Goal: Task Accomplishment & Management: Use online tool/utility

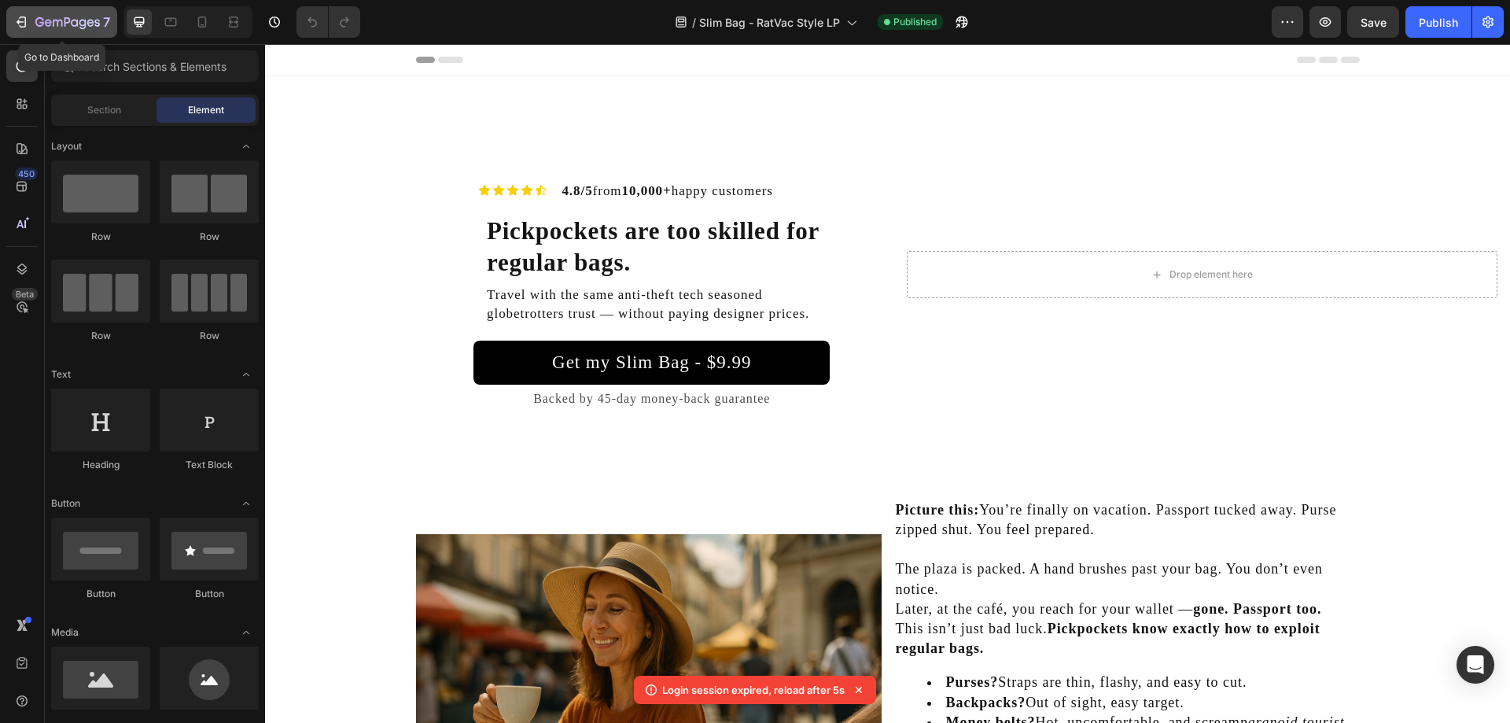
click at [35, 22] on icon "button" at bounding box center [67, 23] width 64 height 13
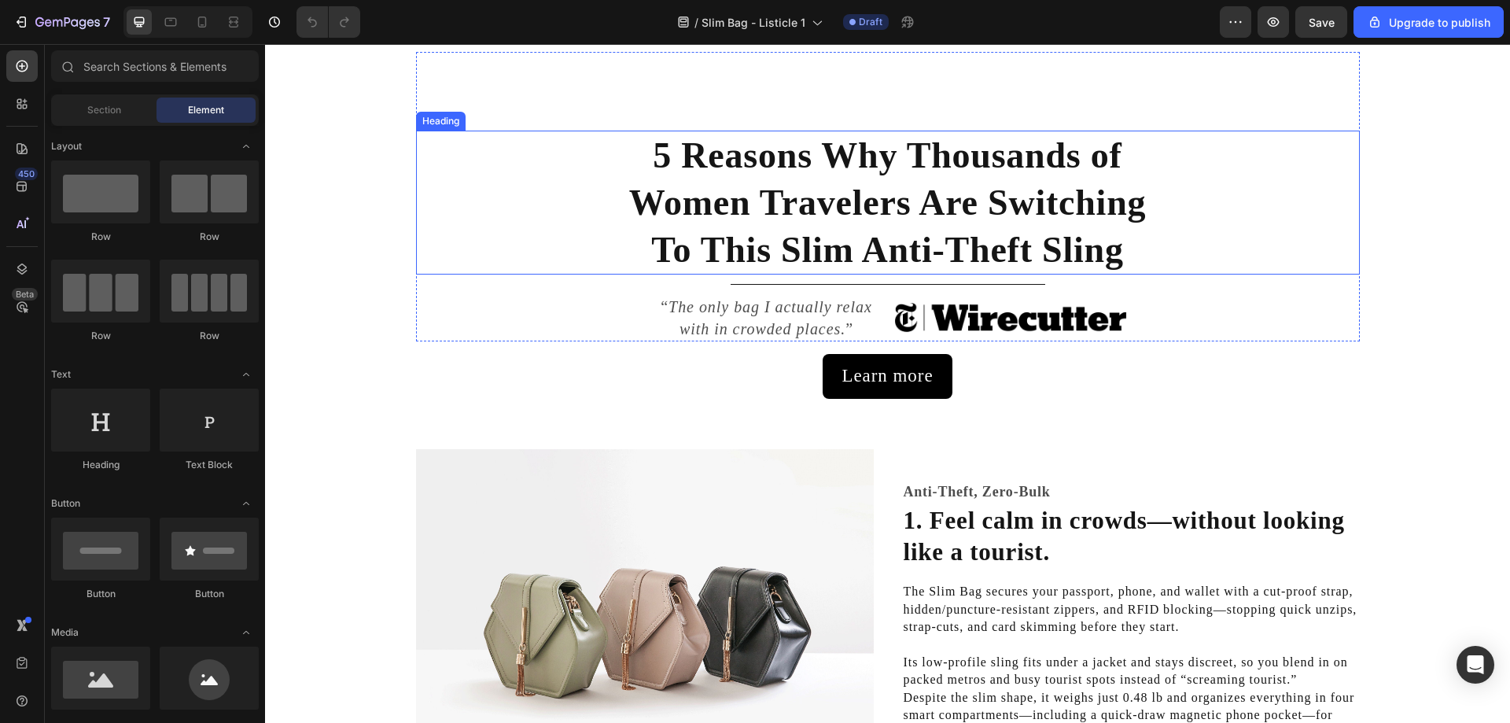
scroll to position [79, 0]
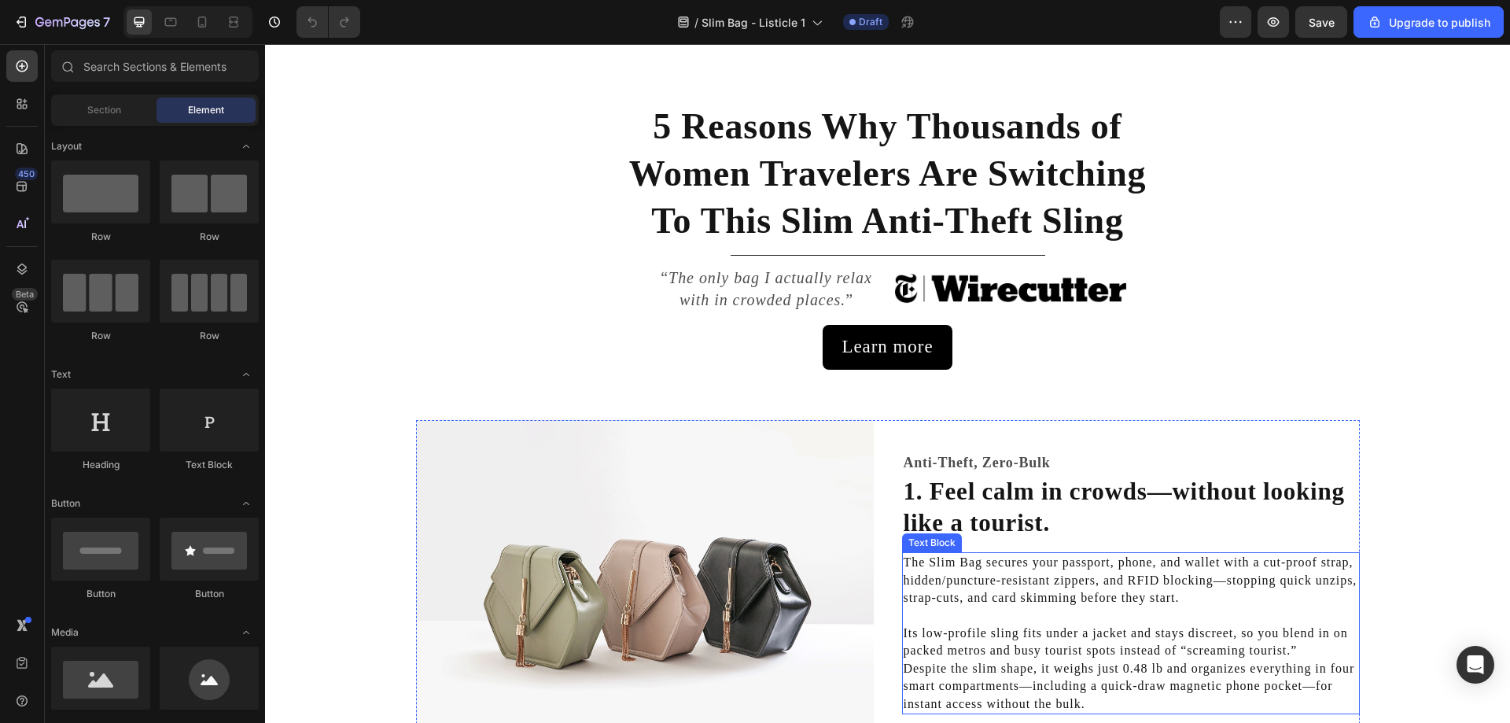
click at [1218, 561] on p "The Slim Bag secures your passport, phone, and wallet with a cut-proof strap, h…" at bounding box center [1130, 580] width 454 height 53
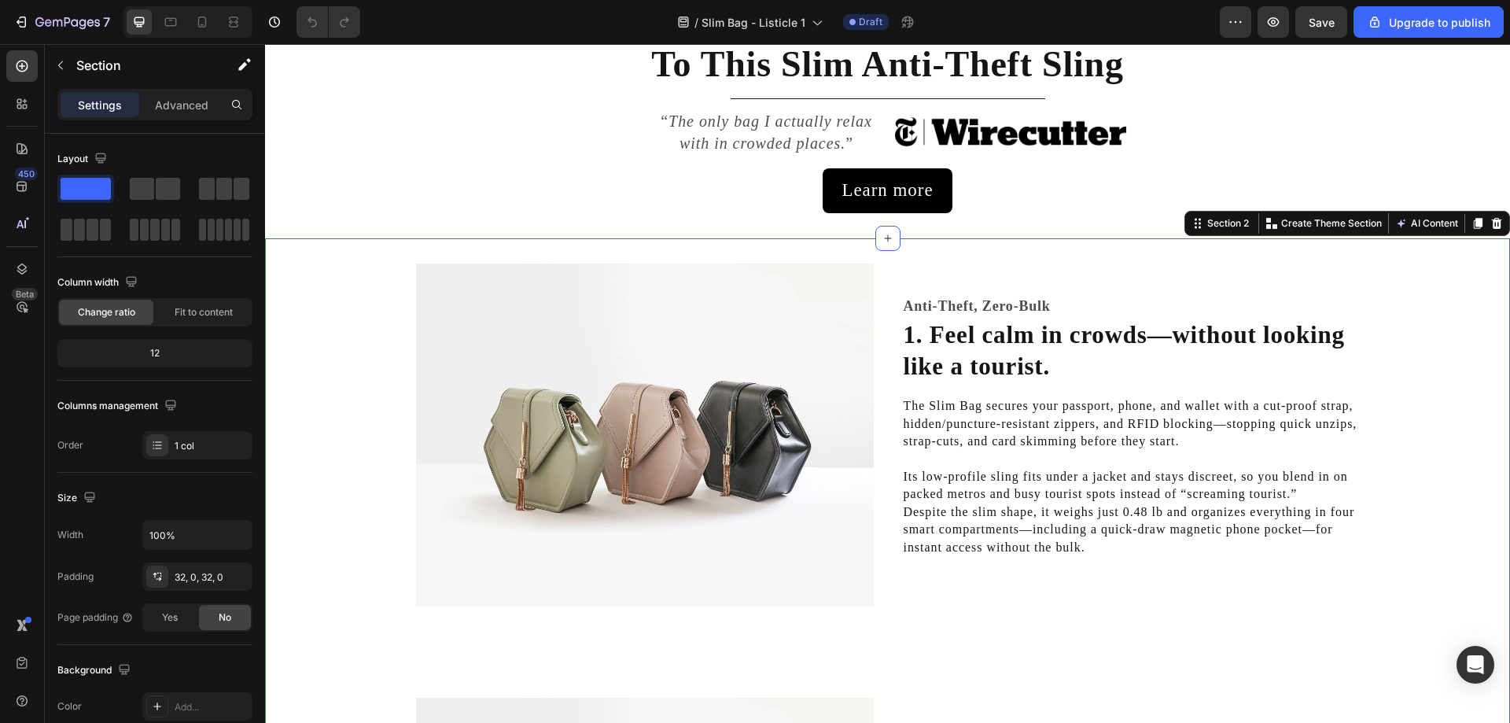
scroll to position [236, 0]
click at [552, 372] on img at bounding box center [645, 435] width 458 height 344
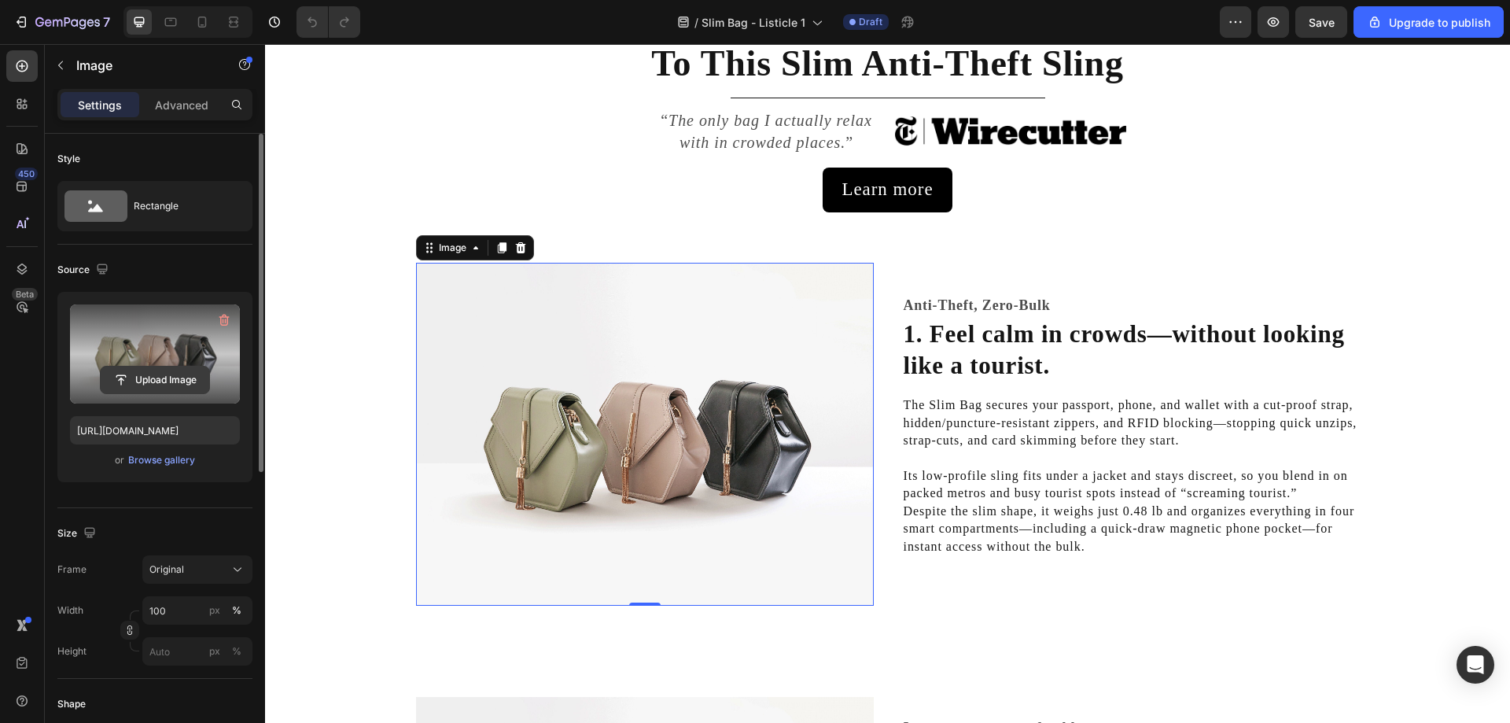
click at [153, 374] on input "file" at bounding box center [155, 379] width 109 height 27
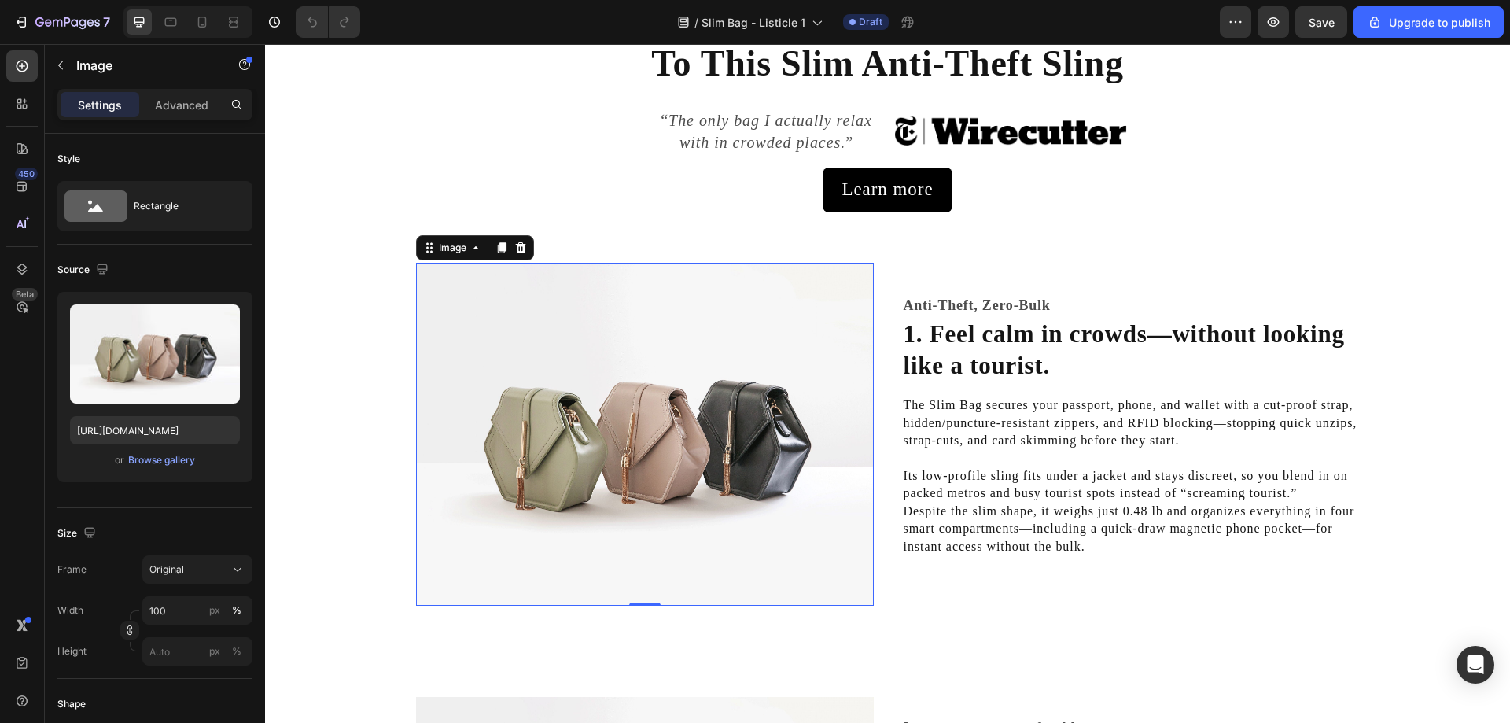
click at [796, 198] on div "Learn more Button" at bounding box center [887, 189] width 1245 height 44
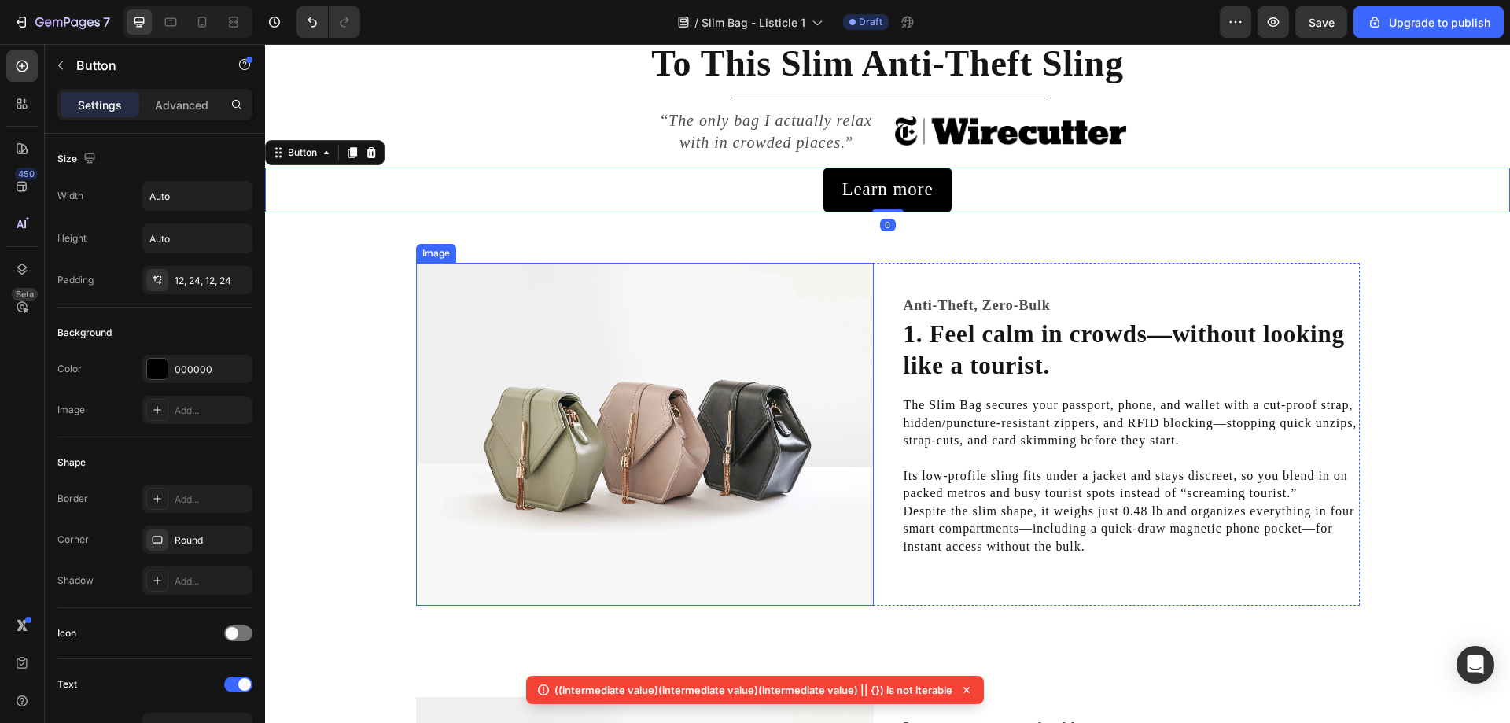
click at [693, 380] on img at bounding box center [645, 435] width 458 height 344
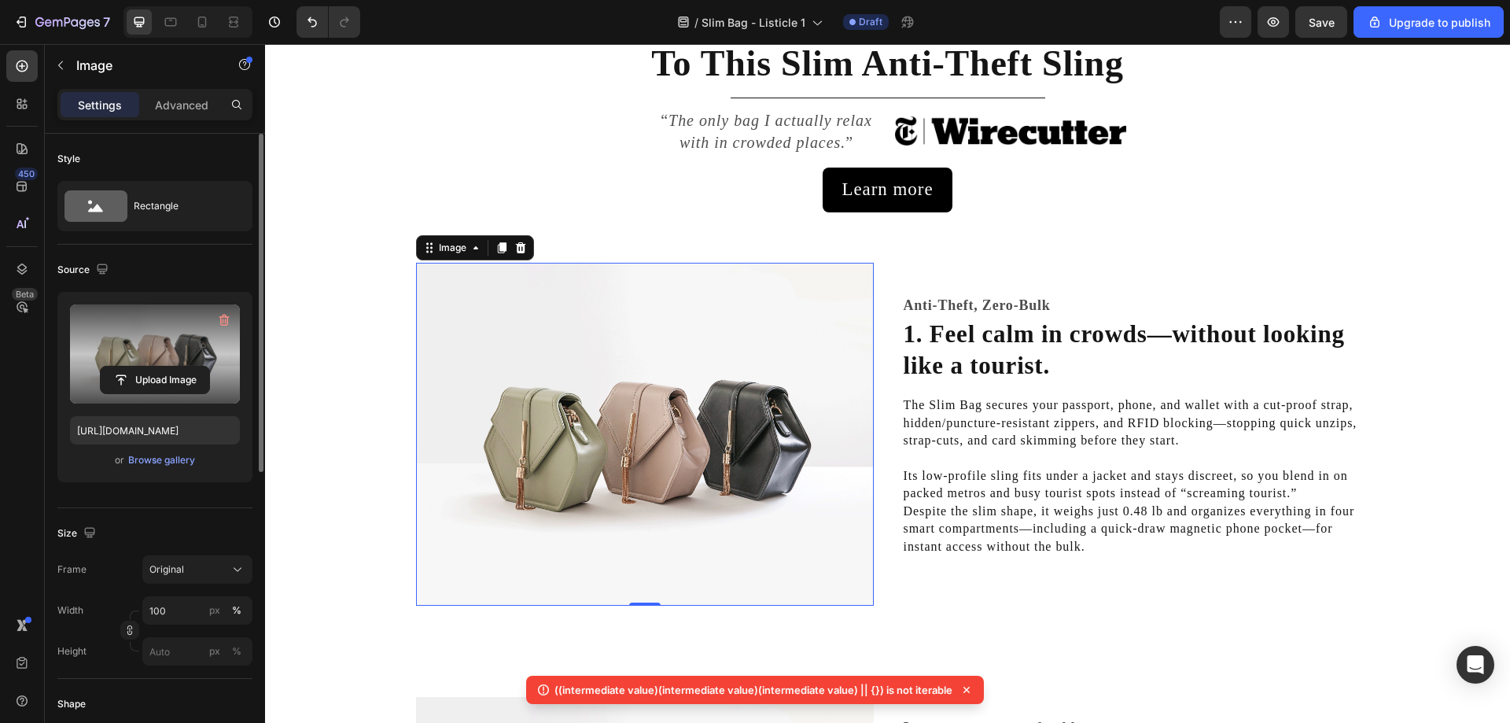
click at [143, 354] on label at bounding box center [155, 353] width 170 height 99
click at [143, 366] on input "file" at bounding box center [155, 379] width 109 height 27
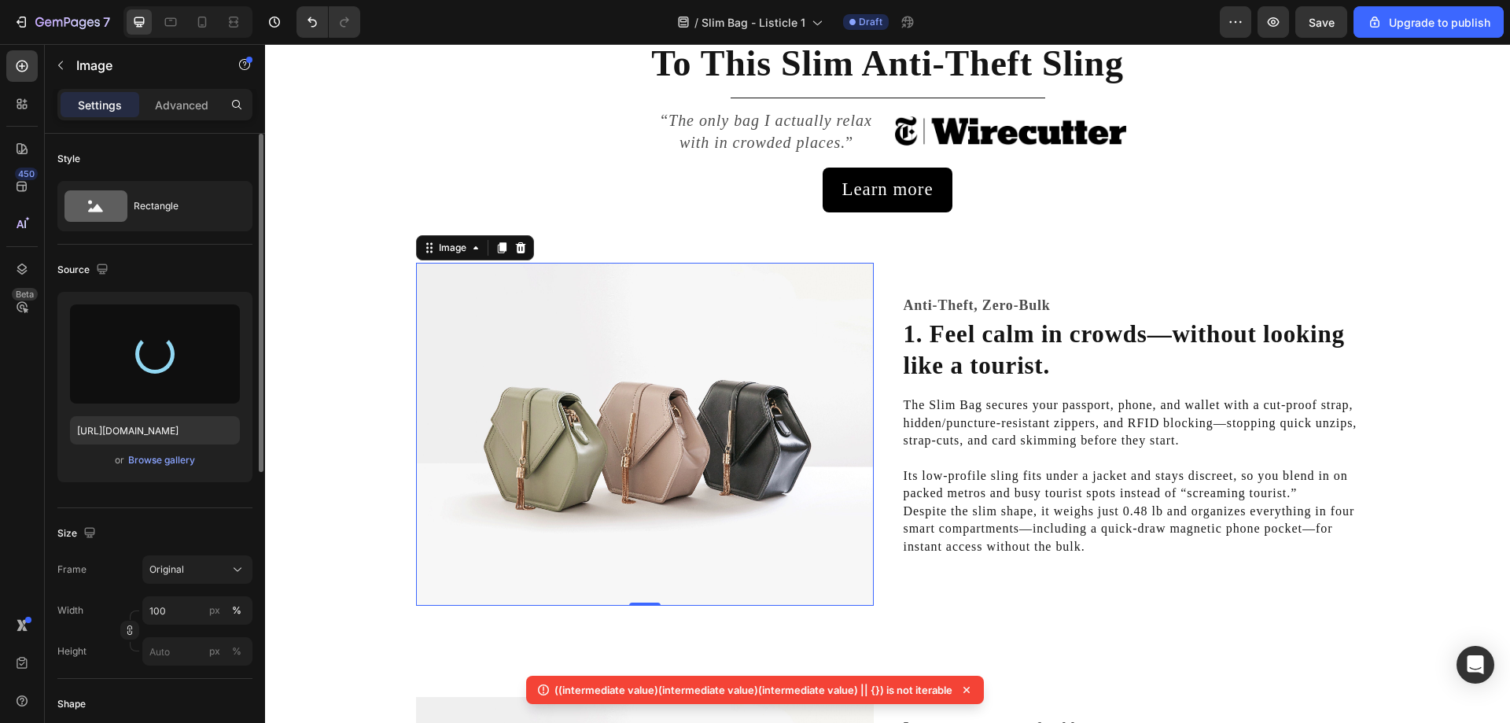
type input "[URL][DOMAIN_NAME]"
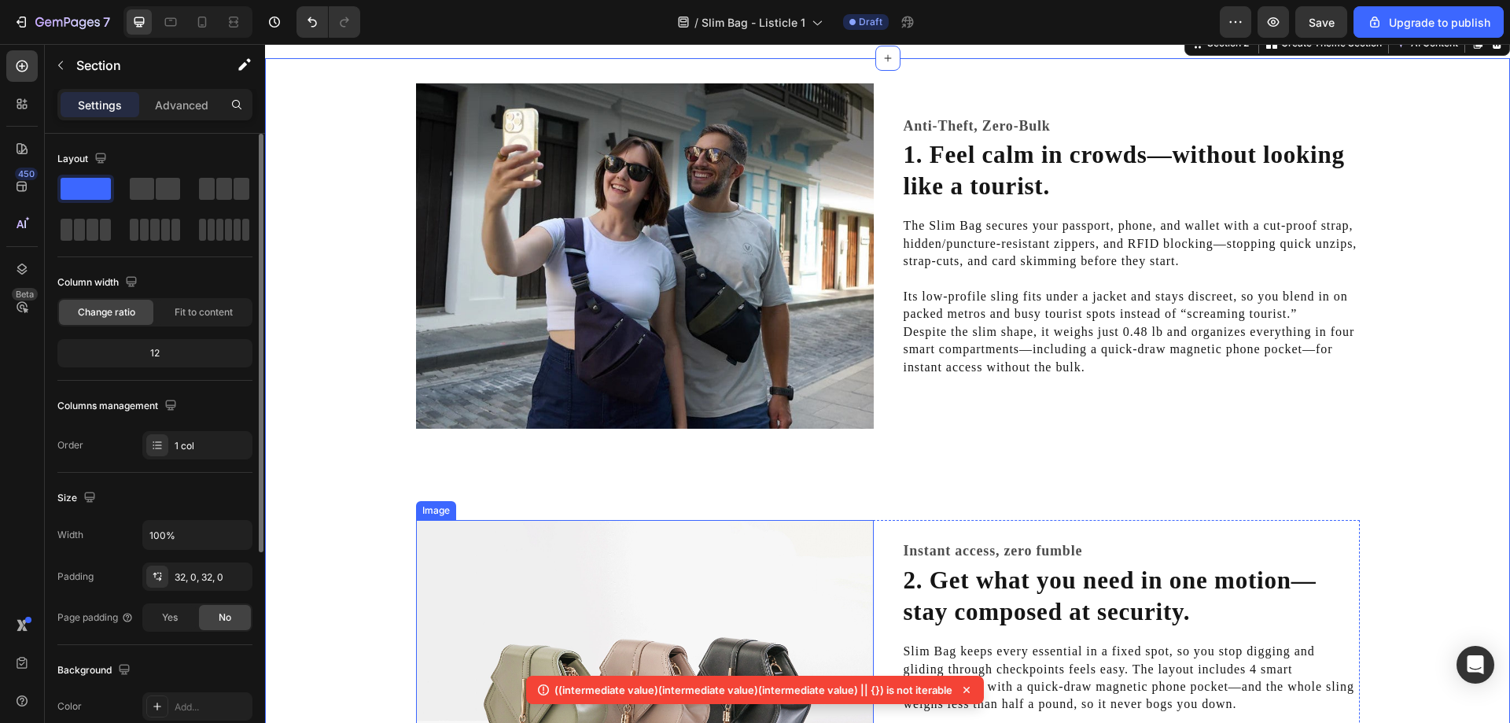
scroll to position [393, 0]
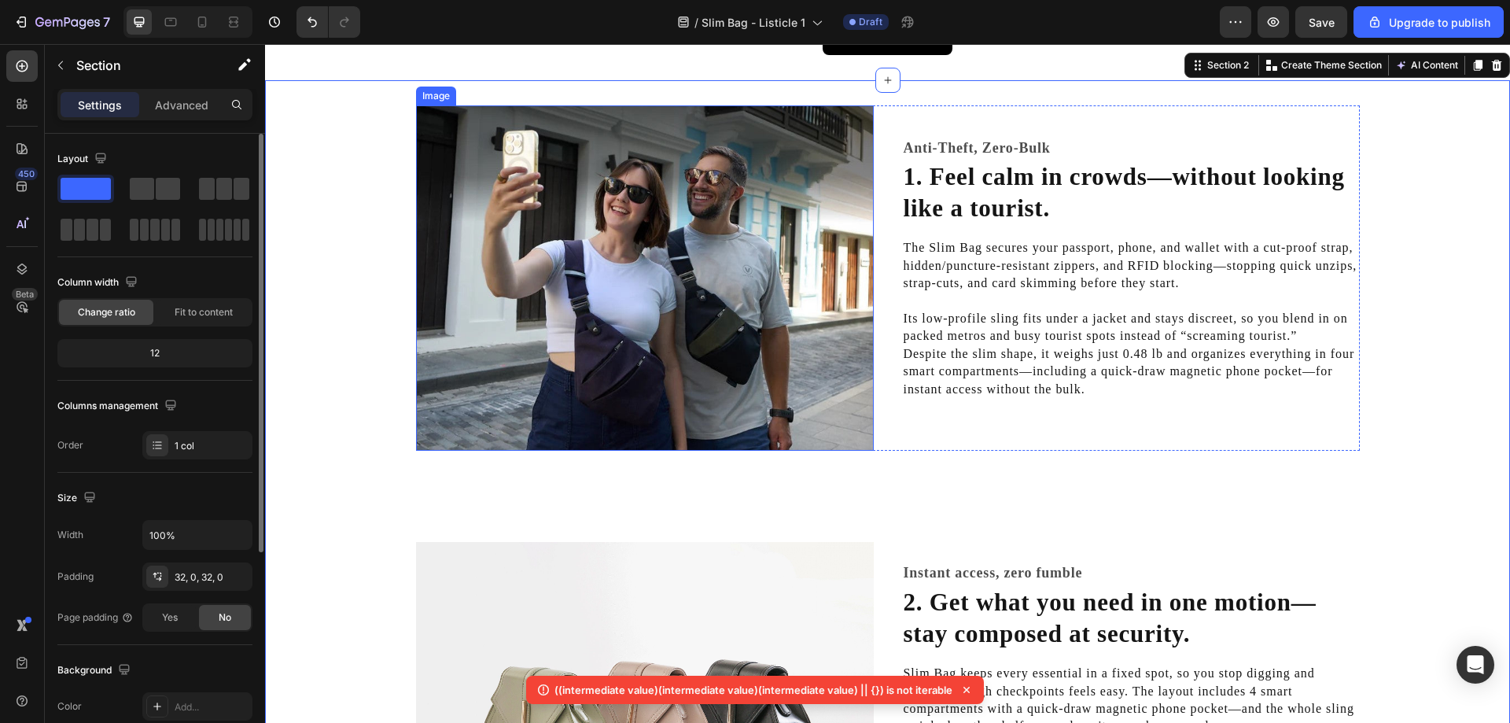
click at [656, 237] on img at bounding box center [645, 278] width 458 height 346
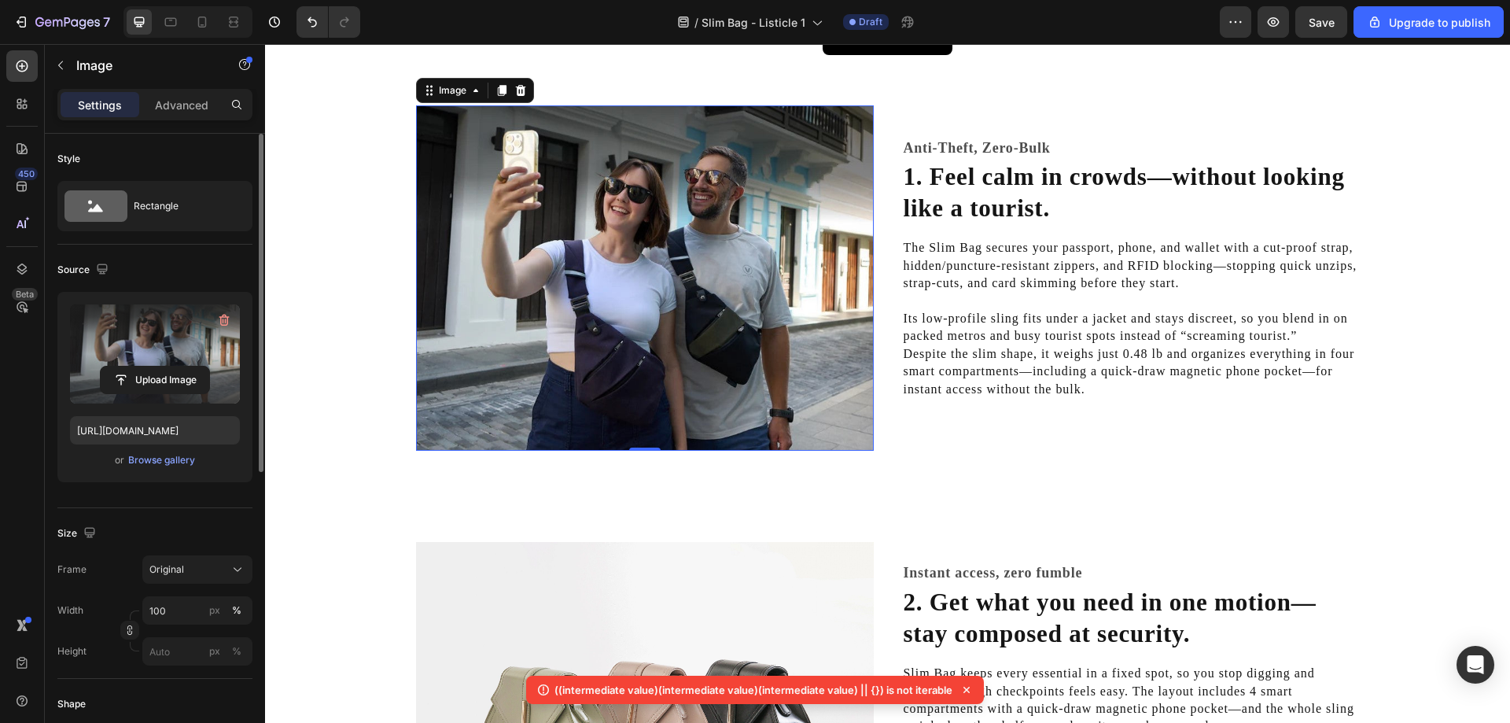
click at [164, 350] on label at bounding box center [155, 353] width 170 height 99
click at [164, 366] on input "file" at bounding box center [155, 379] width 109 height 27
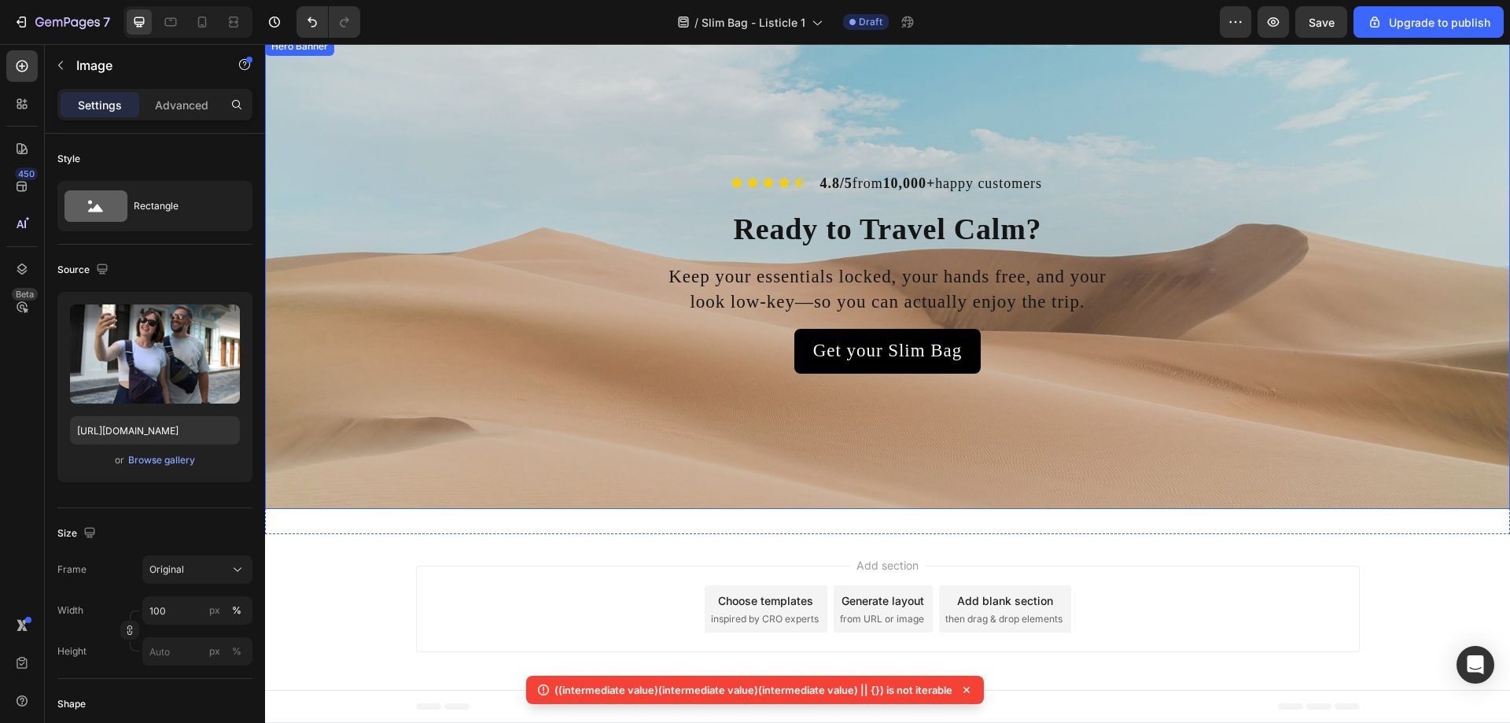
scroll to position [2031, 0]
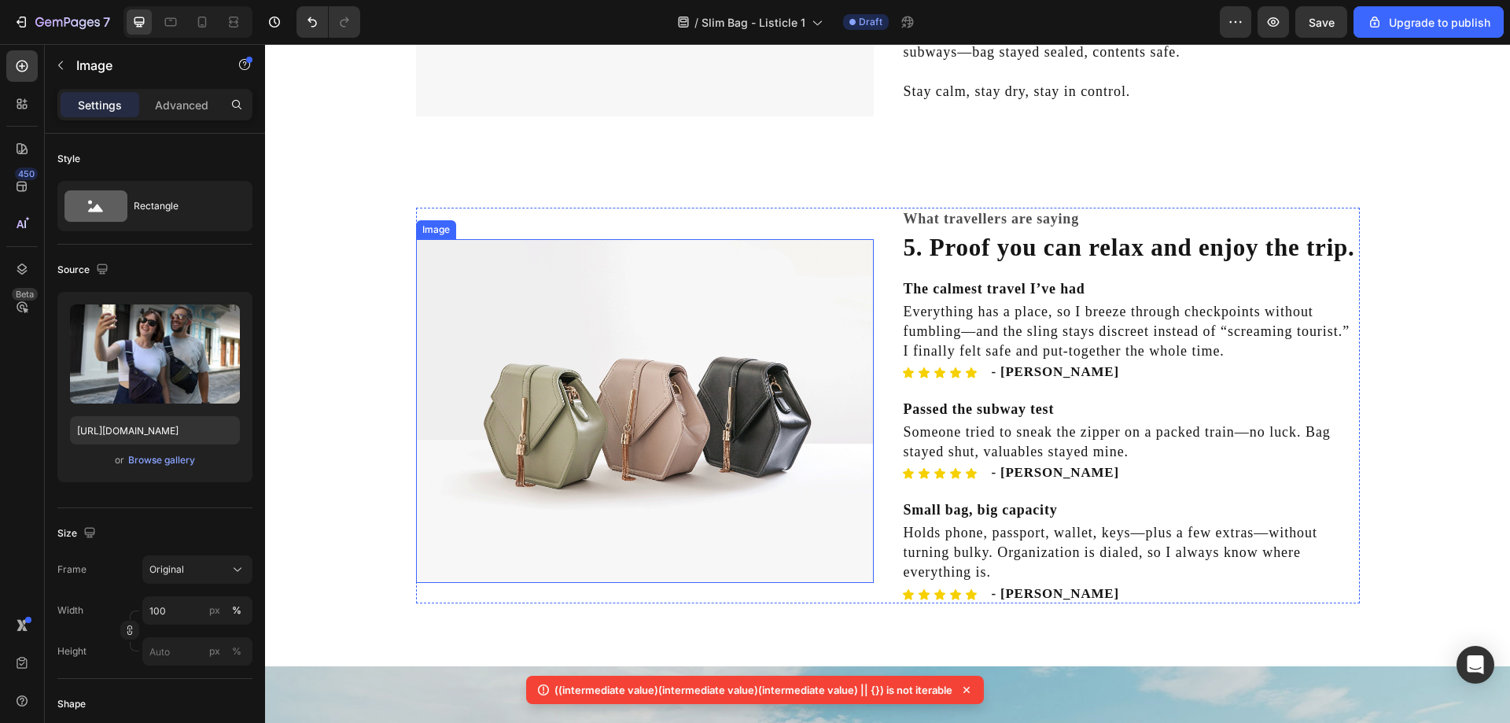
click at [660, 368] on img at bounding box center [645, 411] width 458 height 344
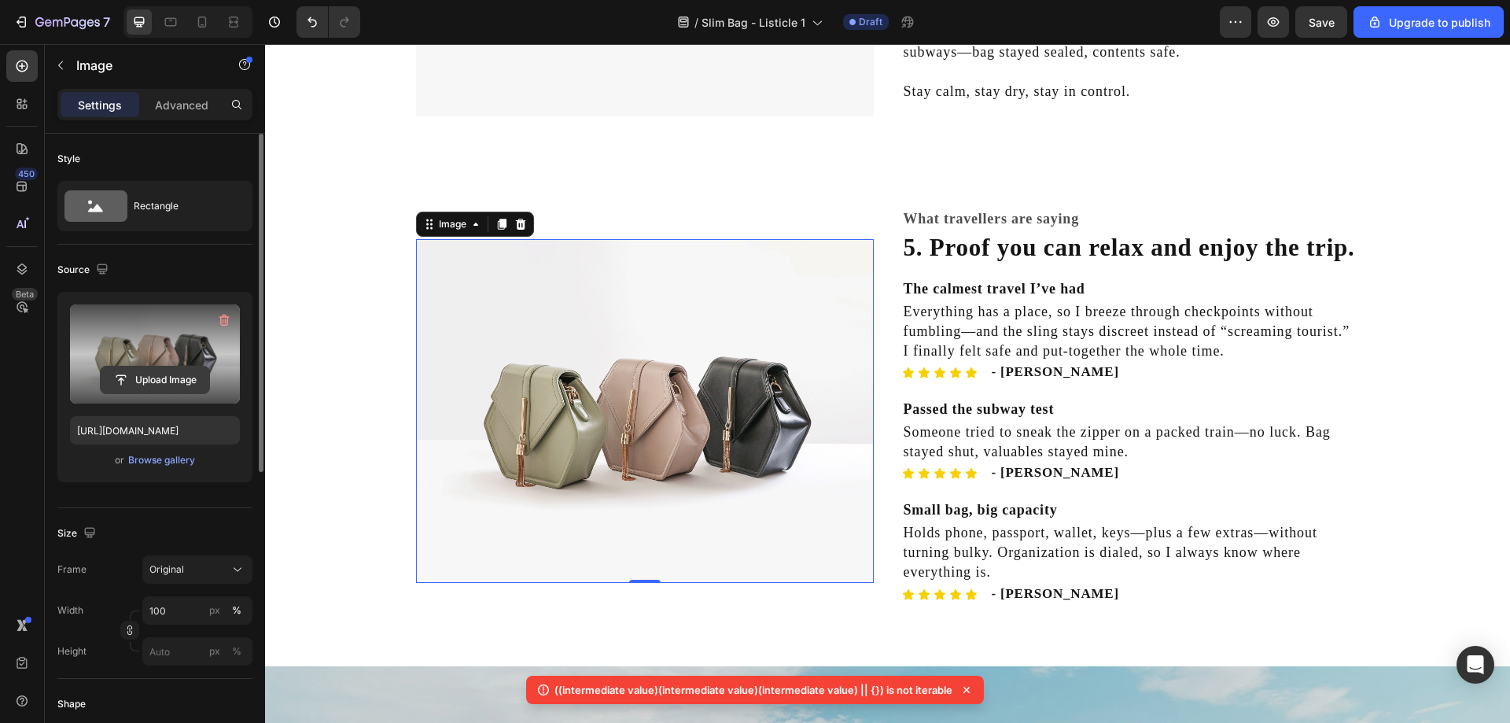
click at [153, 373] on input "file" at bounding box center [155, 379] width 109 height 27
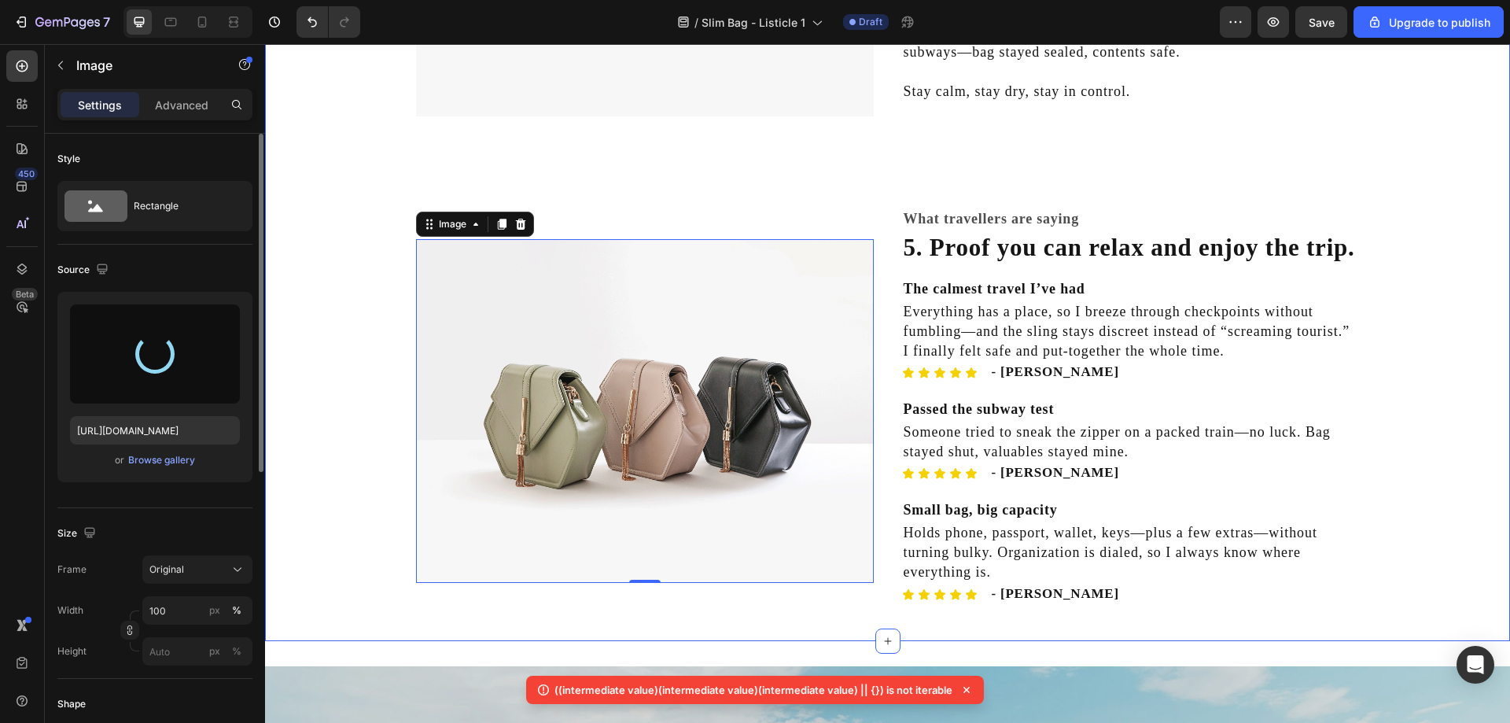
type input "[URL][DOMAIN_NAME]"
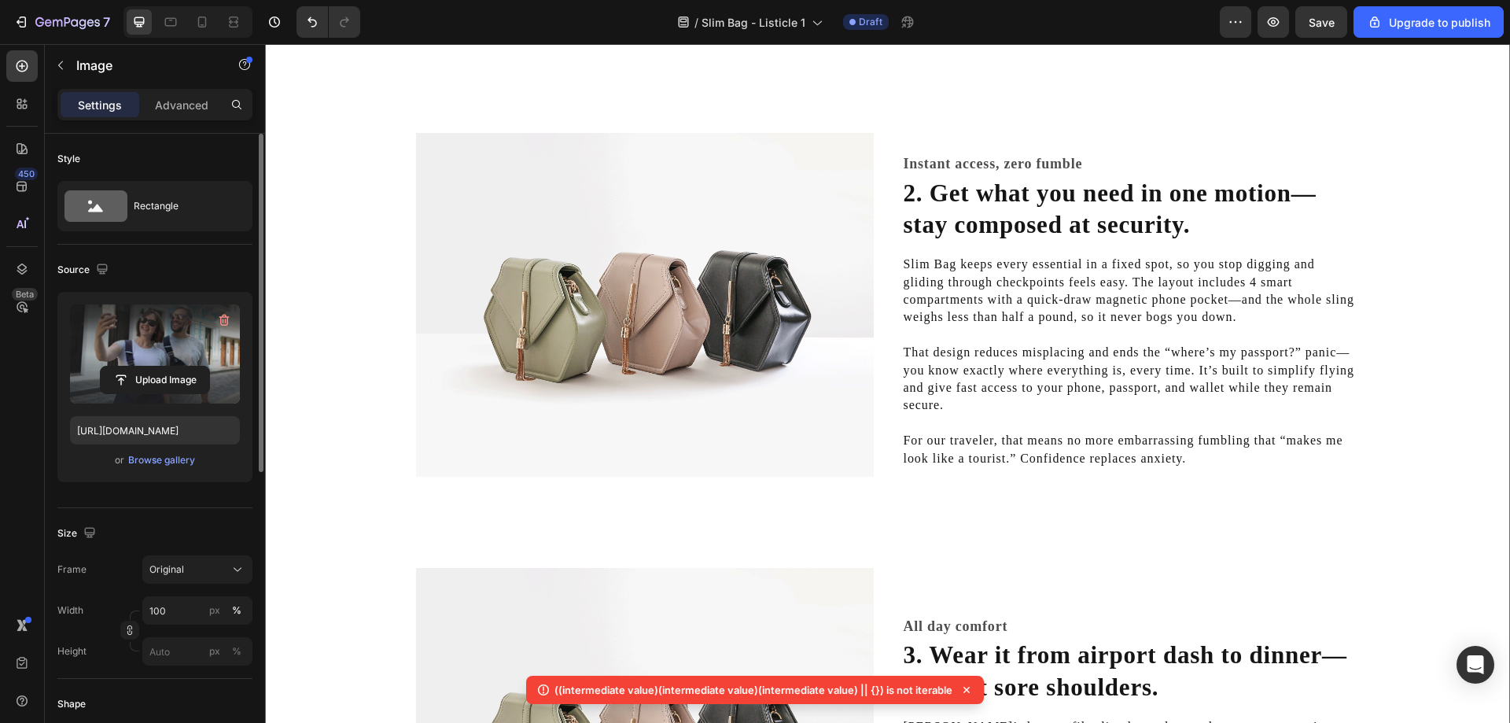
scroll to position [616, 0]
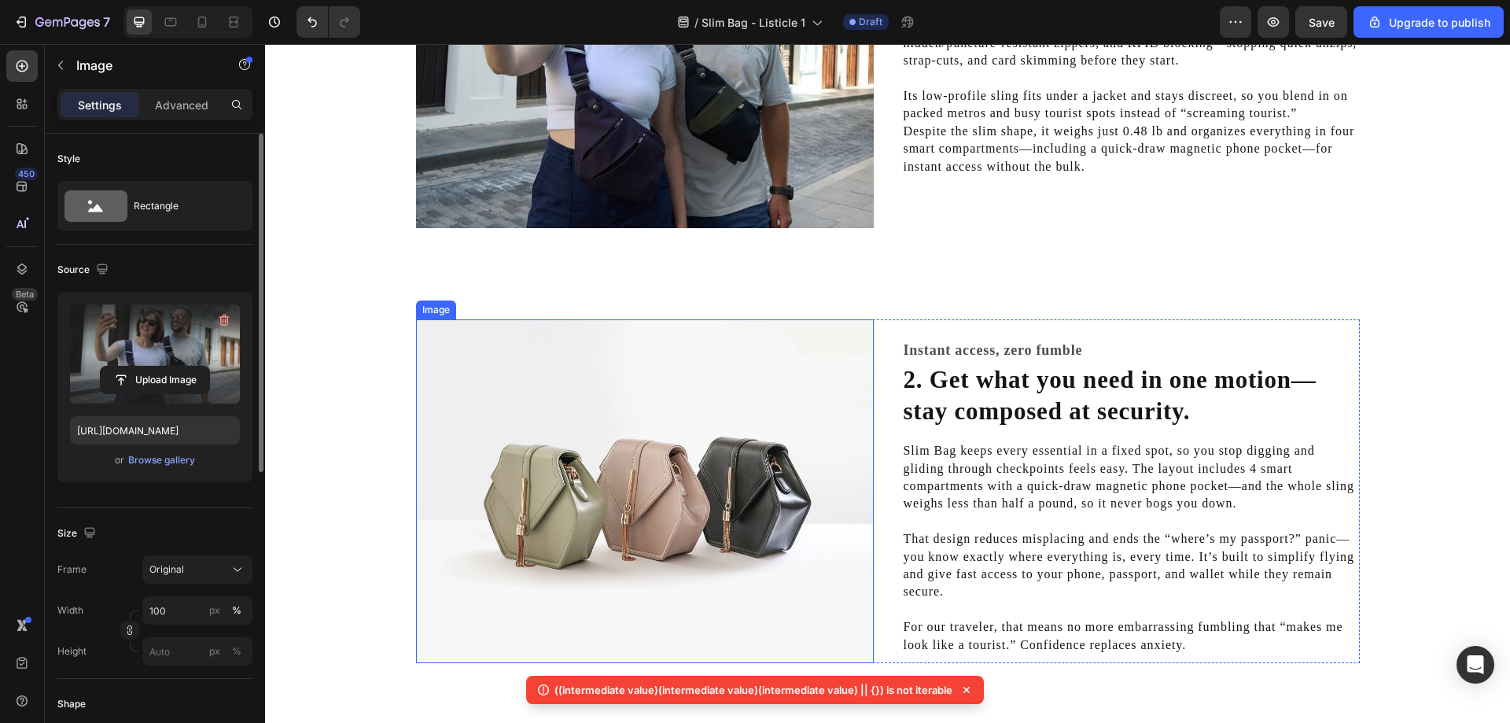
click at [638, 403] on img at bounding box center [645, 491] width 458 height 344
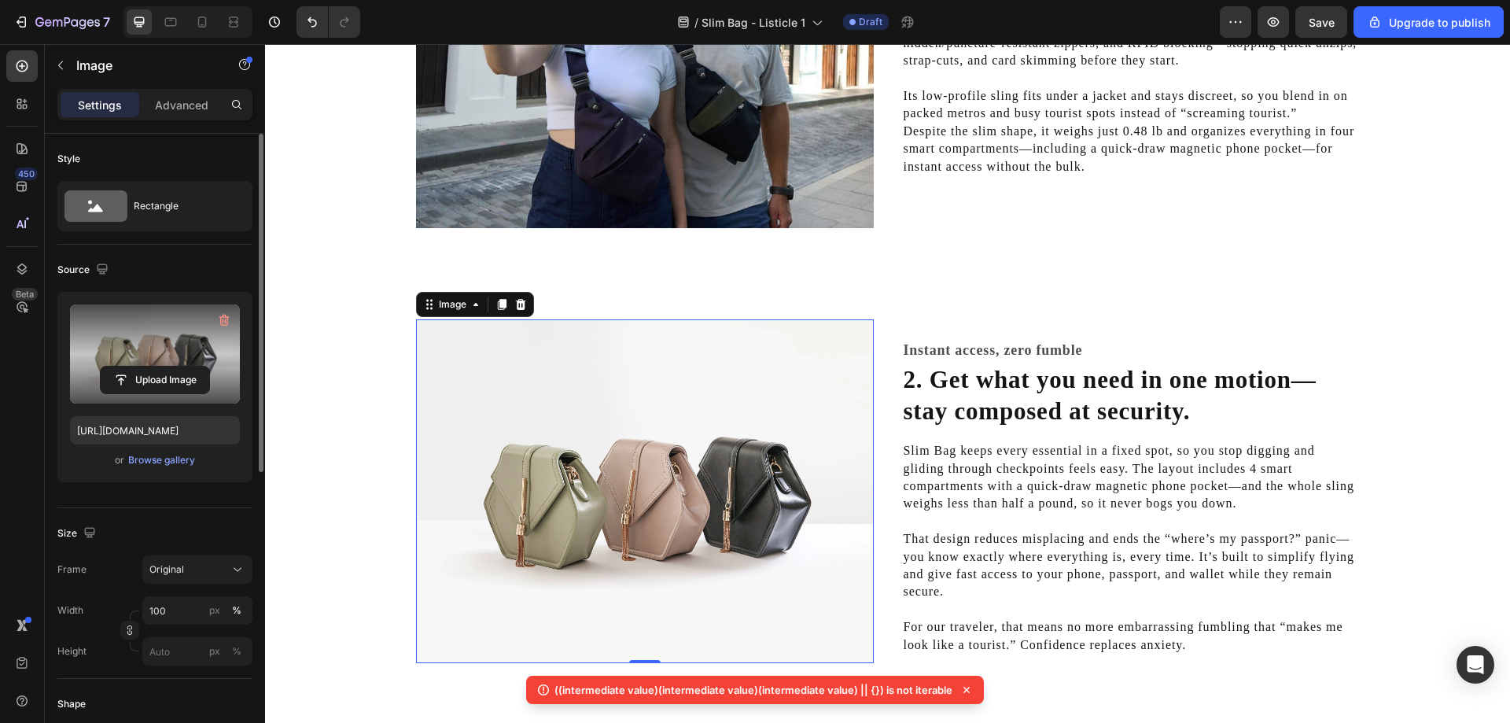
click at [157, 358] on label at bounding box center [155, 353] width 170 height 99
click at [157, 366] on input "file" at bounding box center [155, 379] width 109 height 27
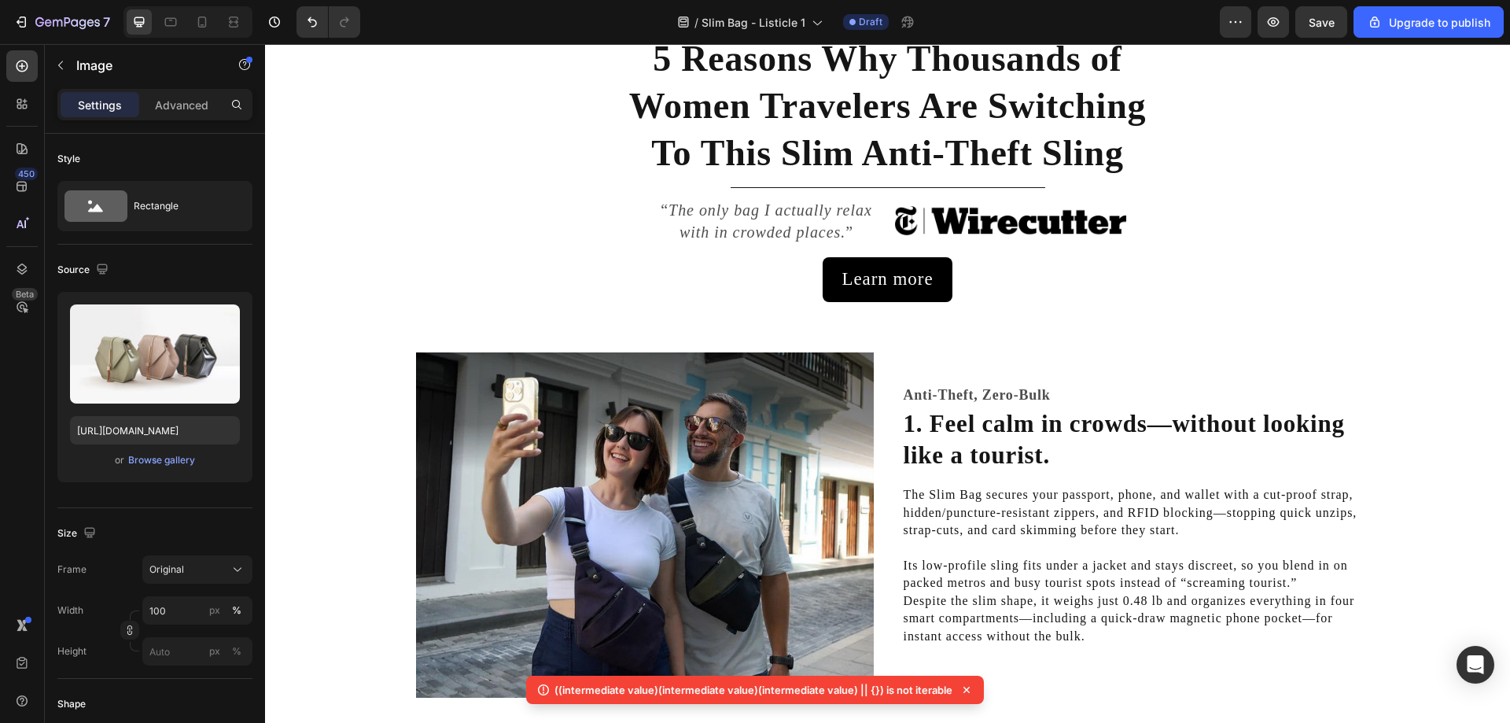
scroll to position [144, 0]
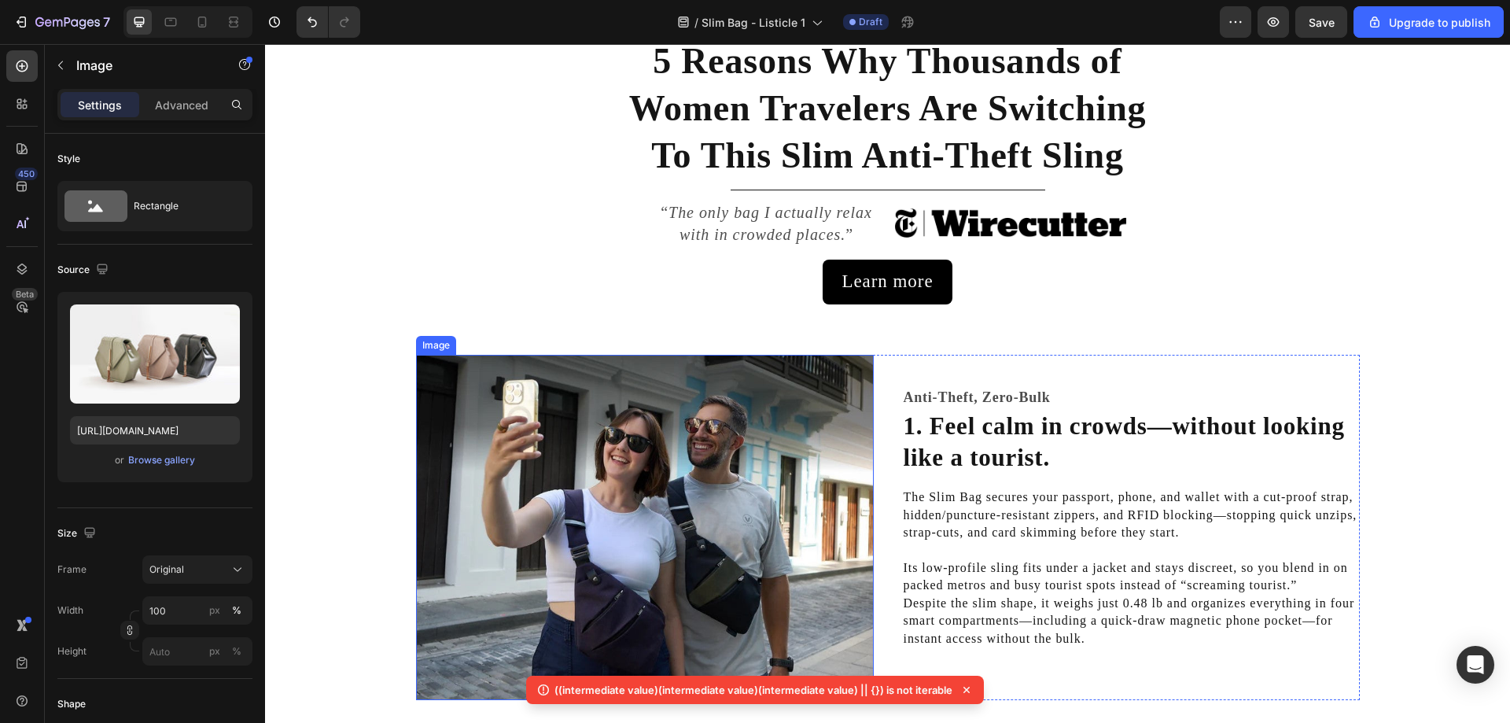
click at [626, 451] on img at bounding box center [645, 528] width 458 height 346
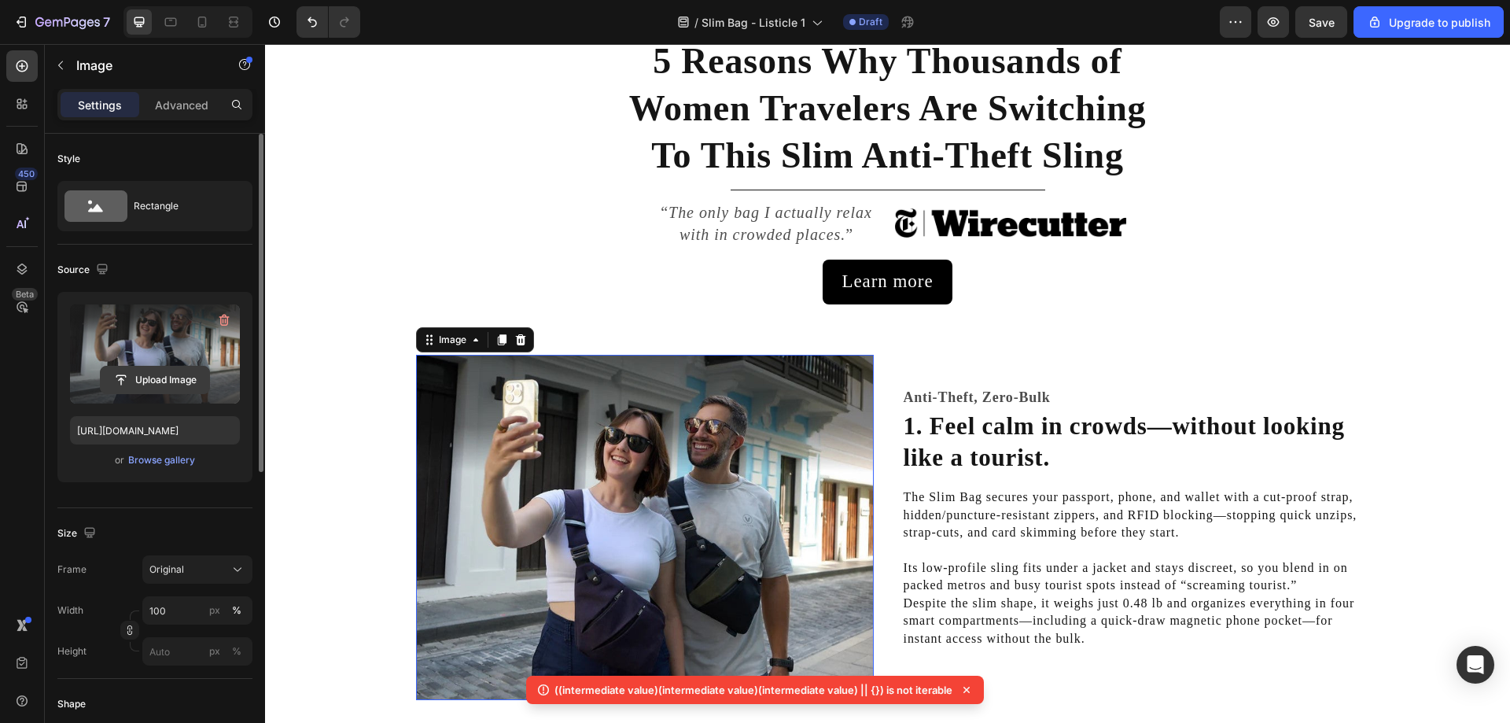
click at [167, 366] on input "file" at bounding box center [155, 379] width 109 height 27
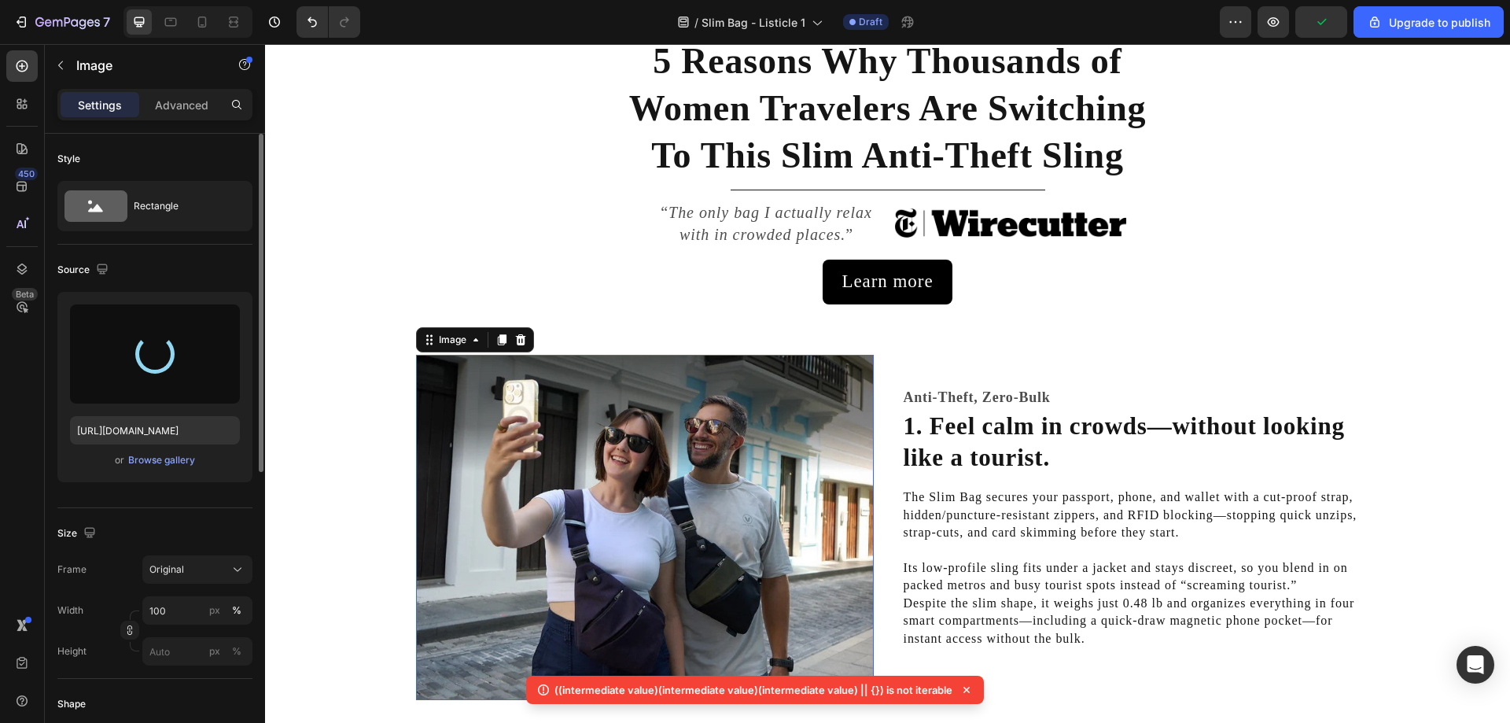
type input "[URL][DOMAIN_NAME]"
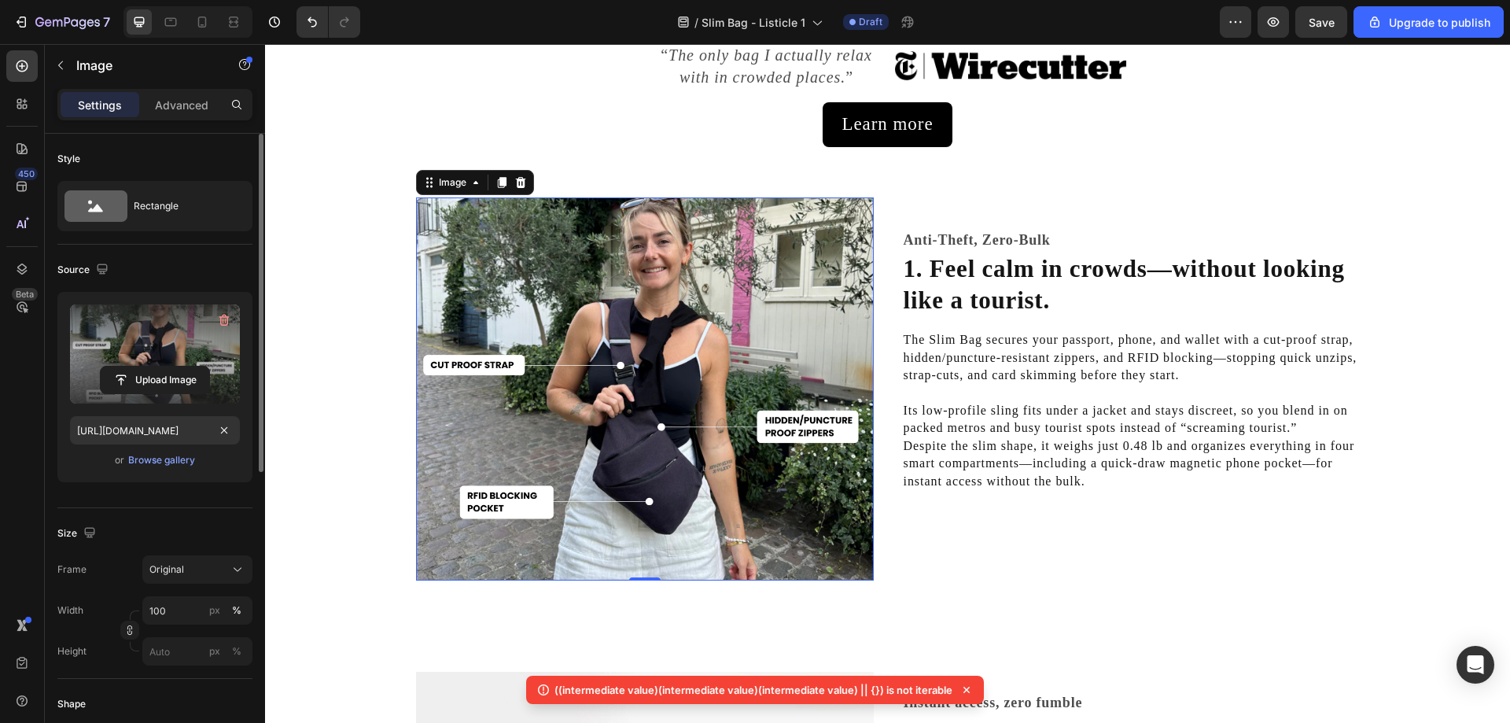
scroll to position [79, 0]
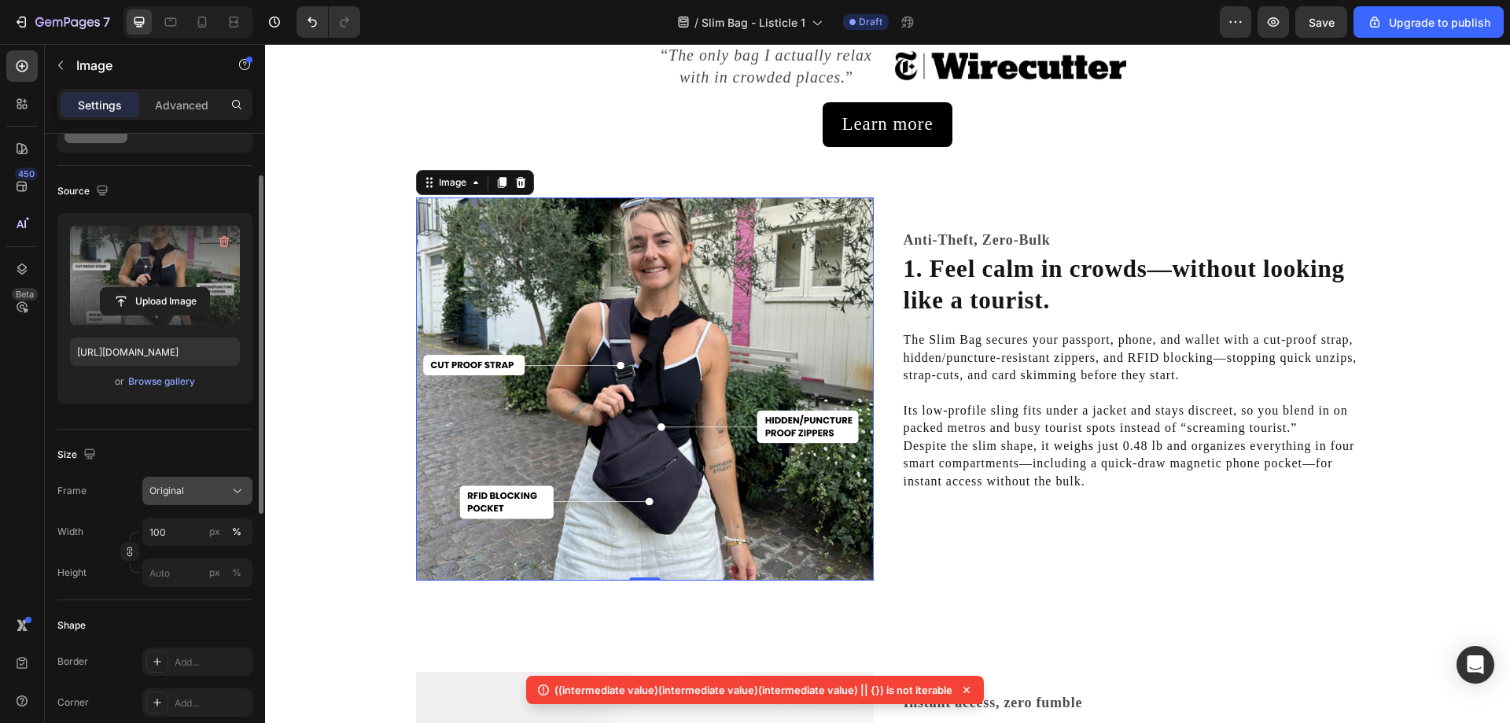
click at [232, 485] on icon at bounding box center [238, 491] width 16 height 16
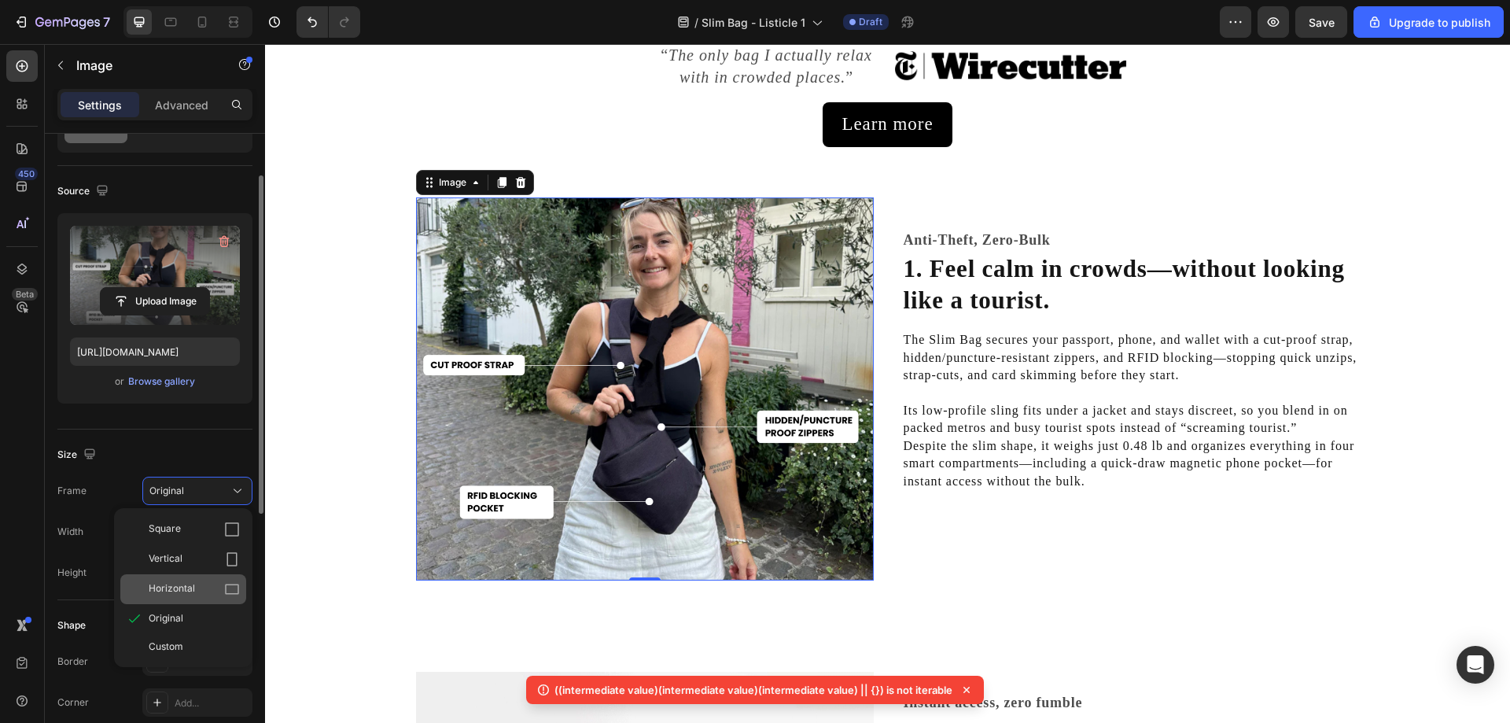
click at [204, 587] on div "Horizontal" at bounding box center [194, 589] width 91 height 16
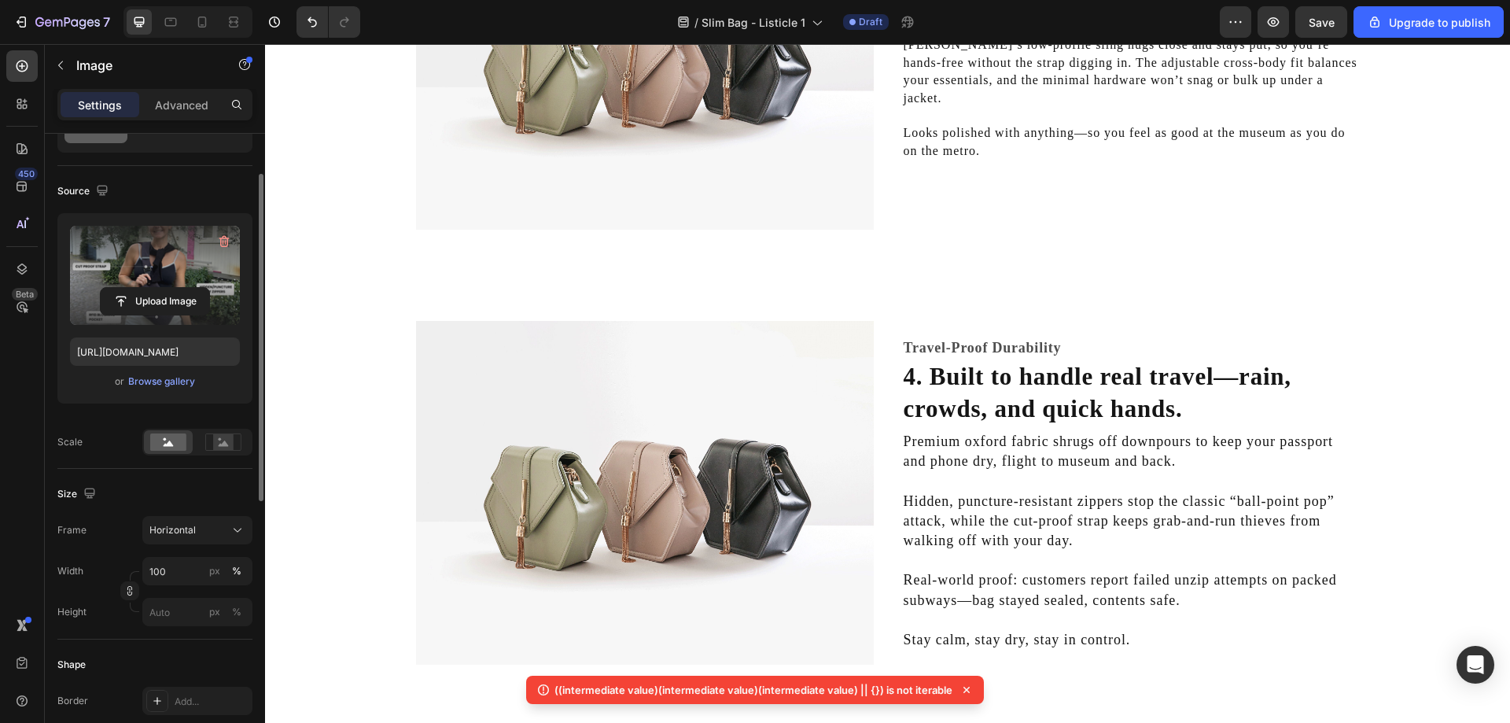
scroll to position [1952, 0]
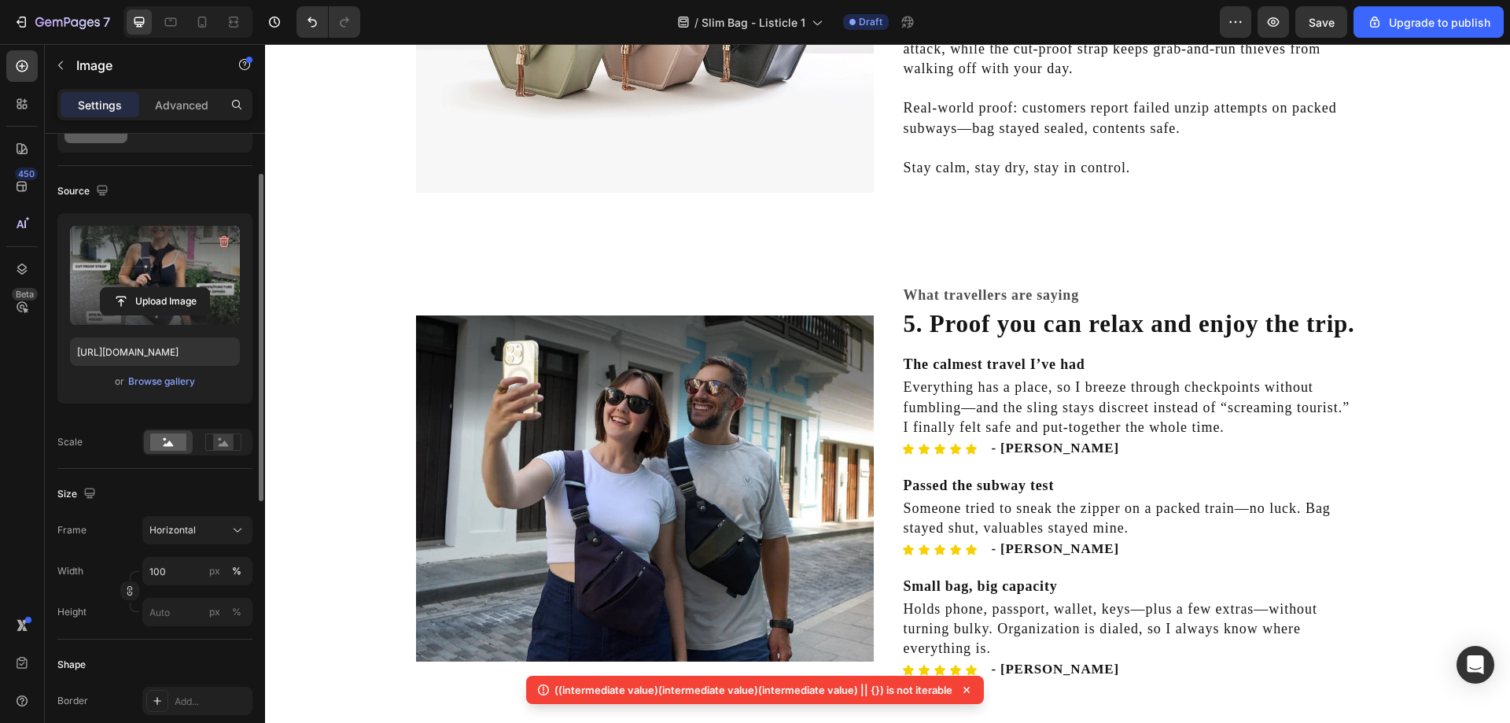
click at [484, 484] on img at bounding box center [645, 488] width 458 height 346
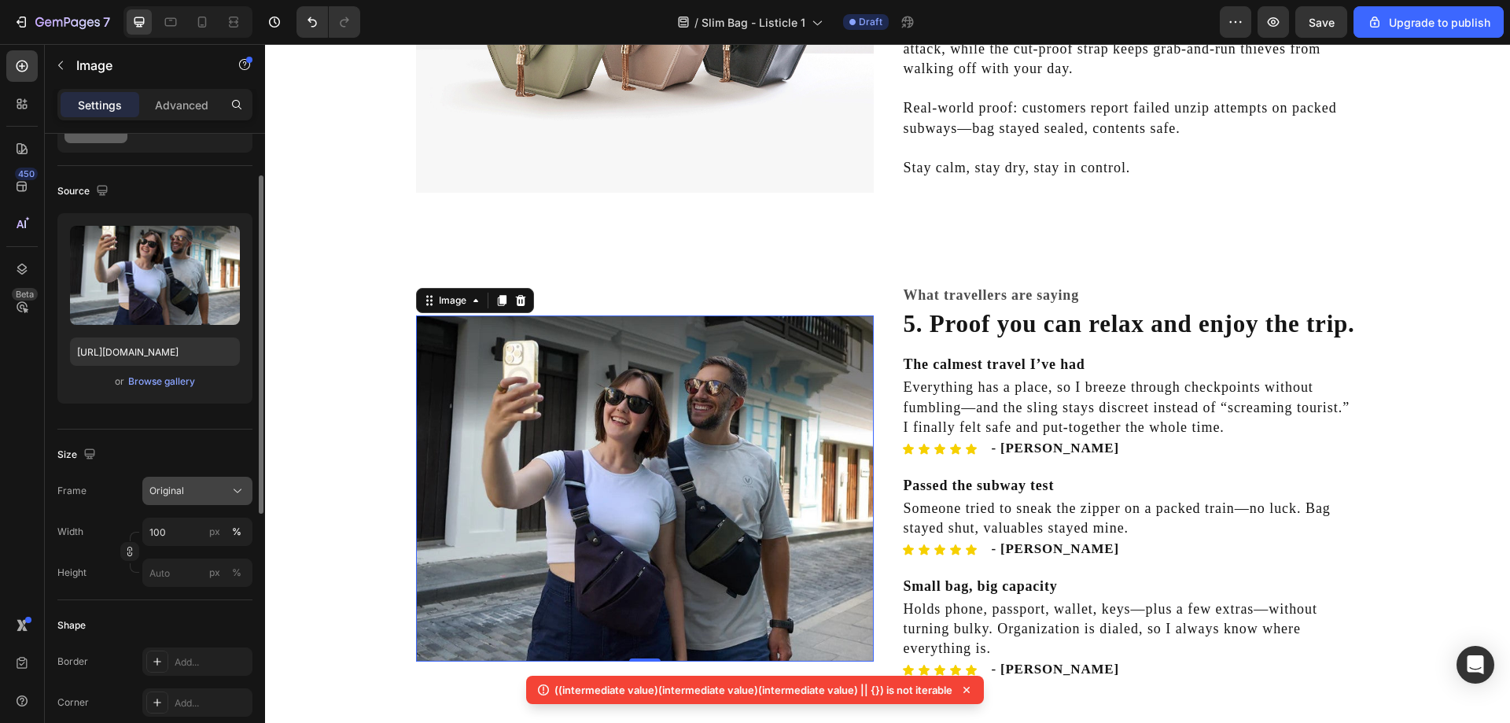
click at [234, 486] on icon at bounding box center [238, 491] width 16 height 16
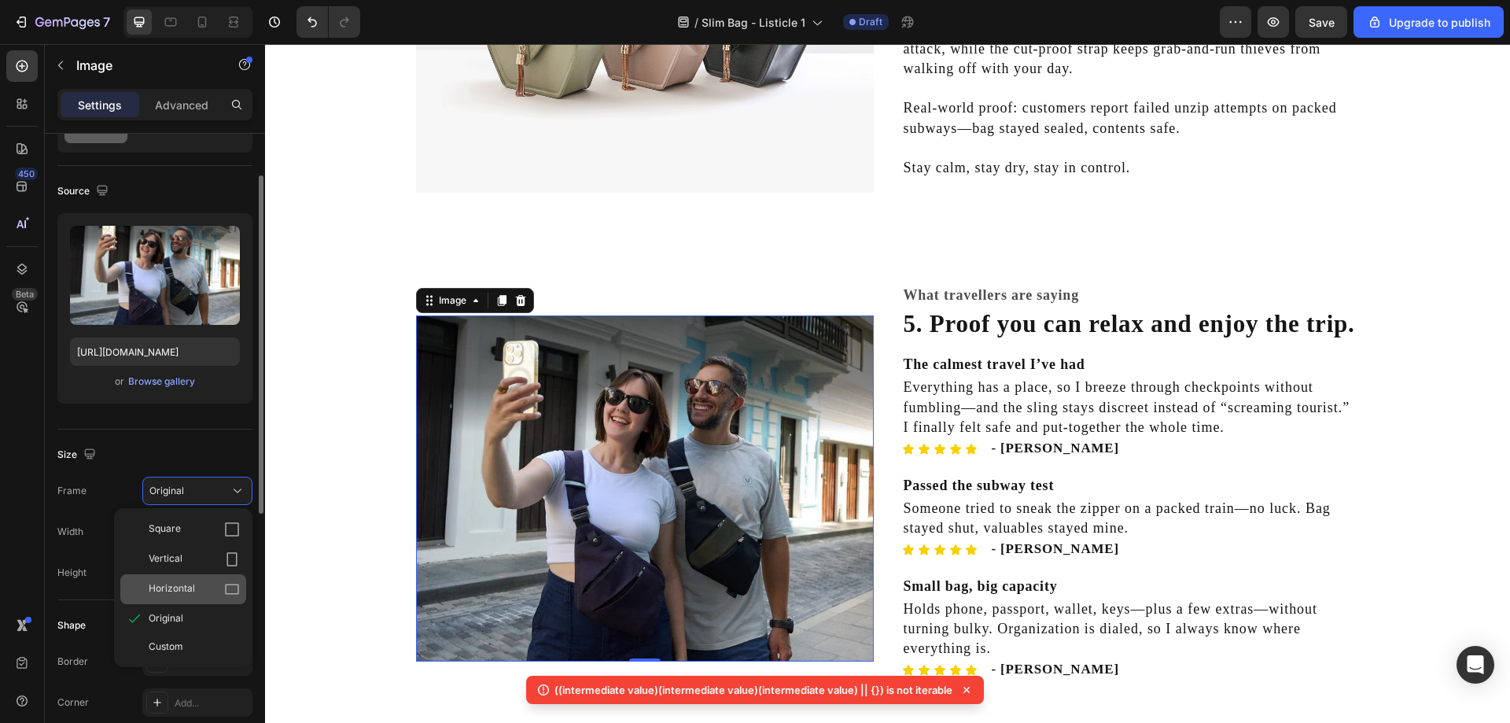
click at [197, 587] on div "Horizontal" at bounding box center [194, 589] width 91 height 16
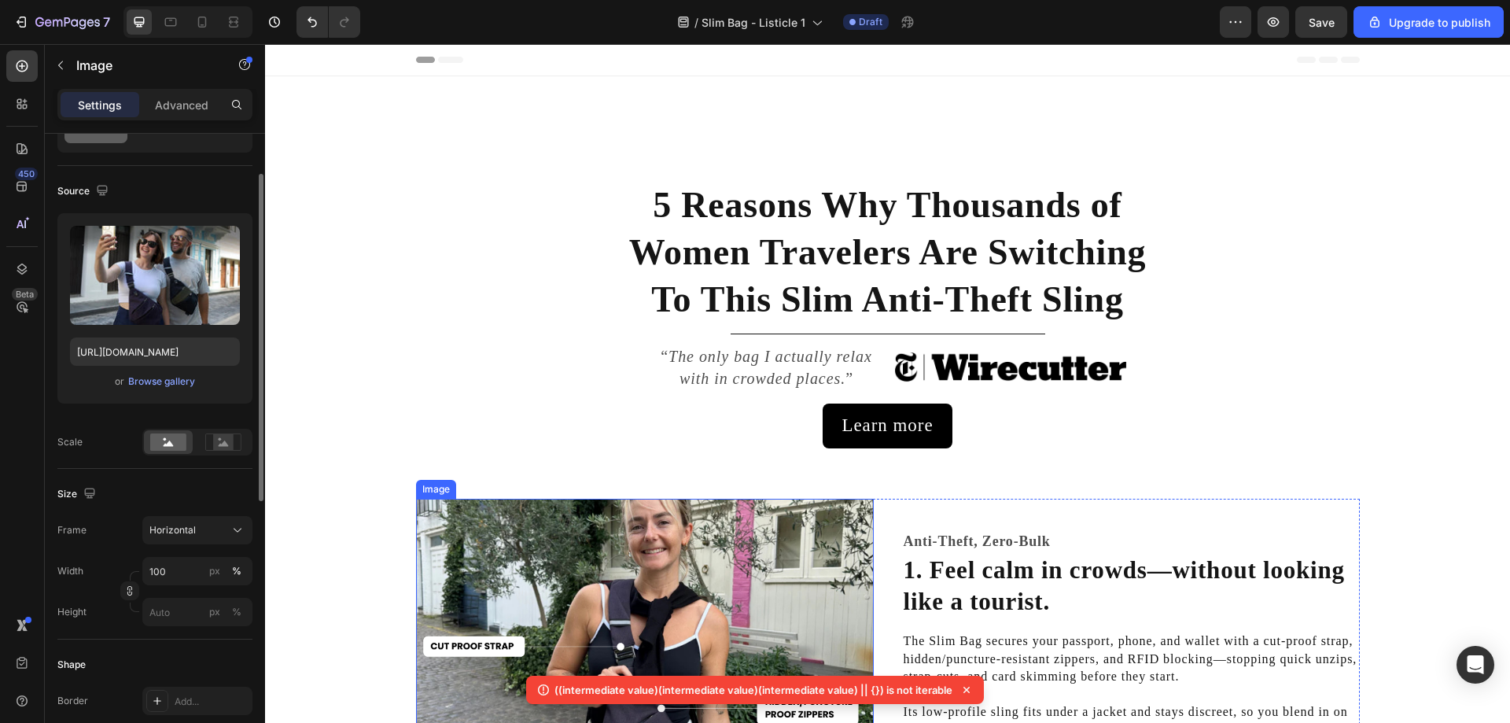
scroll to position [708, 0]
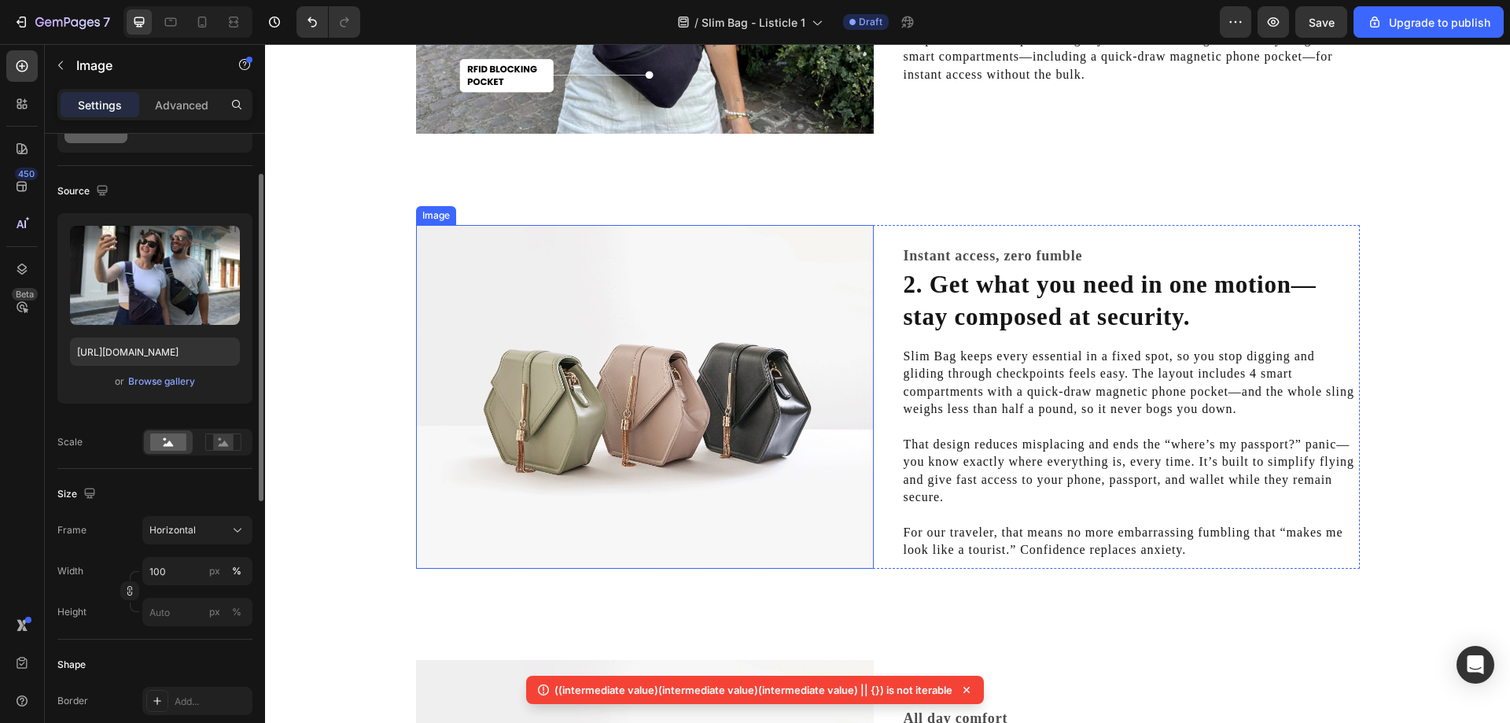
click at [693, 444] on img at bounding box center [645, 397] width 458 height 344
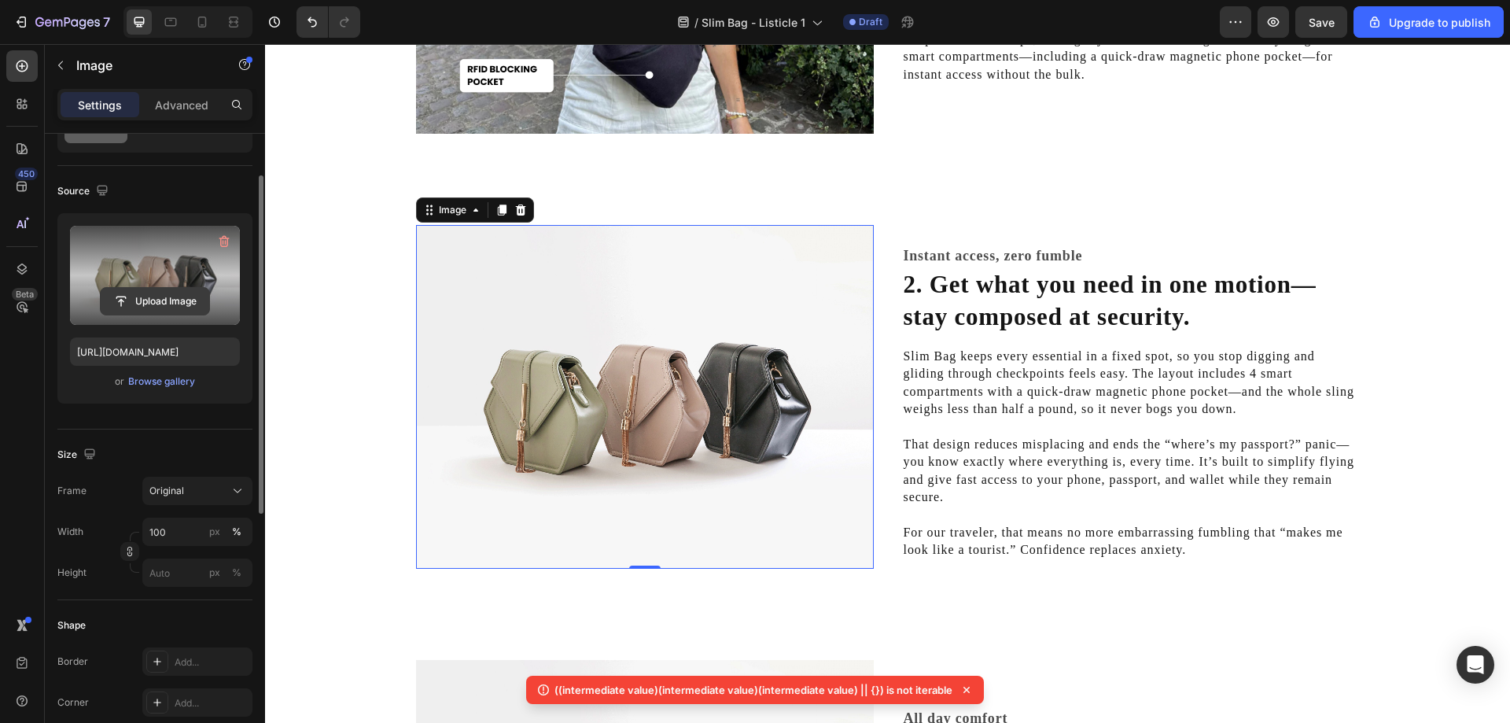
click at [182, 301] on input "file" at bounding box center [155, 301] width 109 height 27
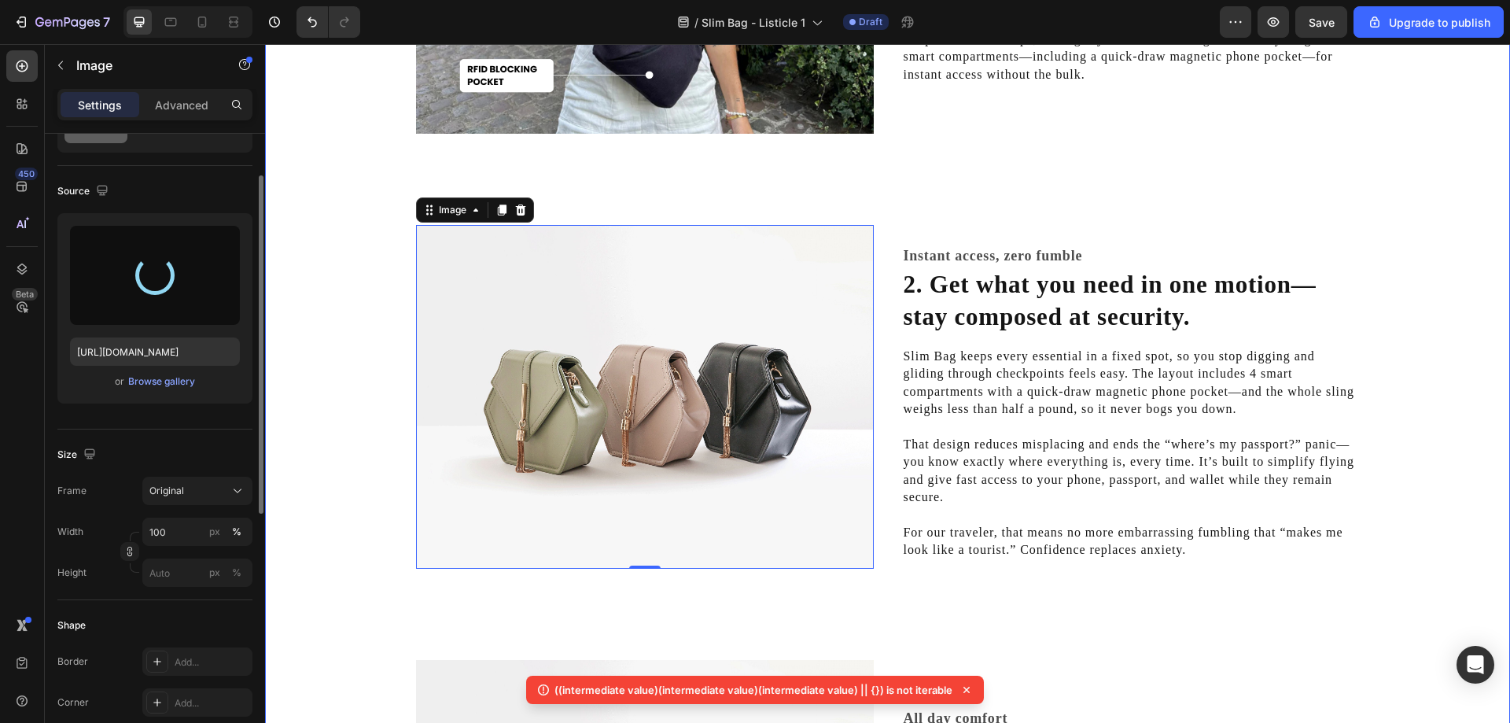
type input "[URL][DOMAIN_NAME]"
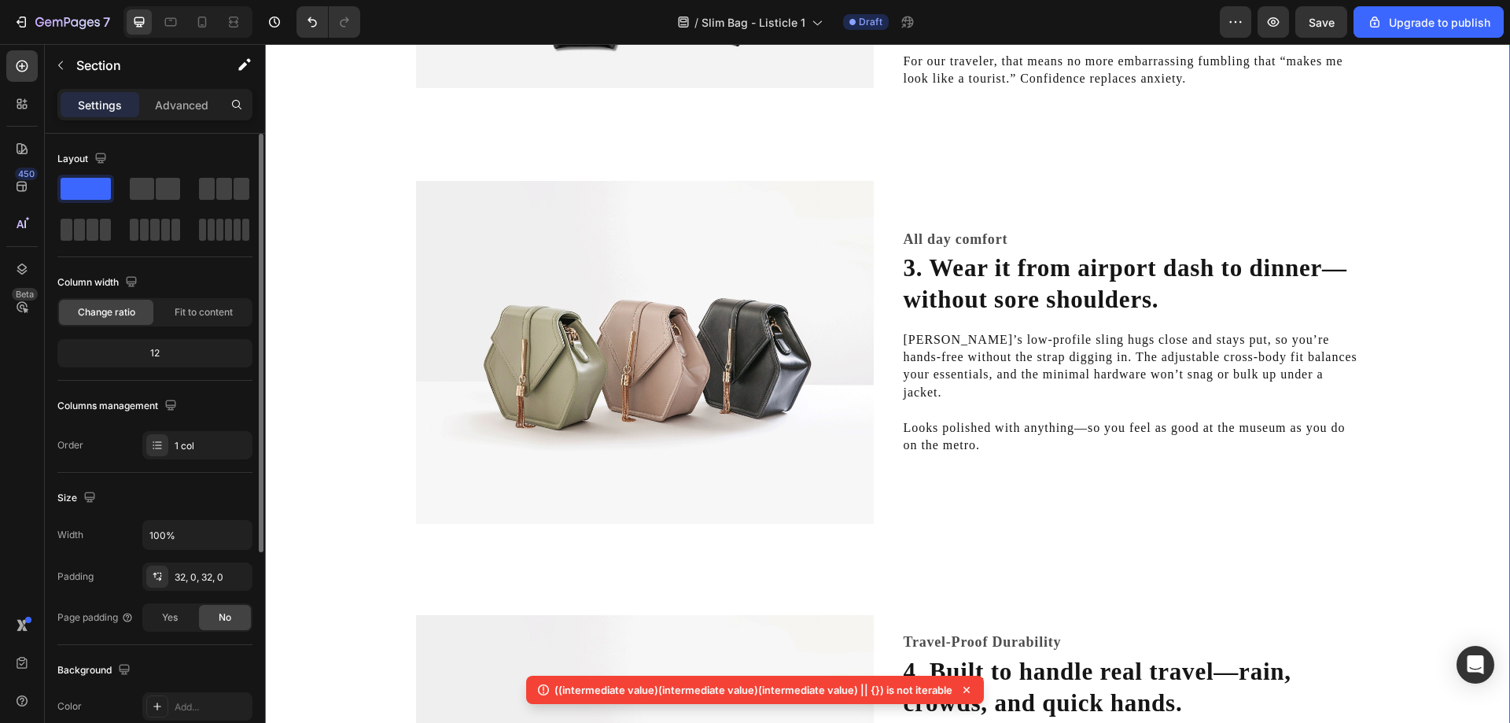
scroll to position [1179, 0]
click at [510, 287] on img at bounding box center [645, 352] width 458 height 344
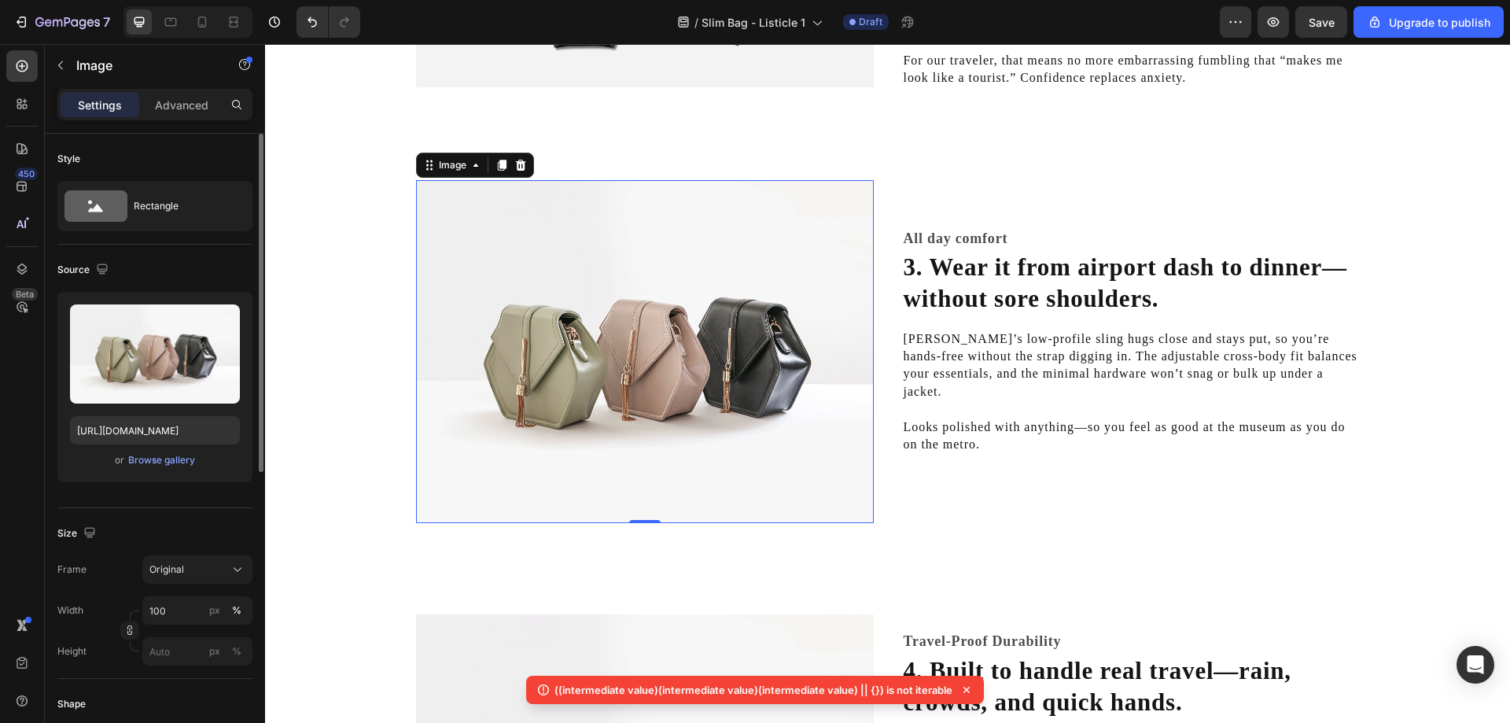
click at [671, 273] on img at bounding box center [645, 352] width 458 height 344
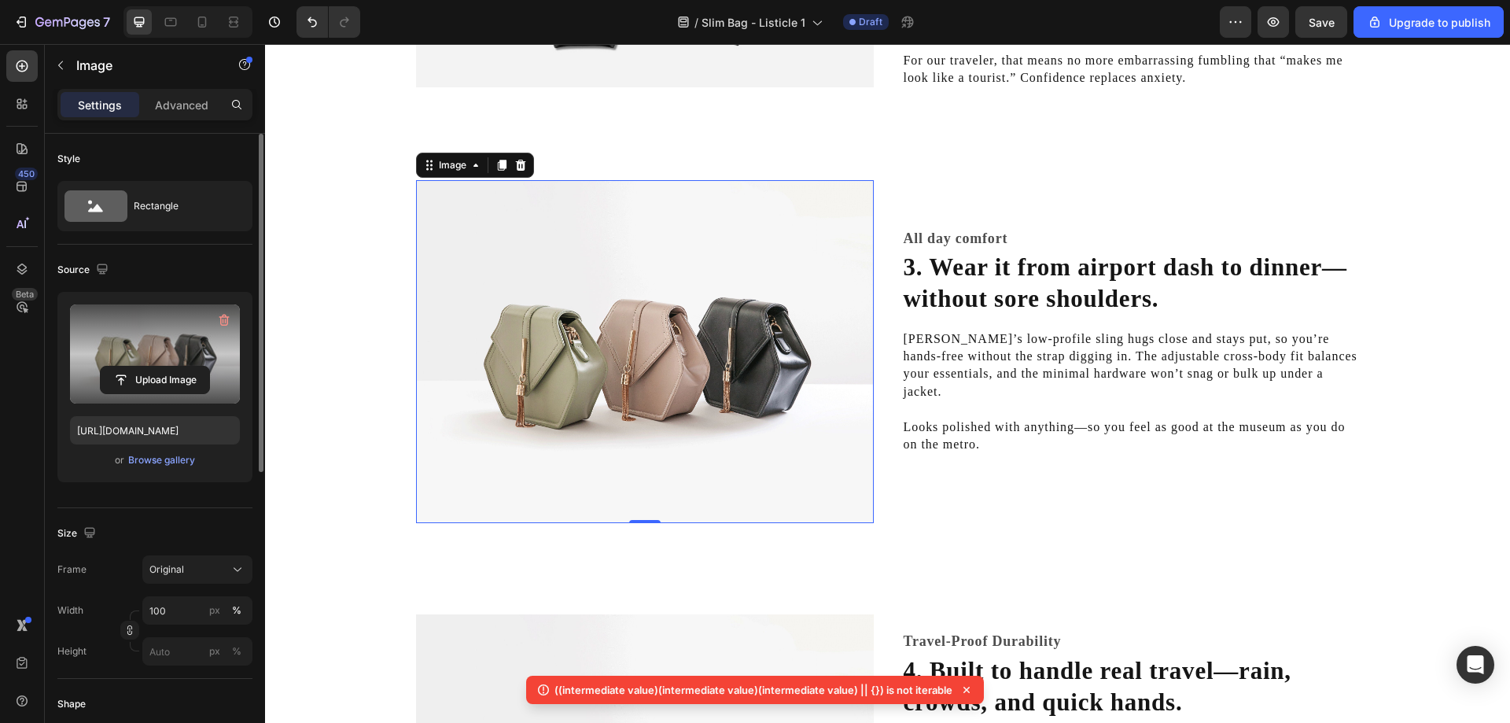
click at [133, 355] on label at bounding box center [155, 353] width 170 height 99
click at [133, 366] on input "file" at bounding box center [155, 379] width 109 height 27
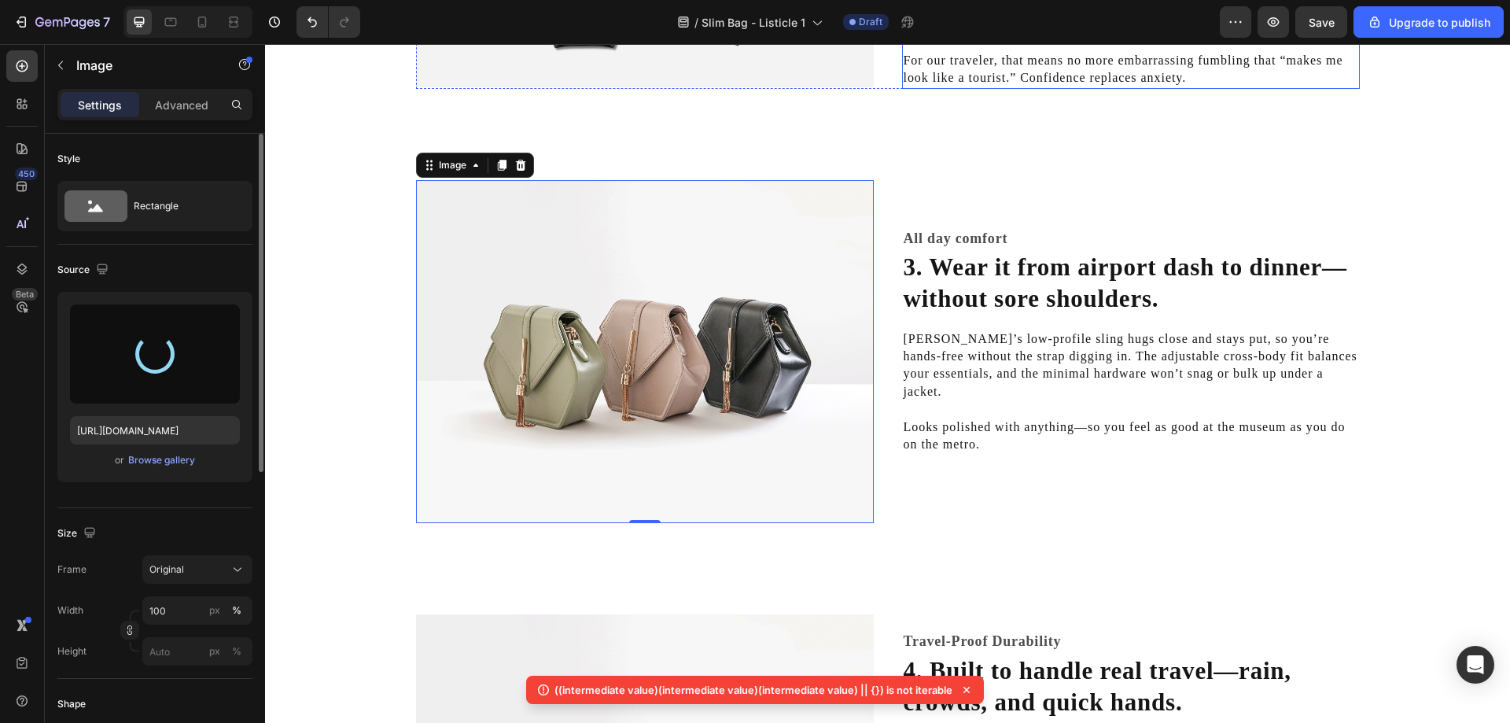
type input "[URL][DOMAIN_NAME]"
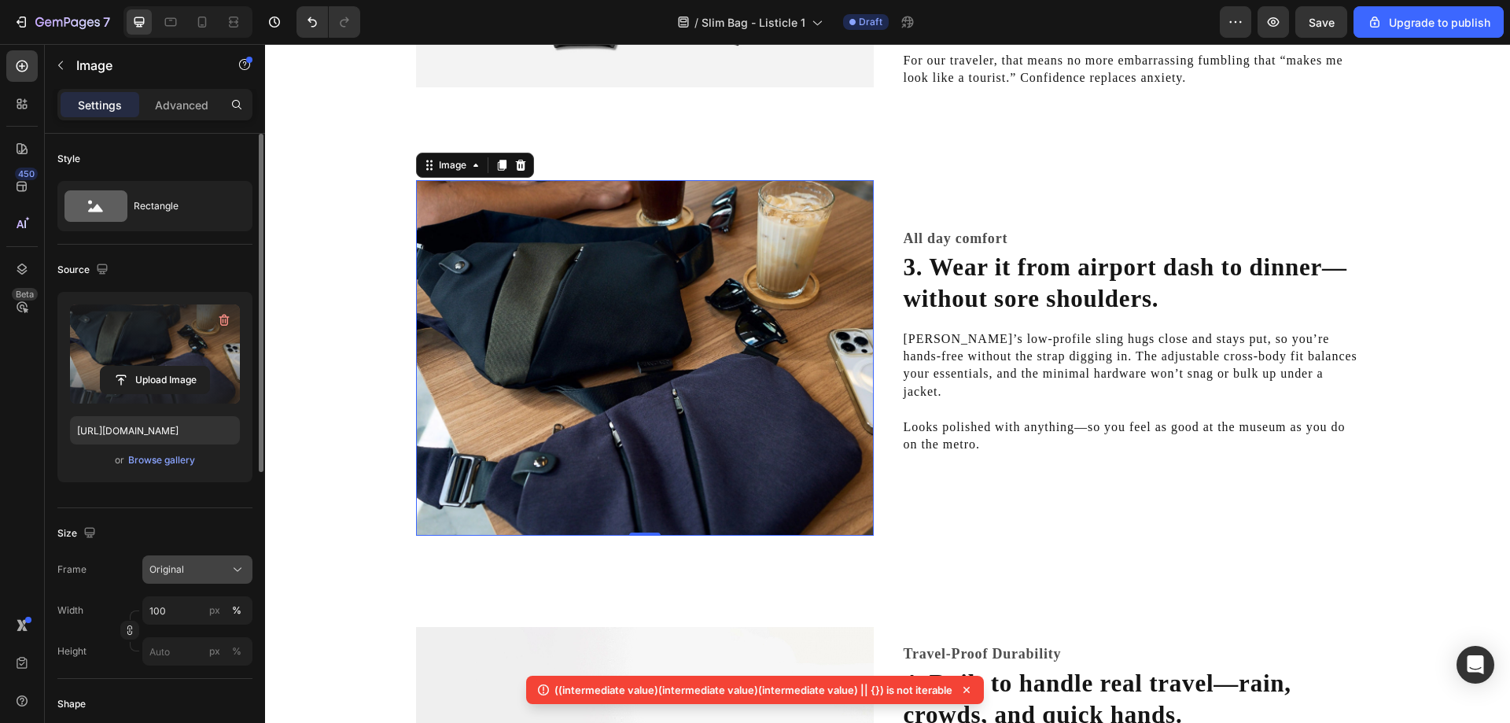
click at [202, 560] on button "Original" at bounding box center [197, 569] width 110 height 28
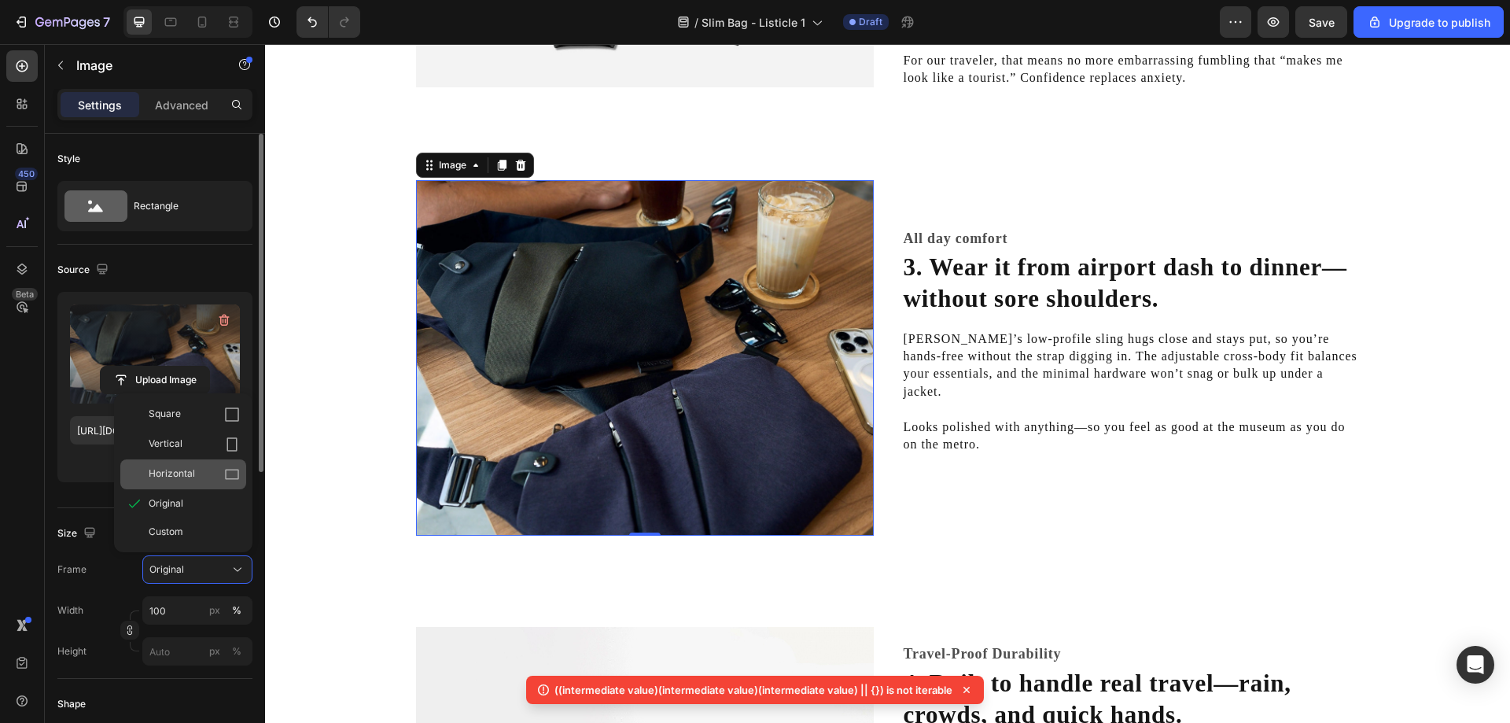
click at [205, 466] on div "Horizontal" at bounding box center [194, 474] width 91 height 16
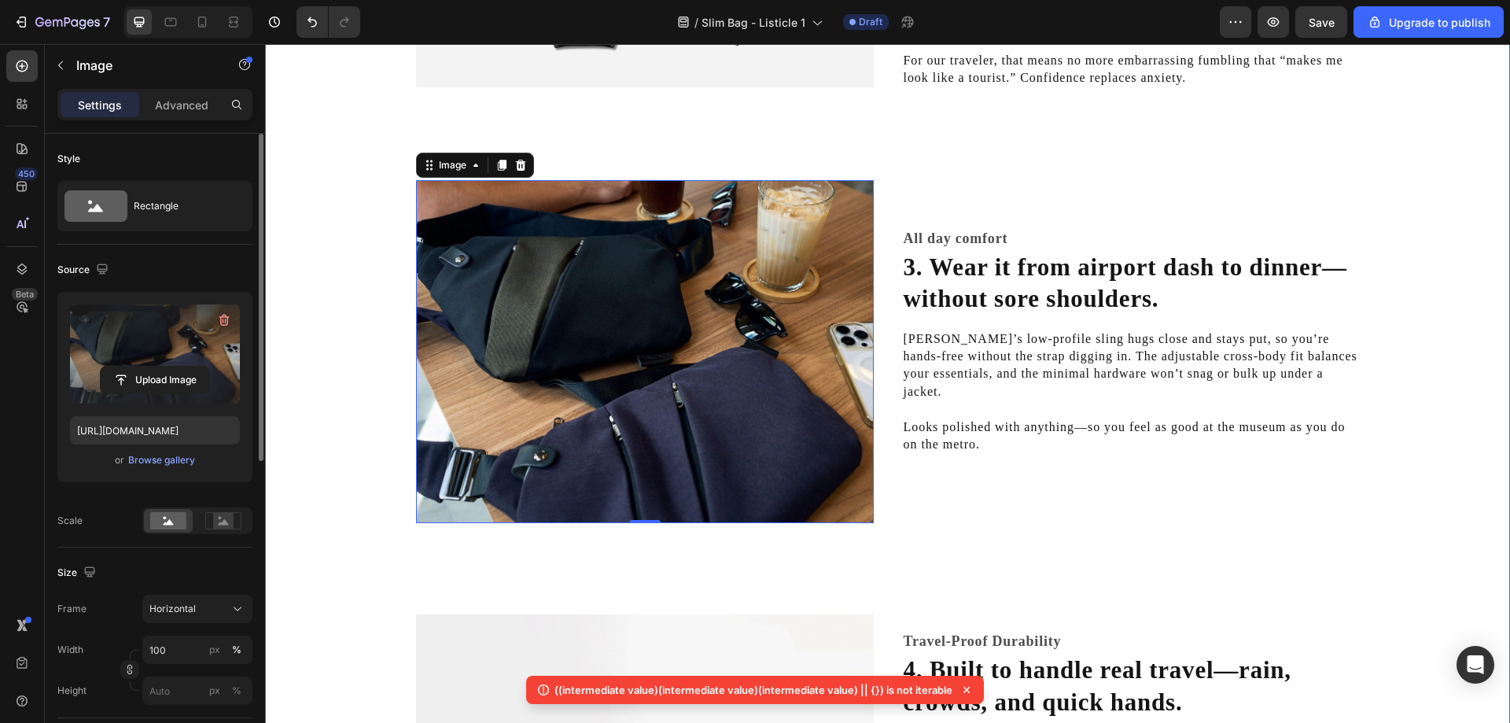
click at [342, 370] on div "Image Anti-Theft, Zero-Bulk Heading 1. Feel calm in crowds—without looking like…" at bounding box center [887, 388] width 1245 height 2138
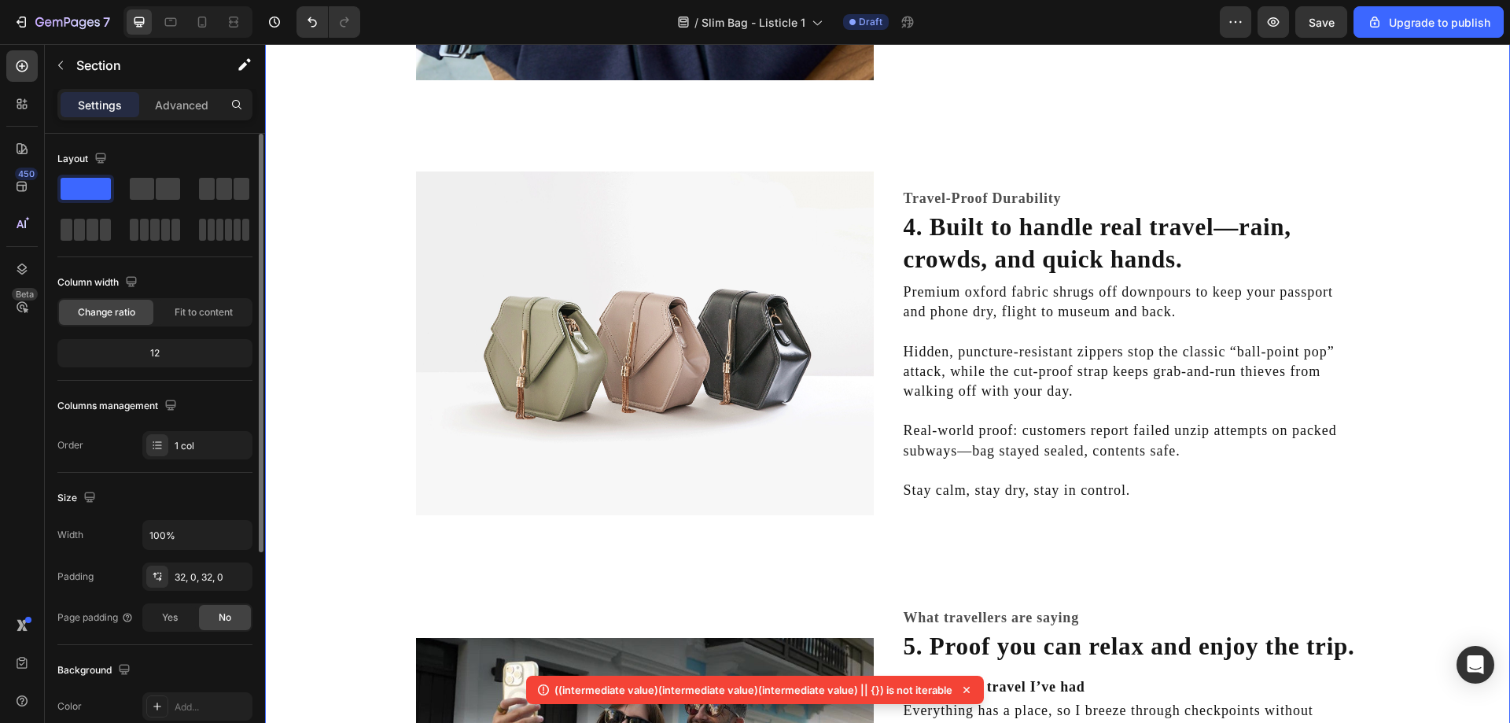
scroll to position [1651, 0]
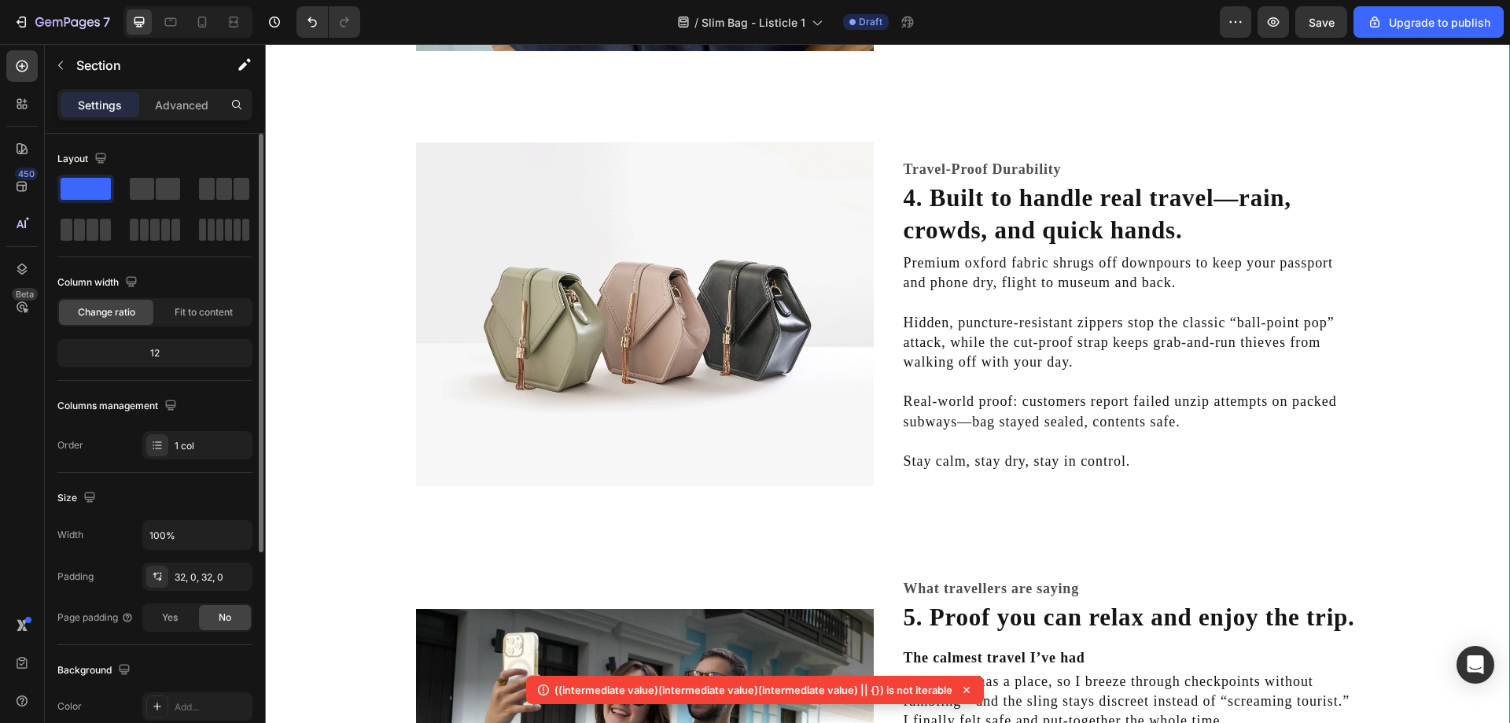
click at [726, 402] on img at bounding box center [645, 314] width 458 height 344
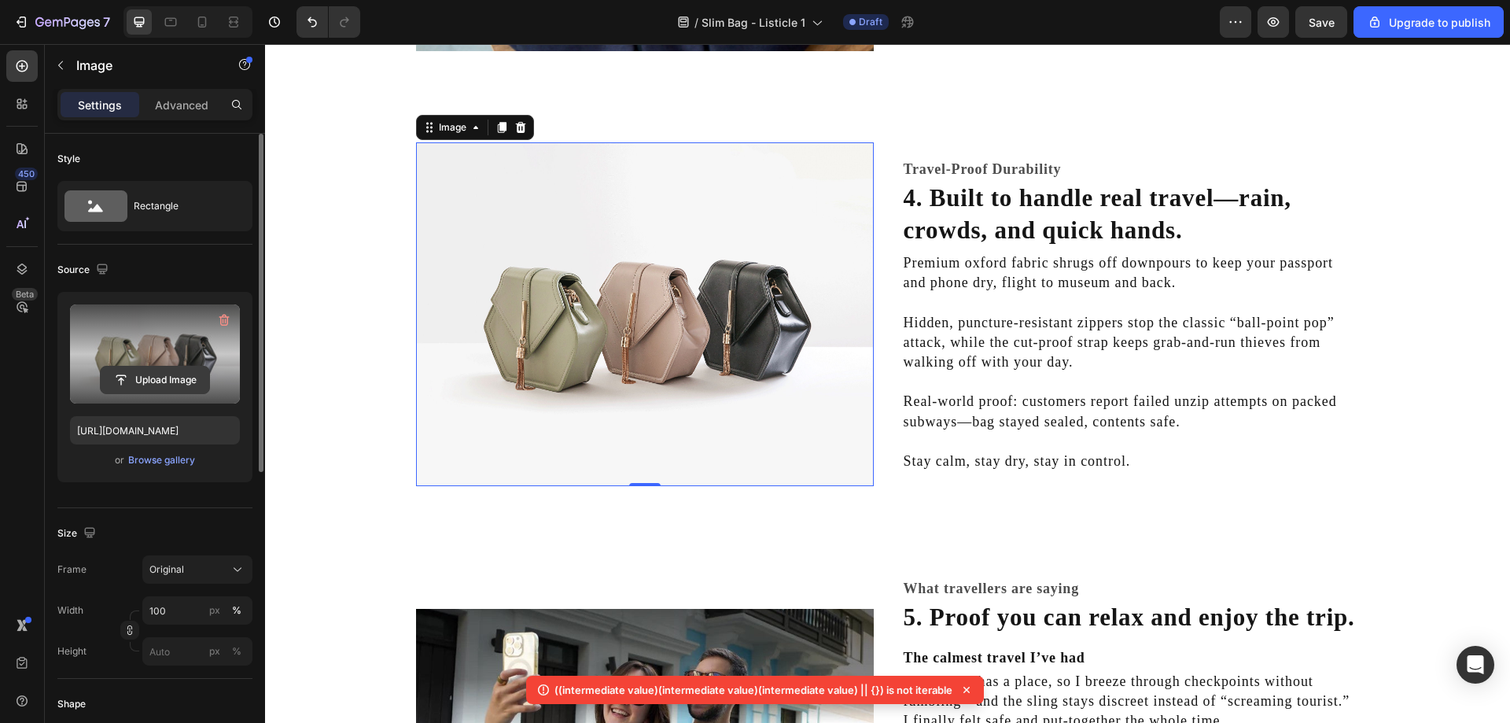
click at [167, 390] on input "file" at bounding box center [155, 379] width 109 height 27
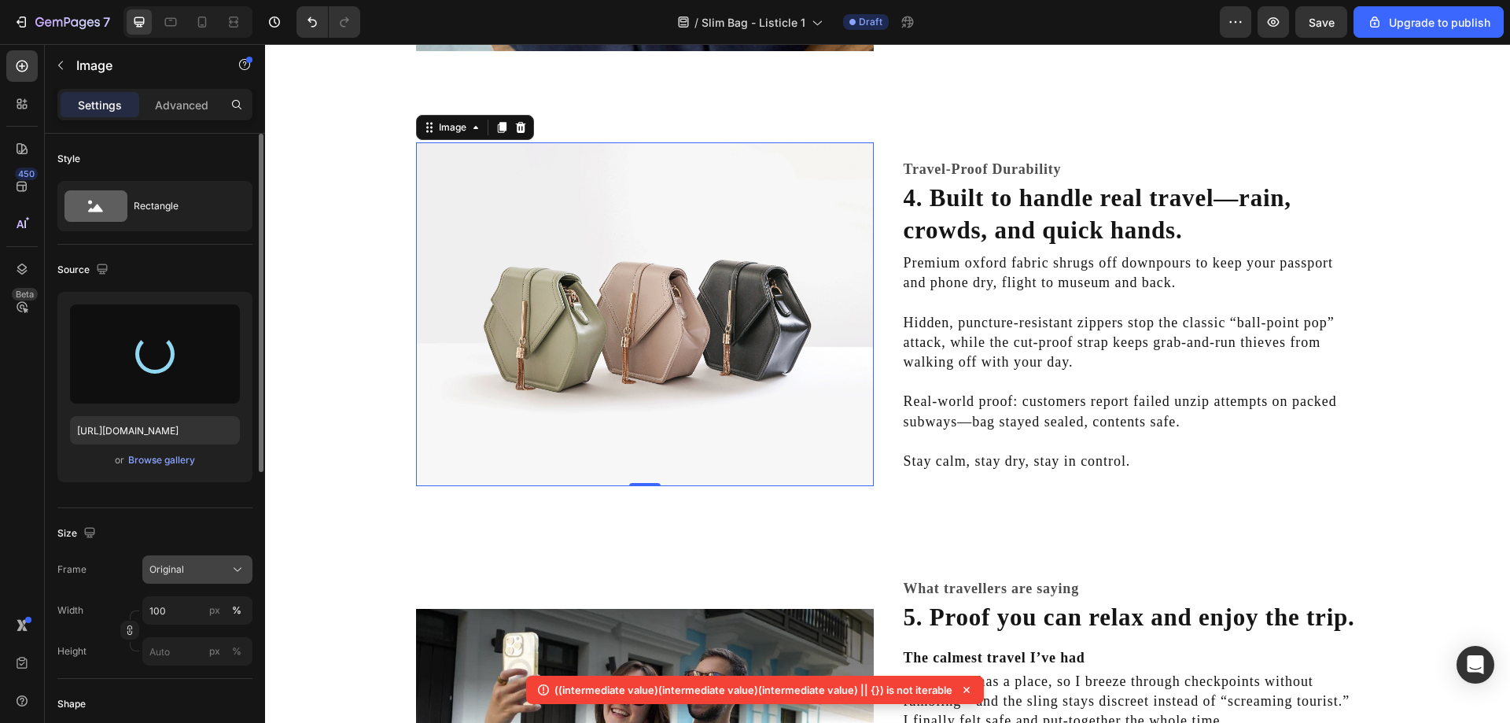
type input "[URL][DOMAIN_NAME]"
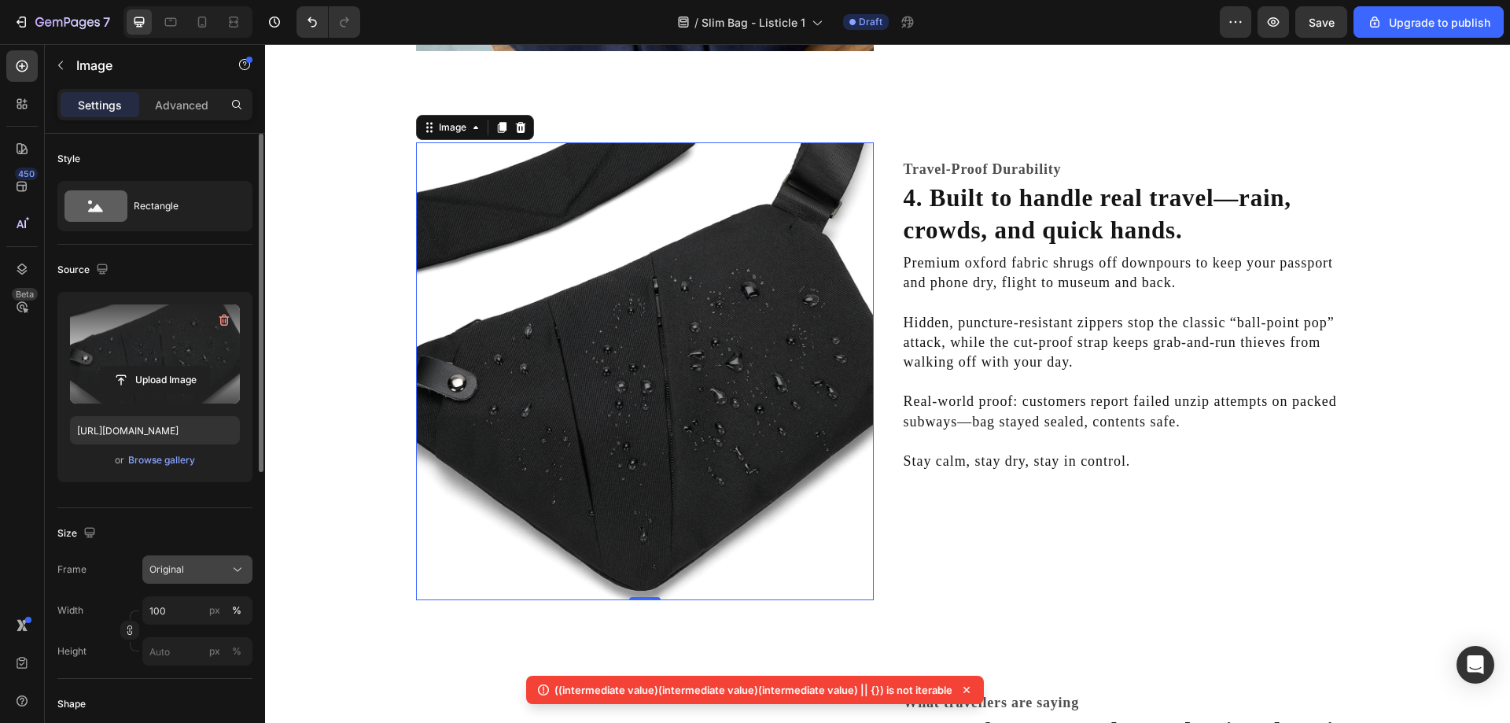
click at [200, 561] on button "Original" at bounding box center [197, 569] width 110 height 28
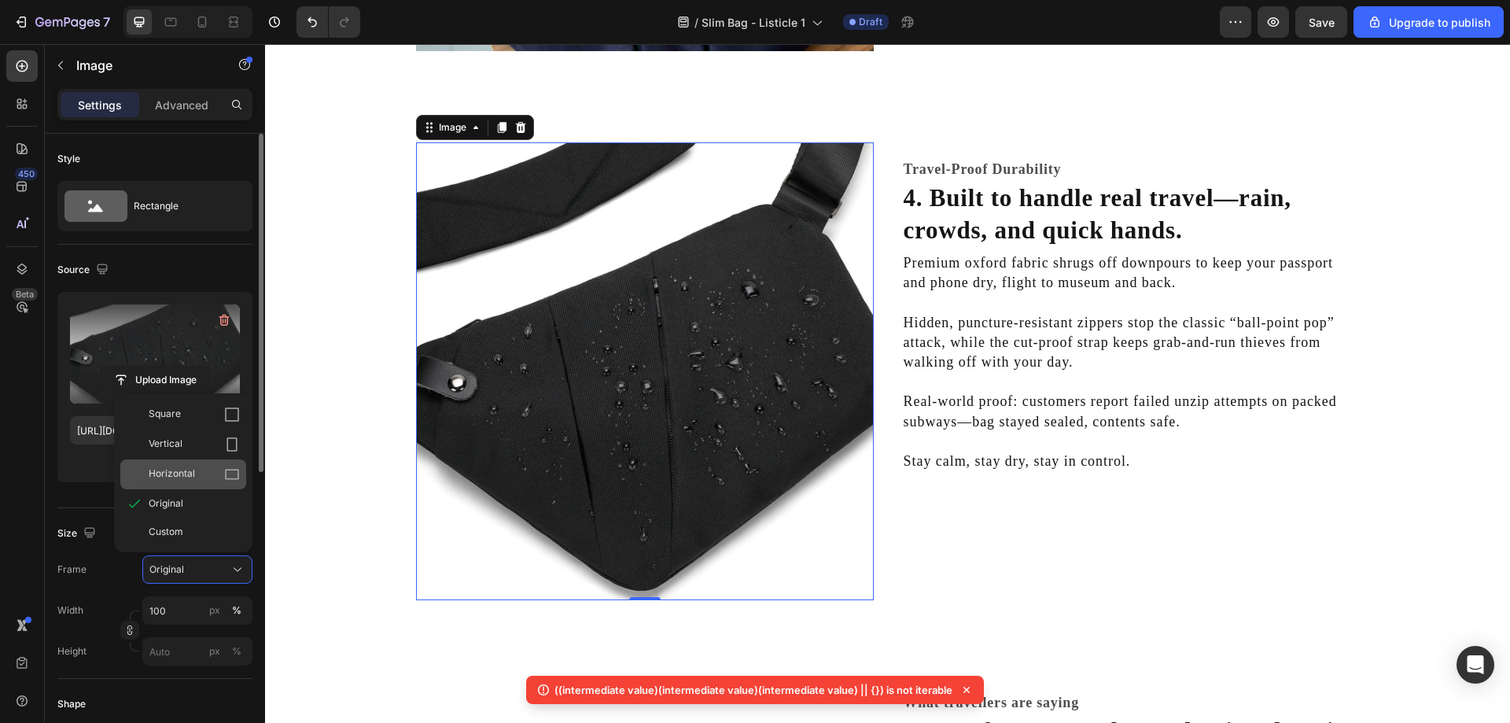
click at [186, 474] on span "Horizontal" at bounding box center [172, 474] width 46 height 16
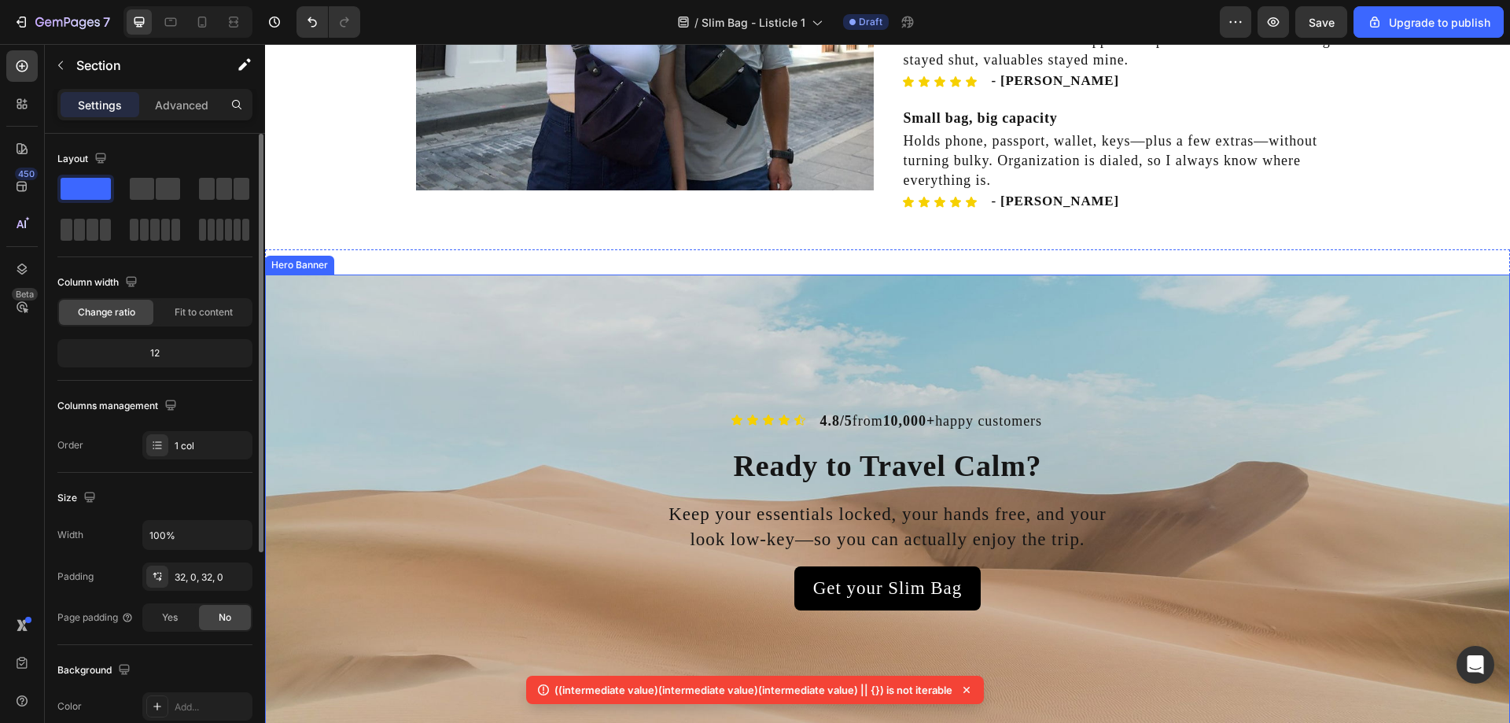
scroll to position [2493, 0]
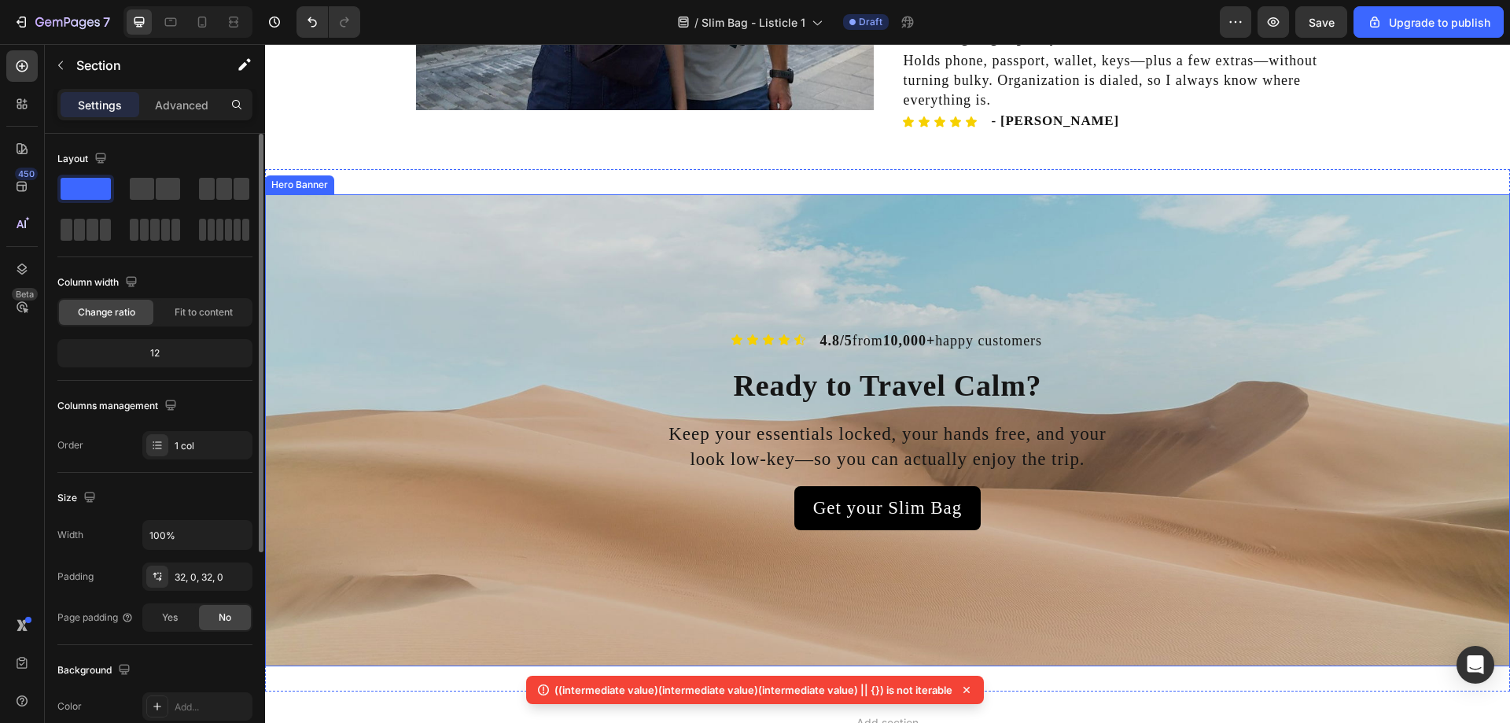
click at [515, 292] on div "Background Image" at bounding box center [887, 430] width 1245 height 472
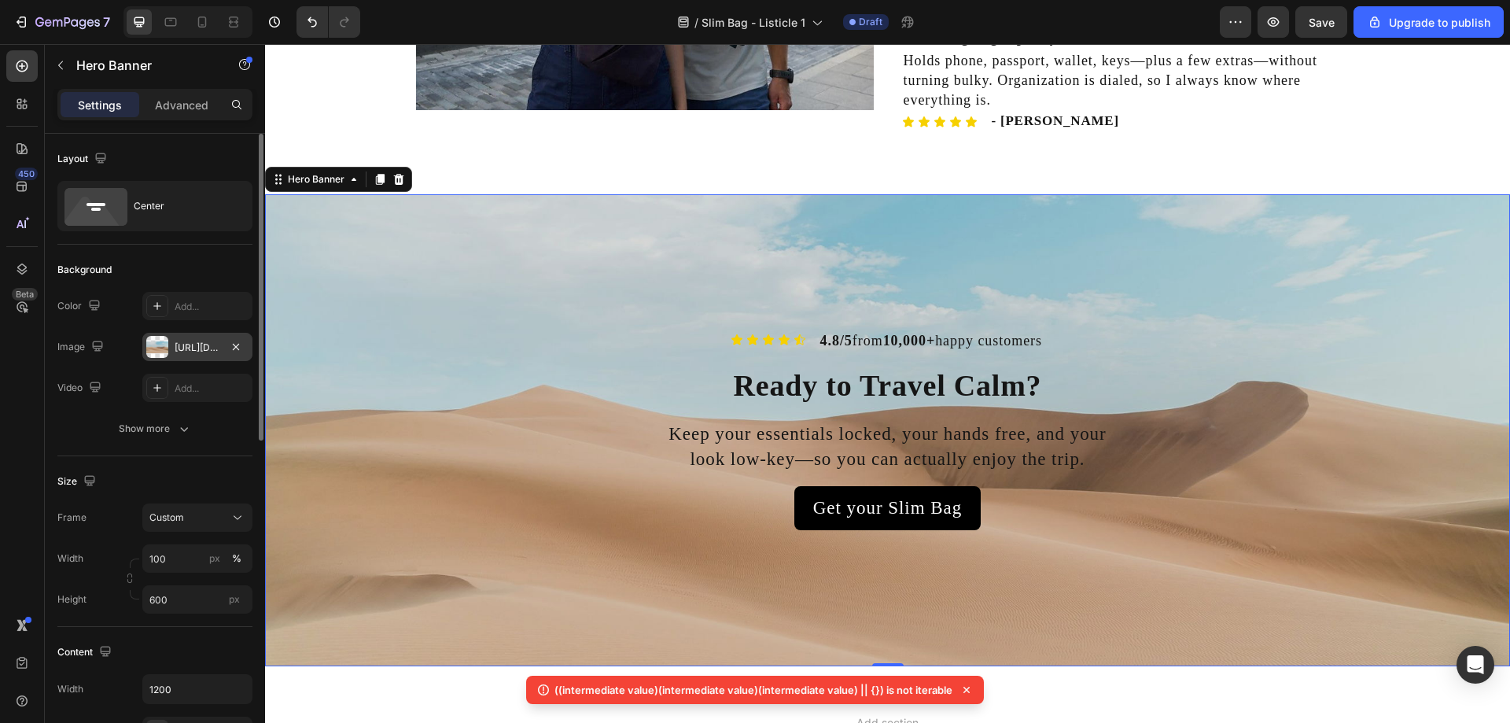
click at [178, 355] on div "[URL][DOMAIN_NAME]" at bounding box center [197, 347] width 110 height 28
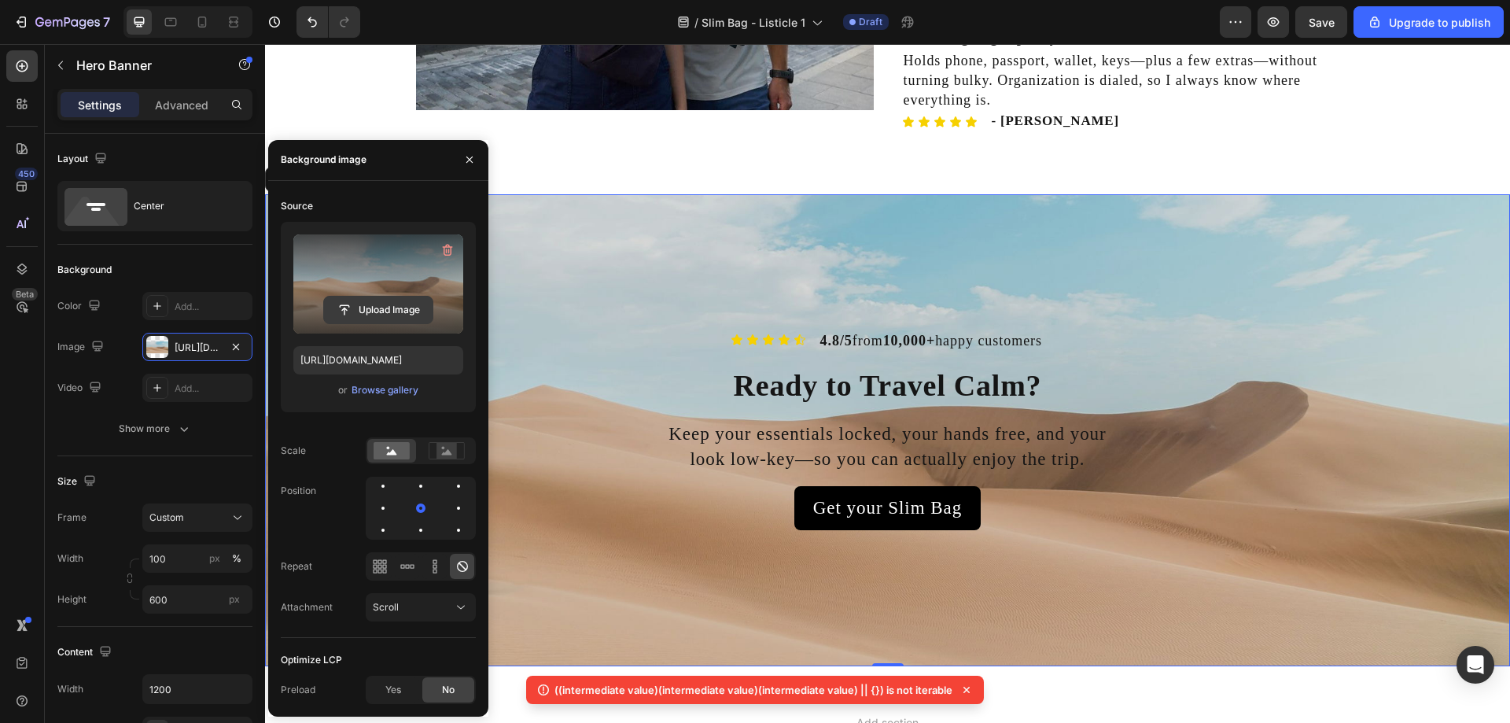
click at [371, 317] on input "file" at bounding box center [378, 309] width 109 height 27
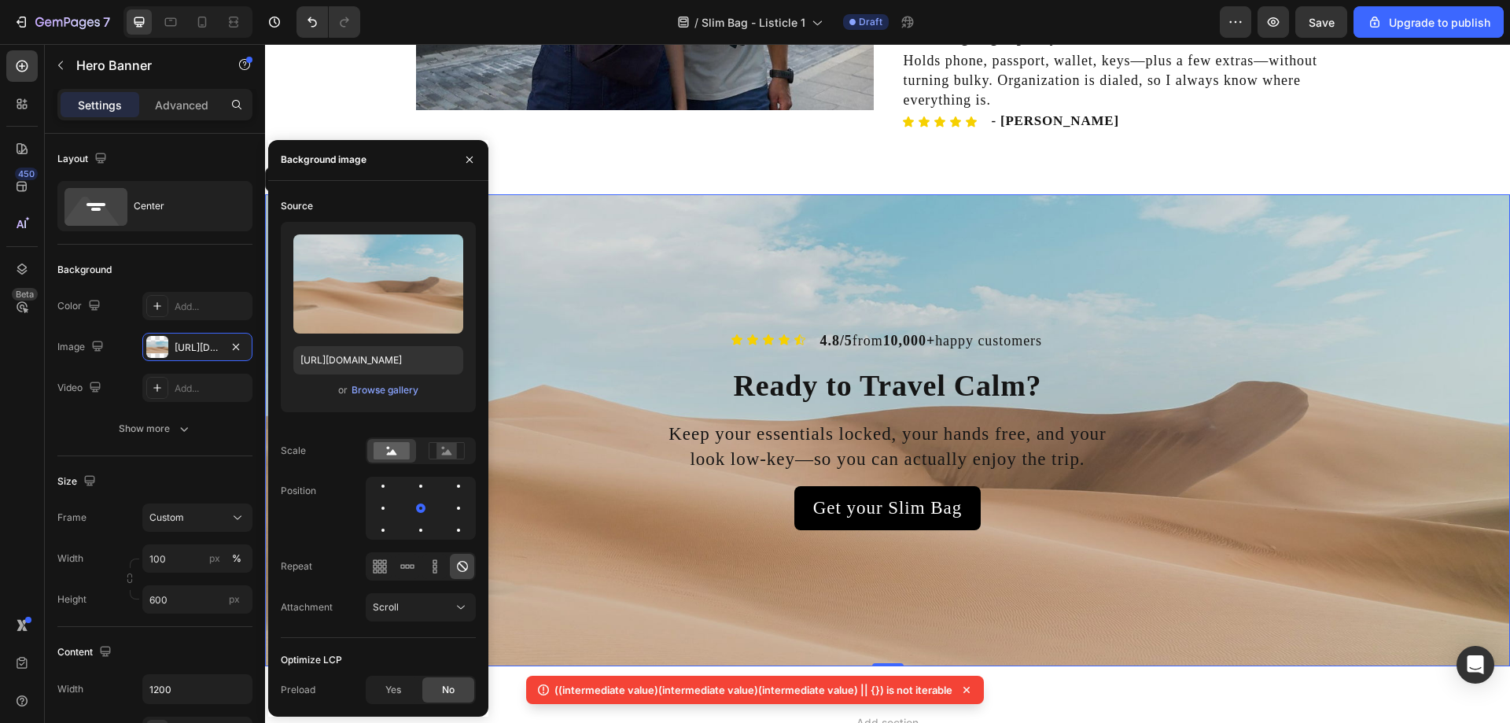
click at [606, 472] on div "Keep your essentials locked, your hands free, and your look low-key—so you can …" at bounding box center [888, 446] width 918 height 53
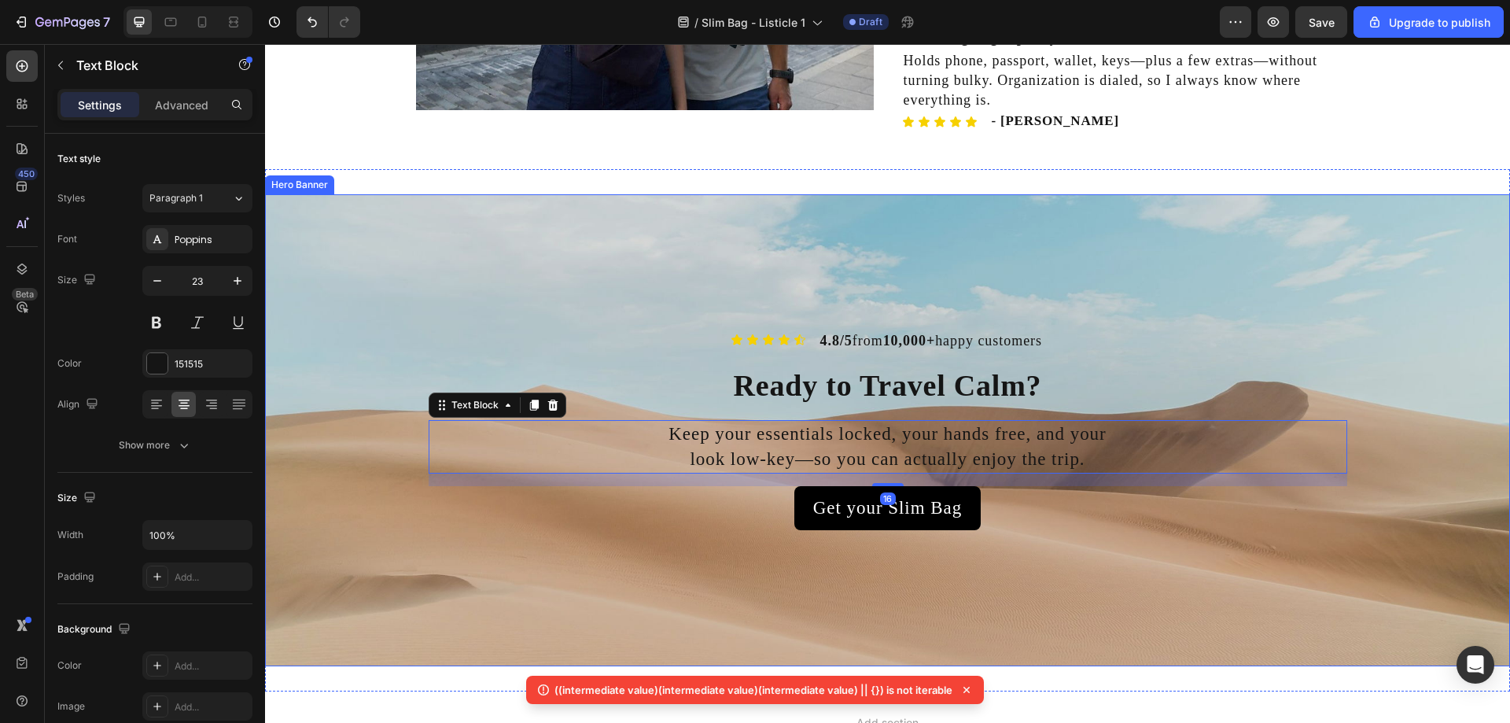
click at [416, 310] on div "Background Image" at bounding box center [887, 430] width 1245 height 472
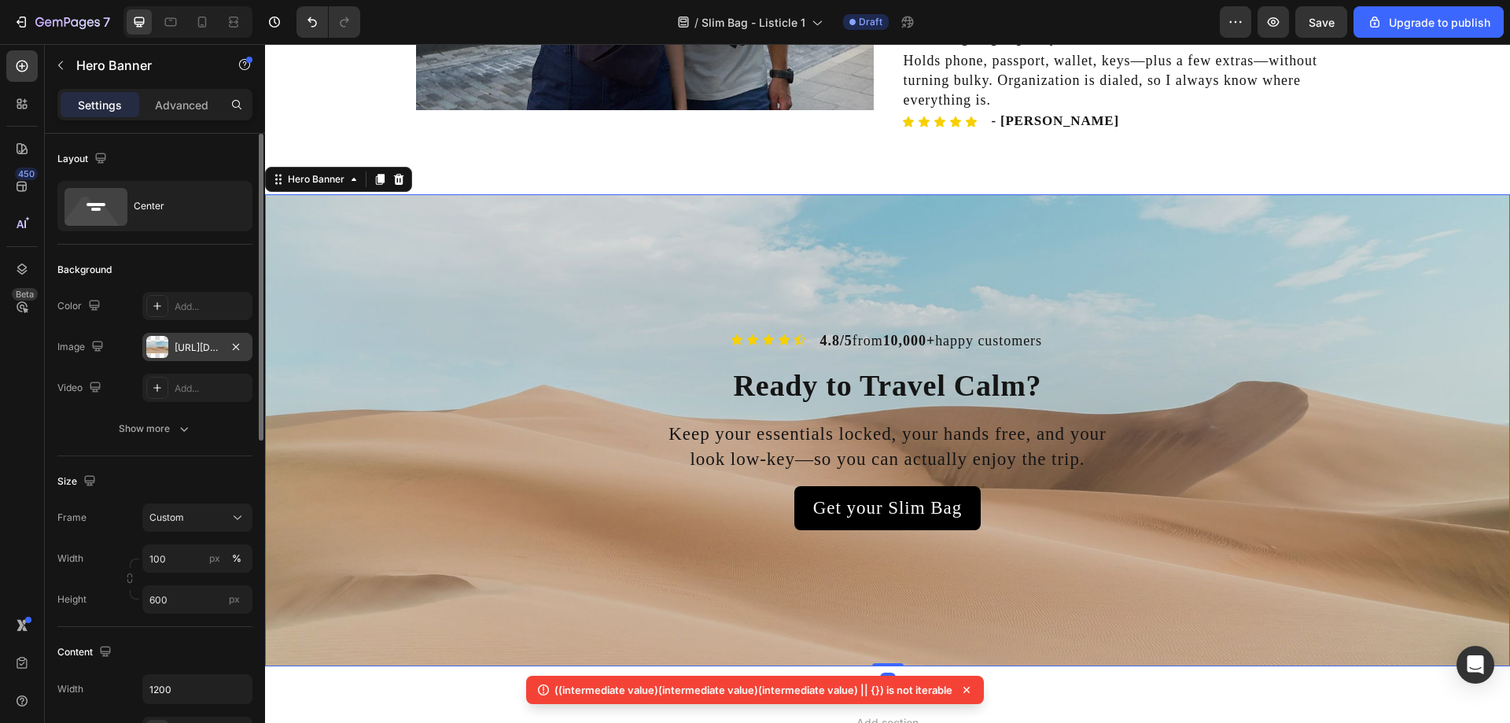
click at [203, 355] on div "[URL][DOMAIN_NAME]" at bounding box center [197, 347] width 110 height 28
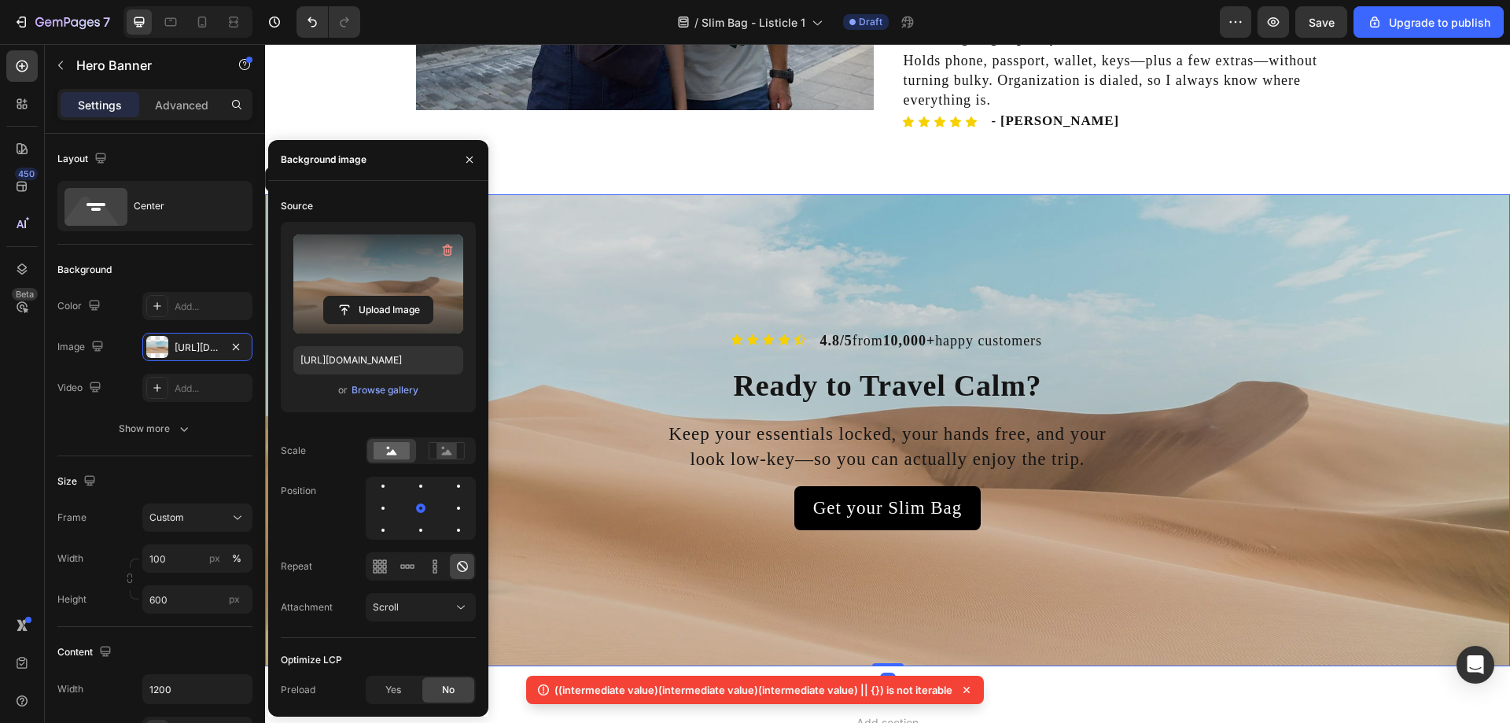
click at [356, 281] on label at bounding box center [378, 283] width 170 height 99
click at [356, 296] on input "file" at bounding box center [378, 309] width 109 height 27
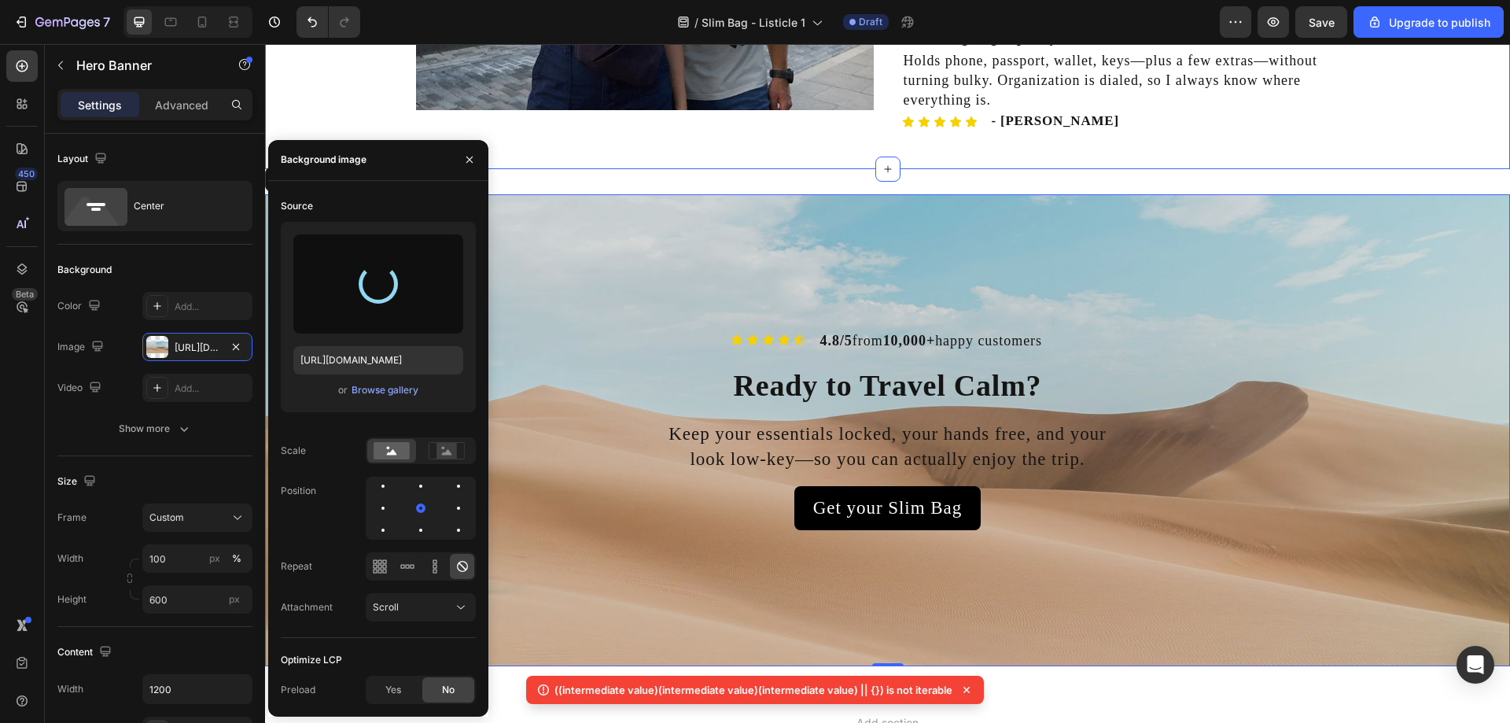
type input "[URL][DOMAIN_NAME]"
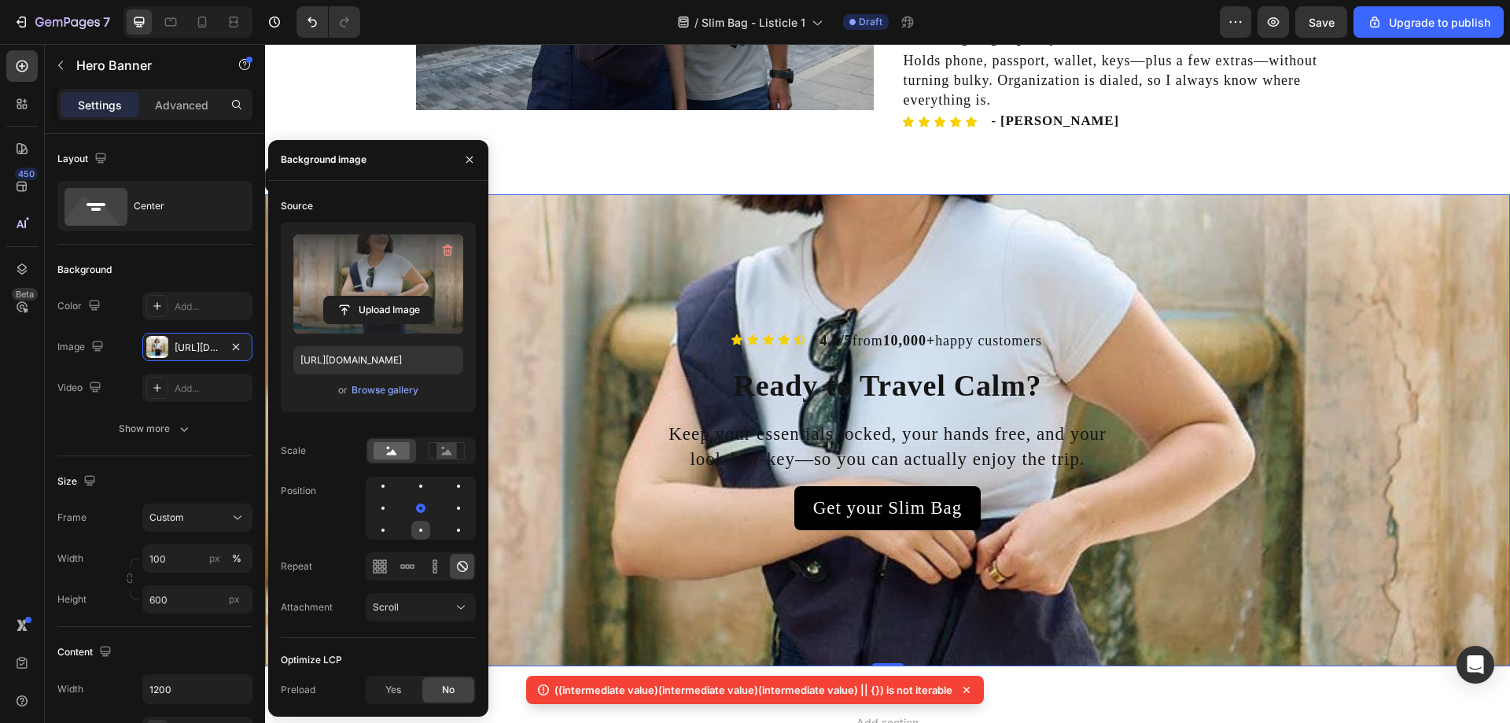
click at [449, 528] on div at bounding box center [458, 530] width 19 height 19
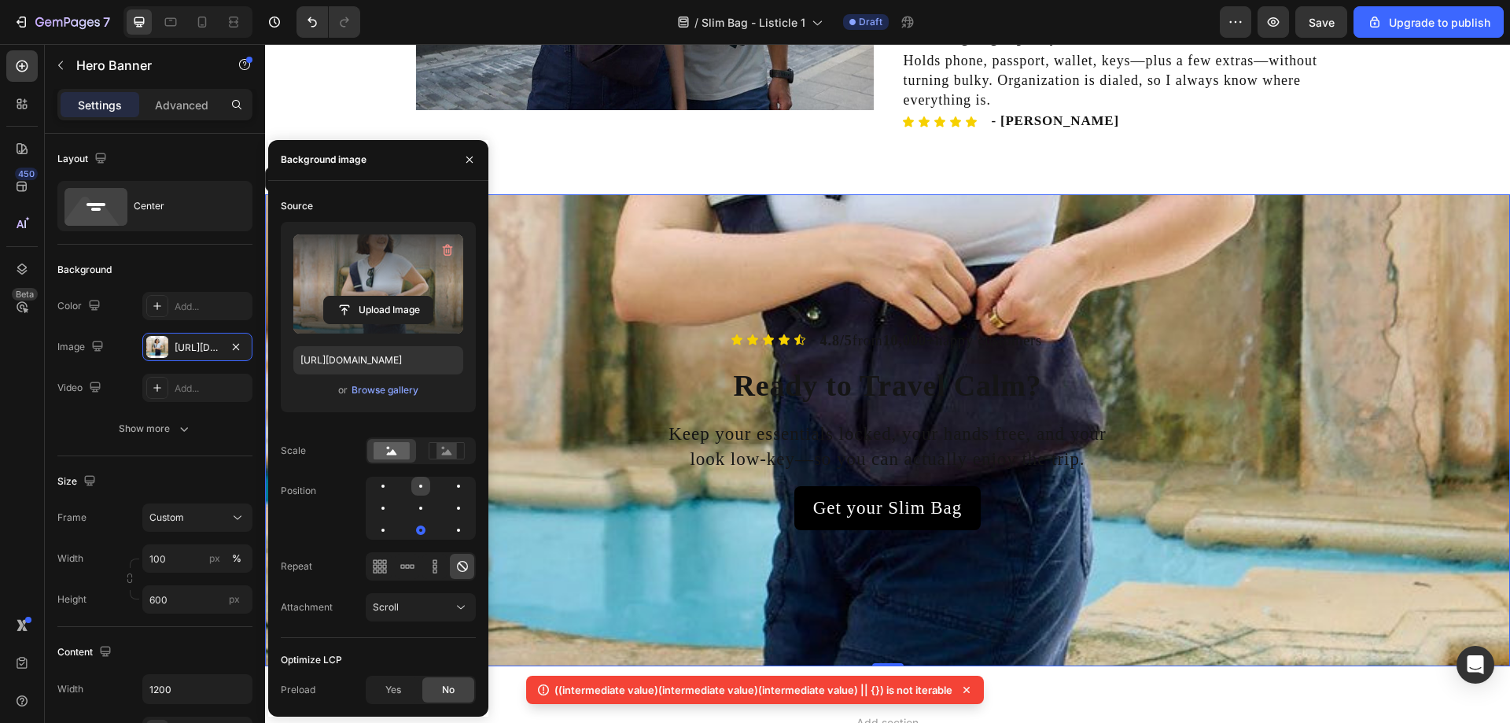
click at [420, 485] on div at bounding box center [420, 485] width 3 height 3
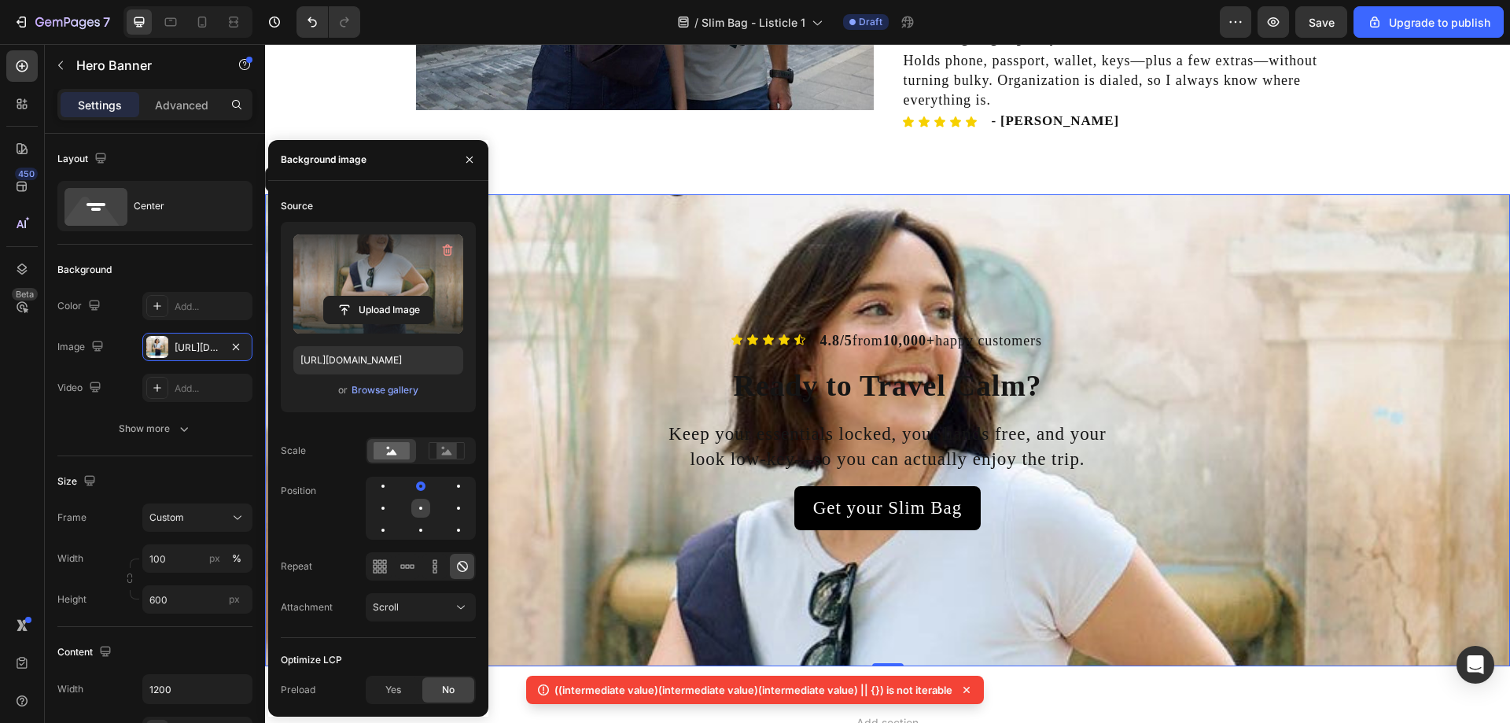
click at [449, 513] on div at bounding box center [458, 508] width 19 height 19
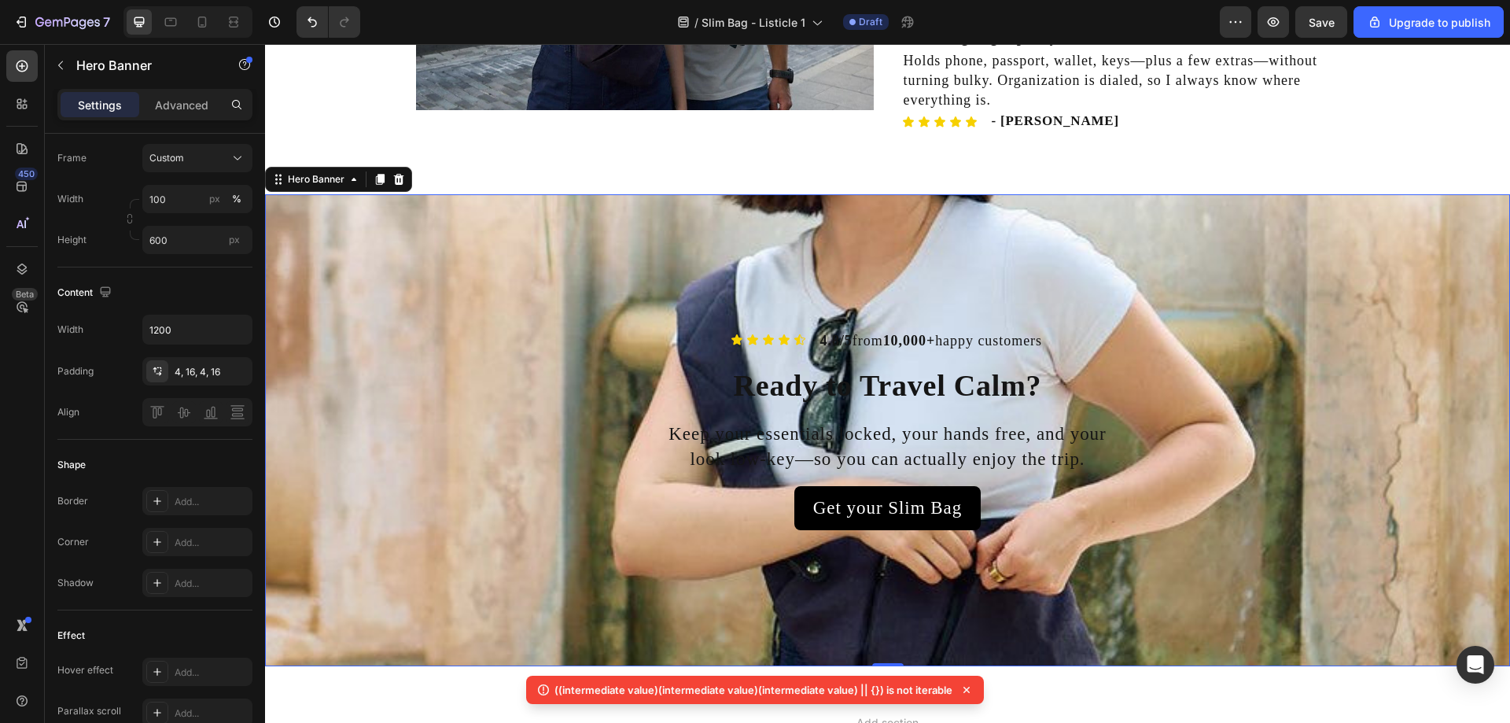
scroll to position [0, 0]
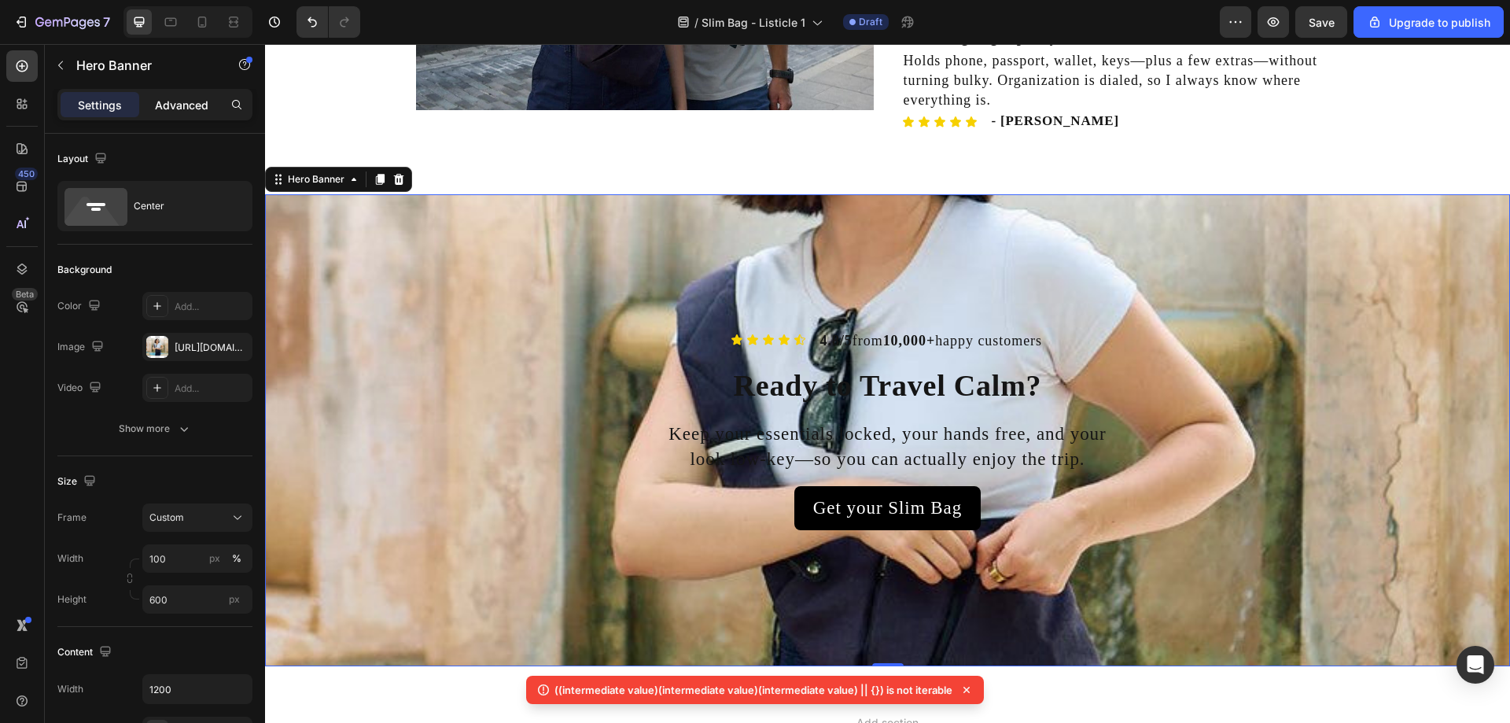
click at [175, 93] on div "Advanced" at bounding box center [181, 104] width 79 height 25
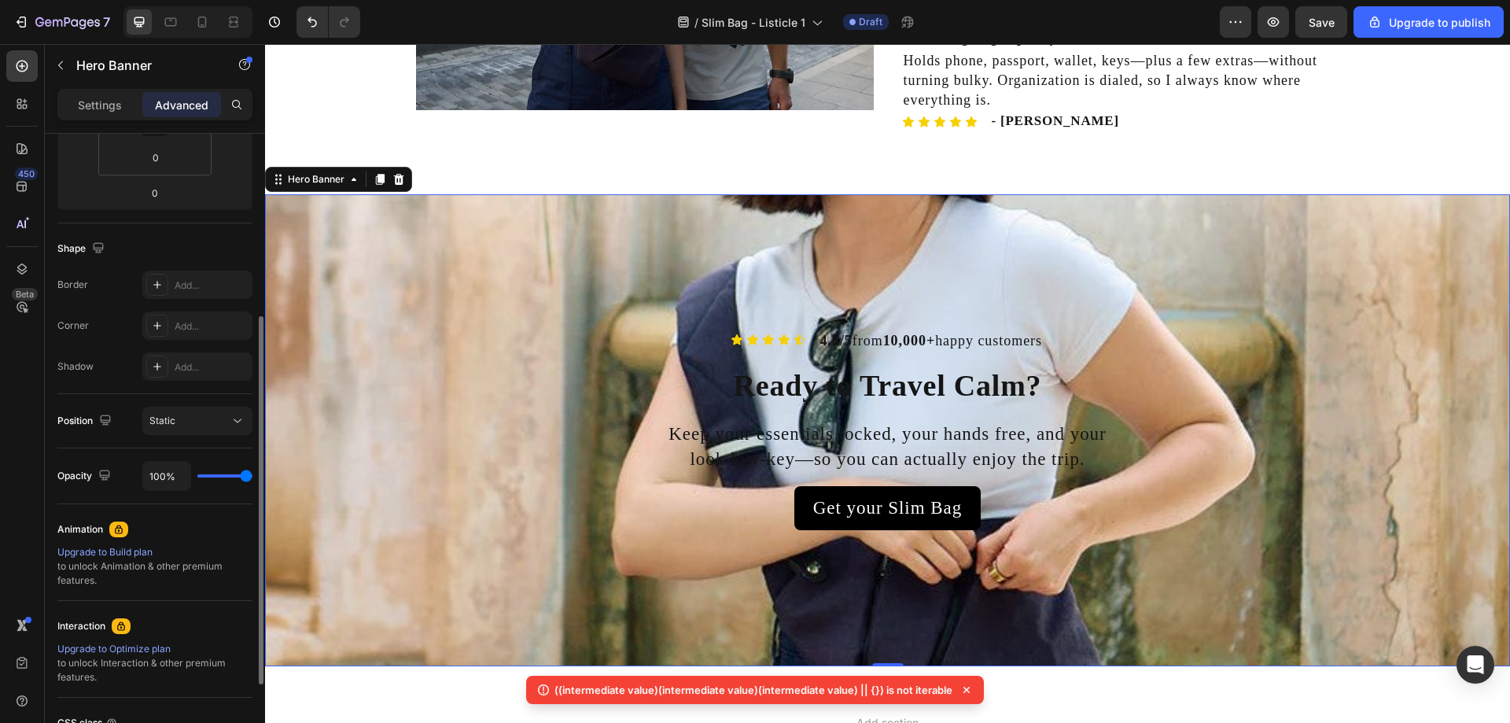
scroll to position [458, 0]
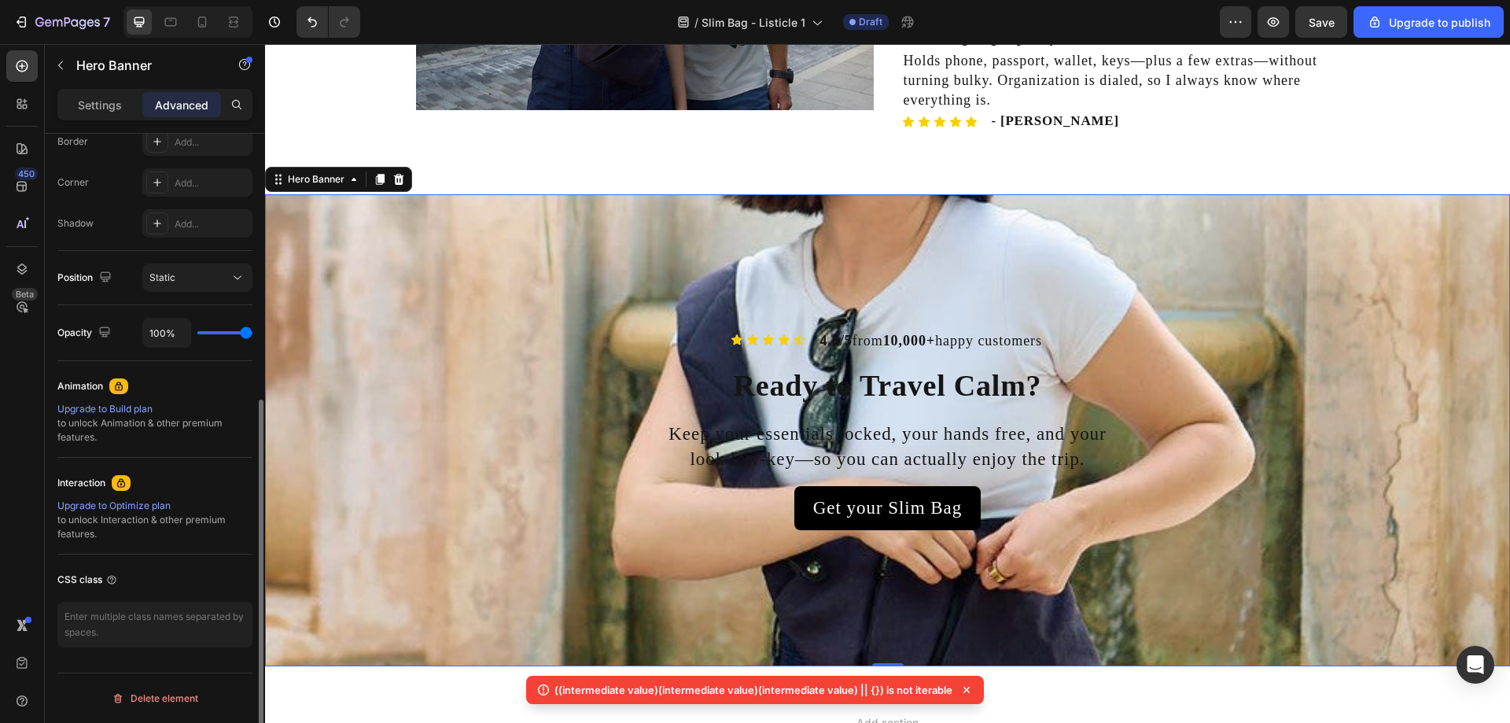
type input "85%"
type input "85"
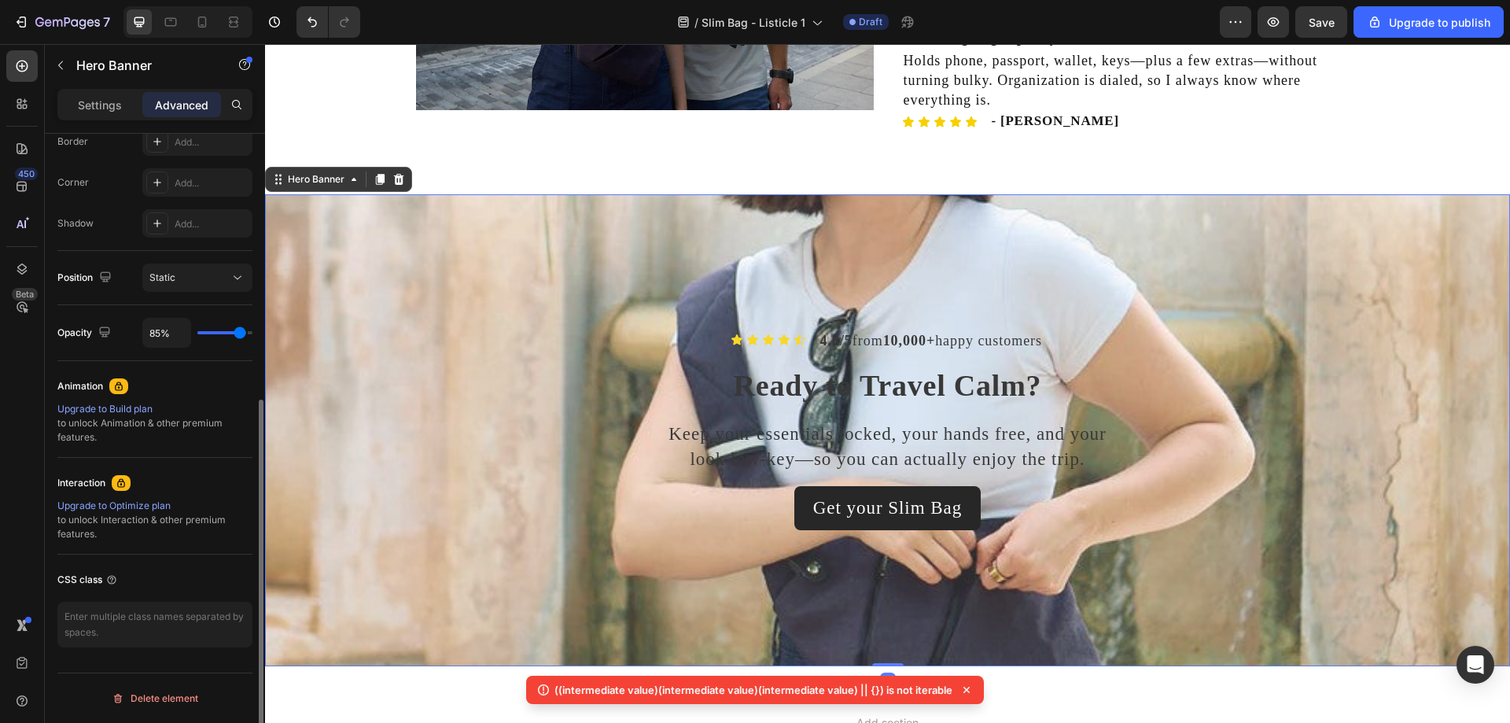
type input "83%"
type input "83"
type input "80%"
type input "80"
type input "78%"
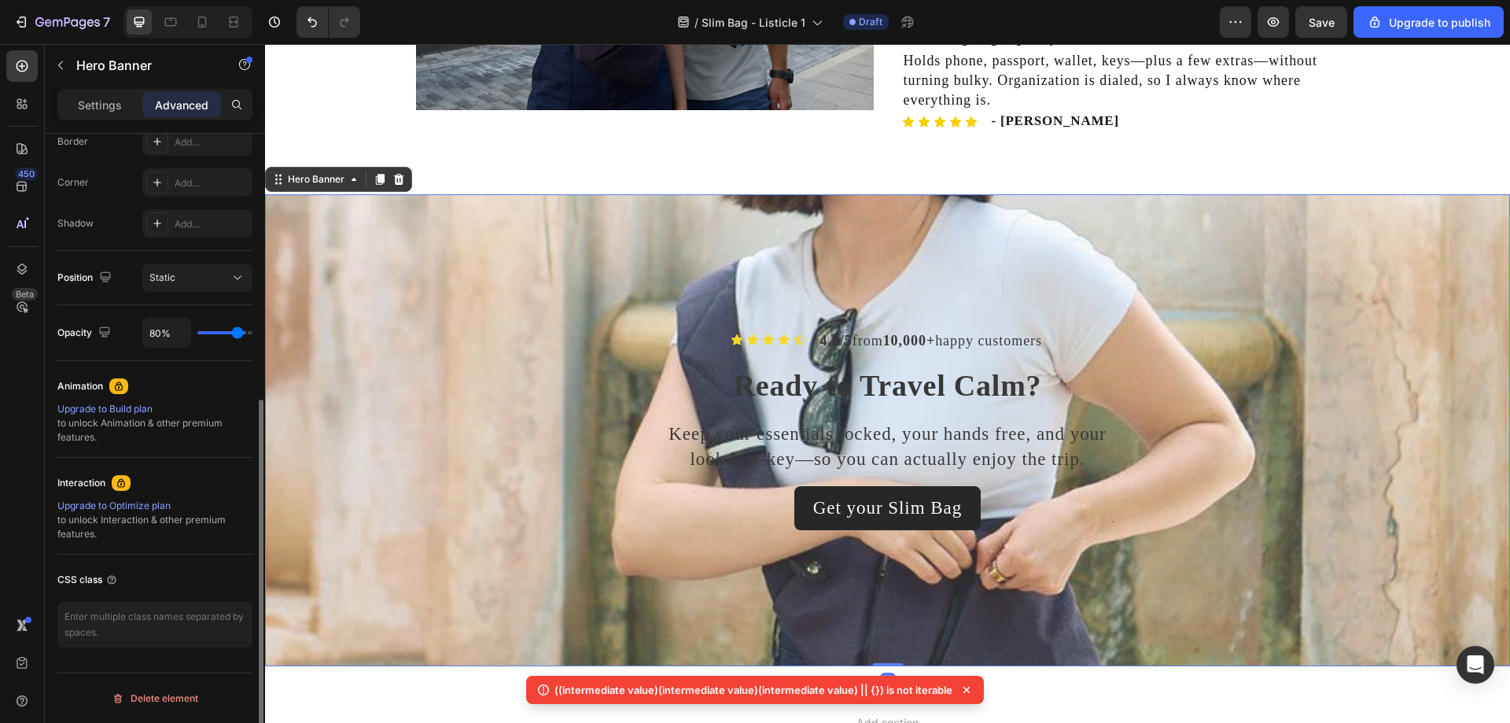
type input "78"
type input "74%"
type input "74"
type input "70%"
type input "70"
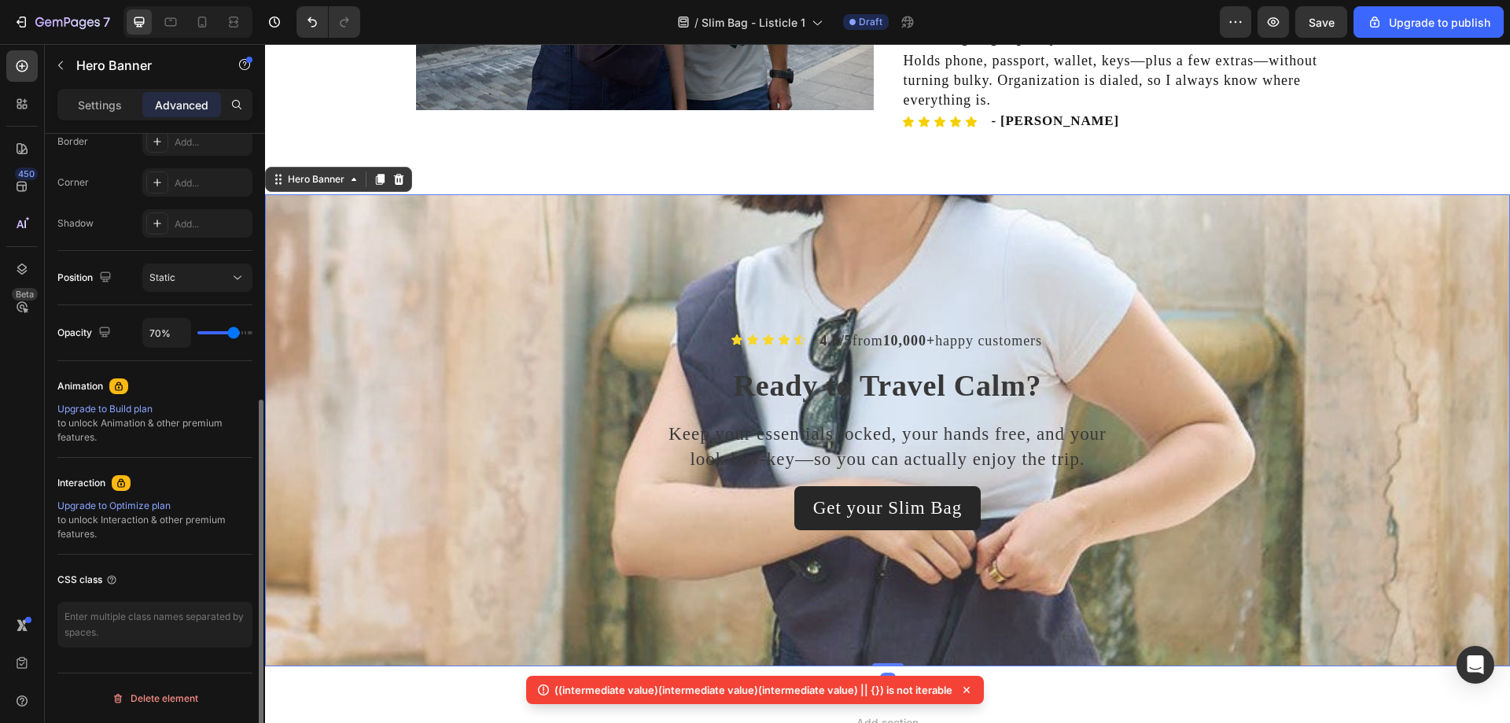
type input "65%"
type input "65"
type input "63%"
type input "63"
type input "61%"
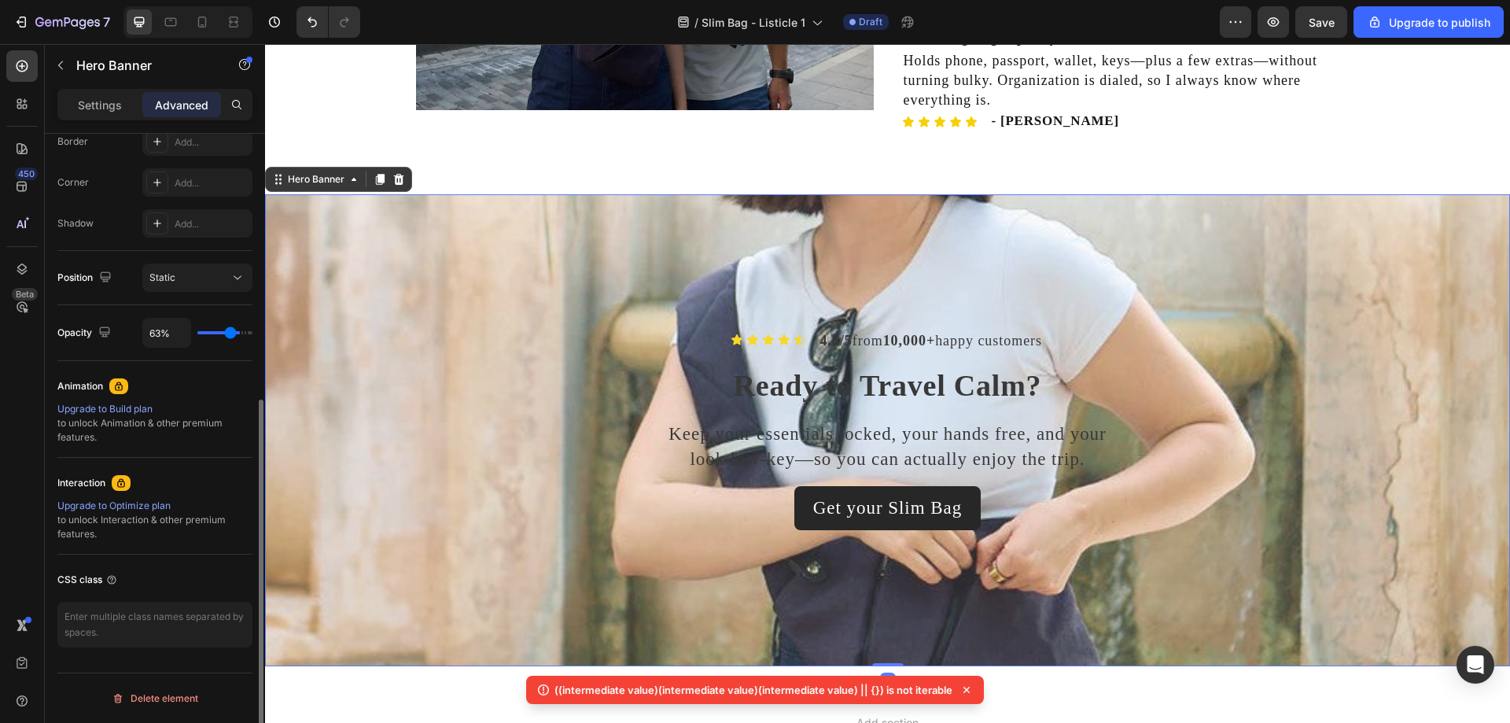
type input "61"
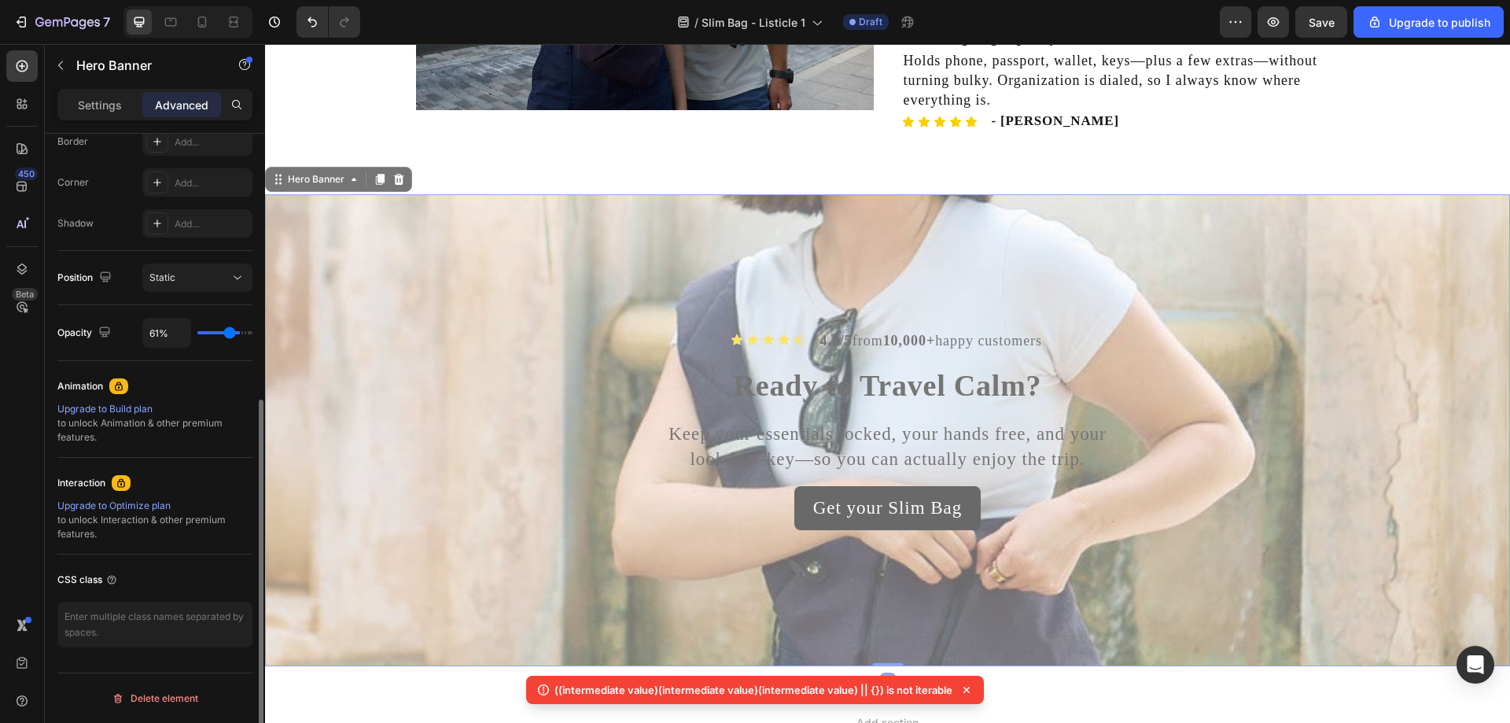
type input "59%"
type input "59"
type input "57%"
type input "57"
type input "56%"
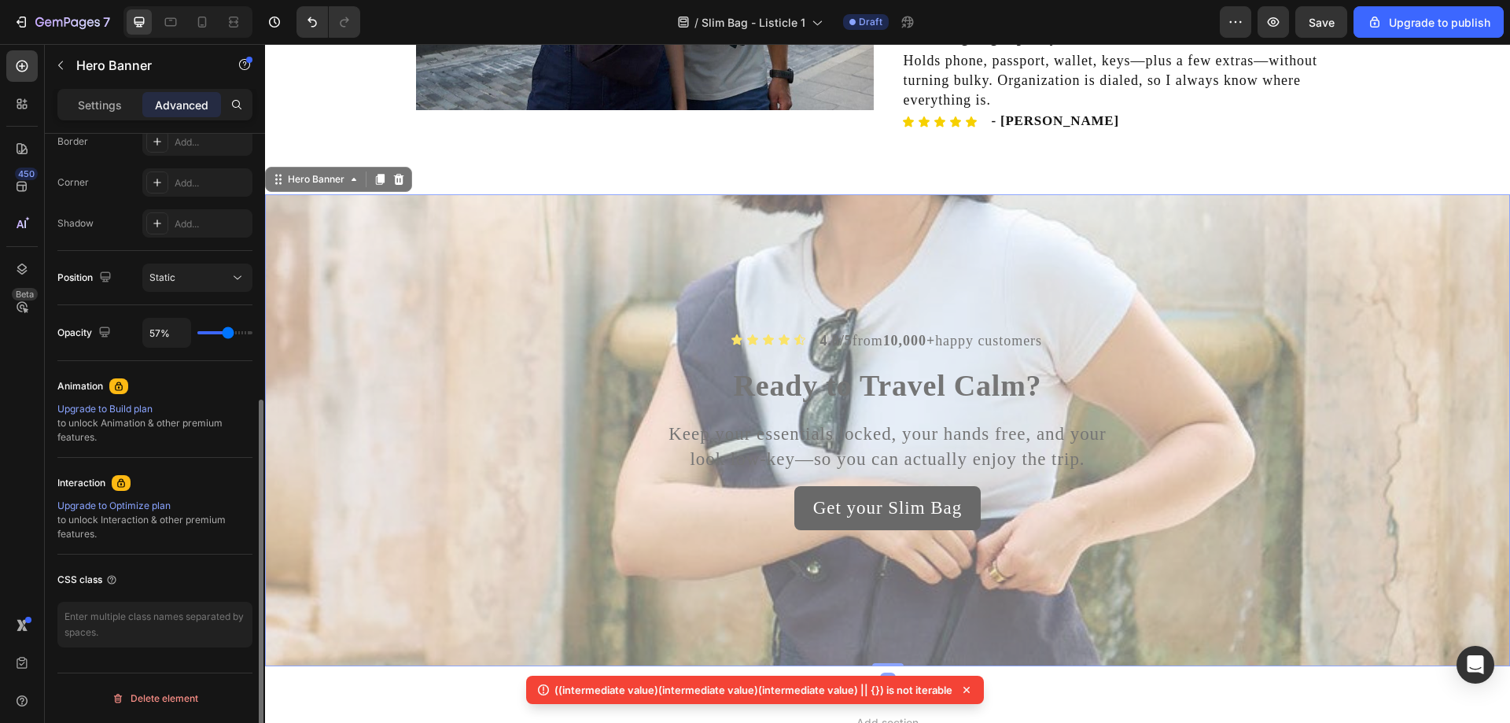
type input "56"
type input "54%"
type input "54"
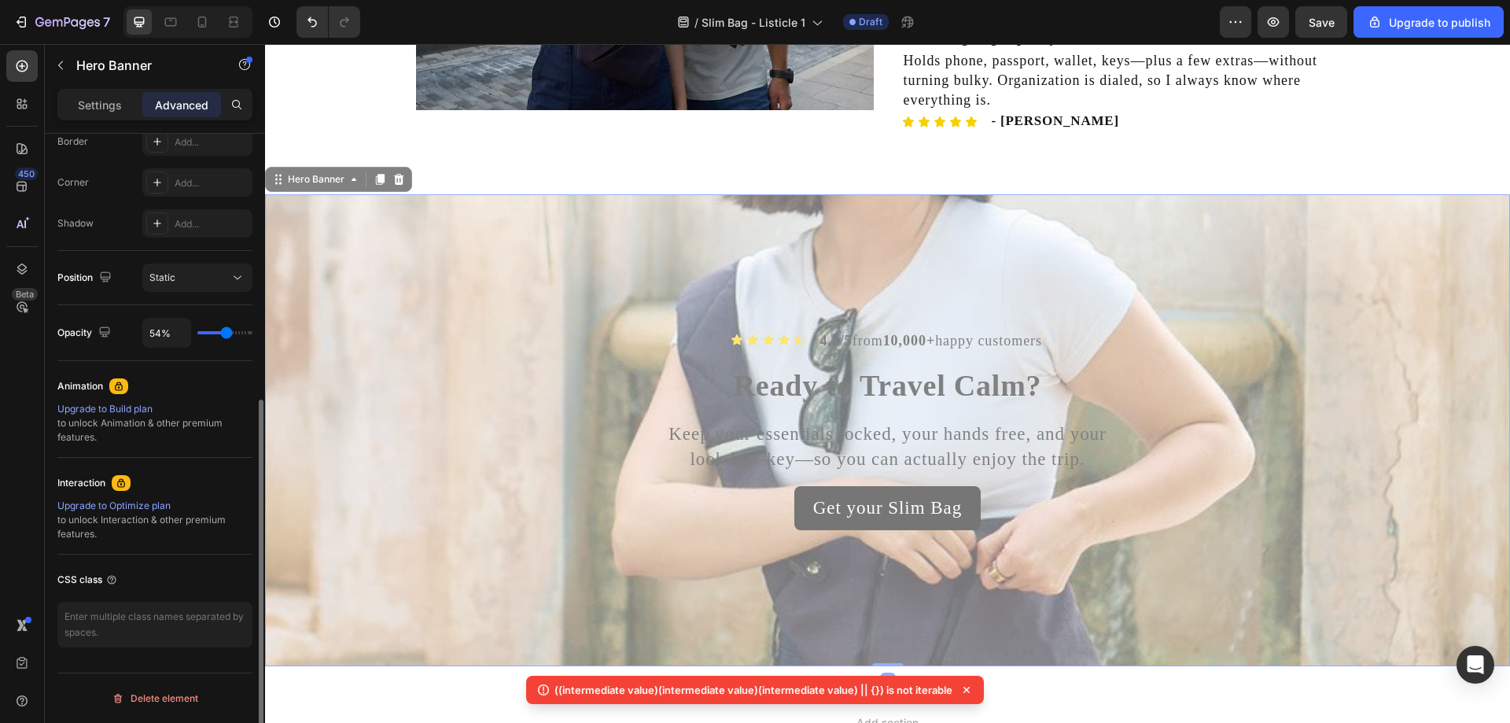
type input "52%"
type input "52"
type input "50%"
type input "50"
type input "46%"
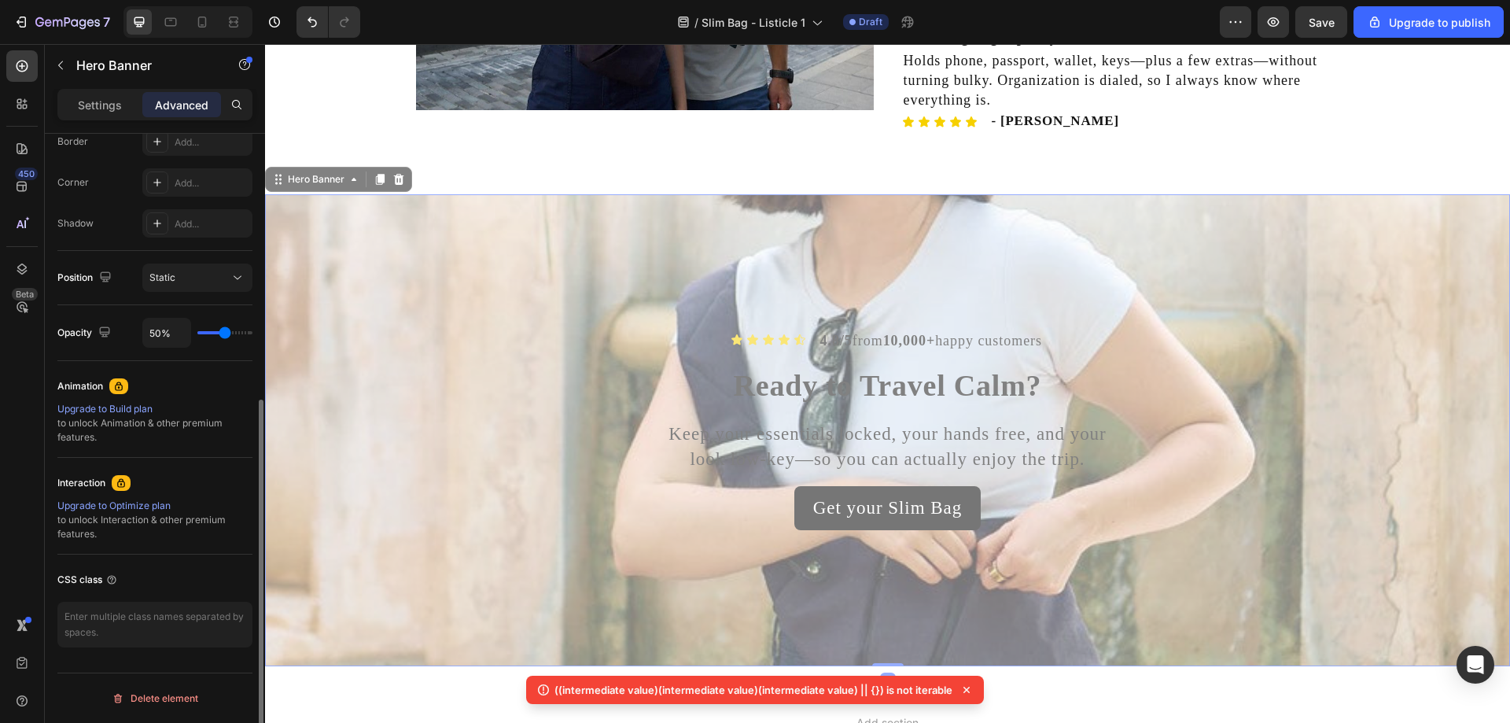
type input "46"
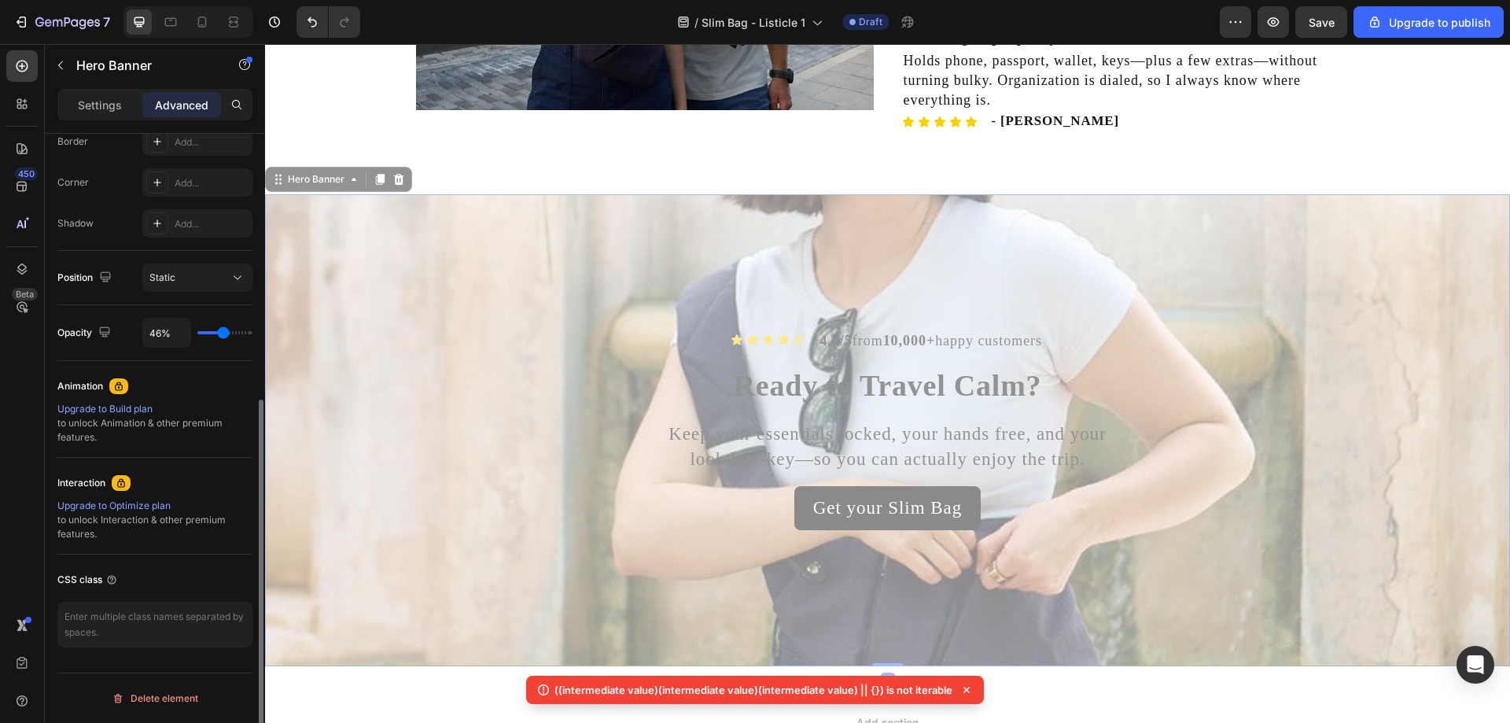
type input "44%"
type input "44"
type input "37%"
type input "37"
type input "35%"
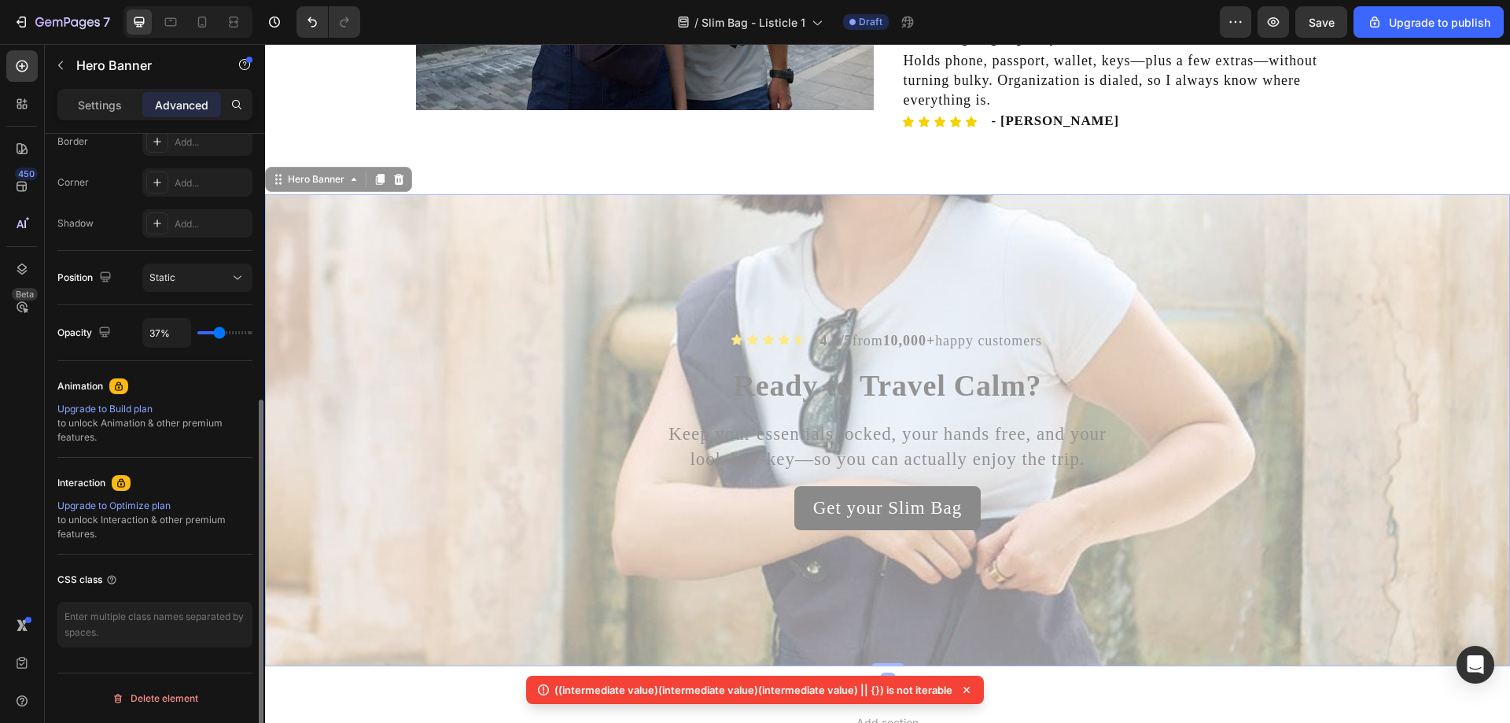
type input "35"
type input "33%"
type input "33"
type input "31%"
type input "31"
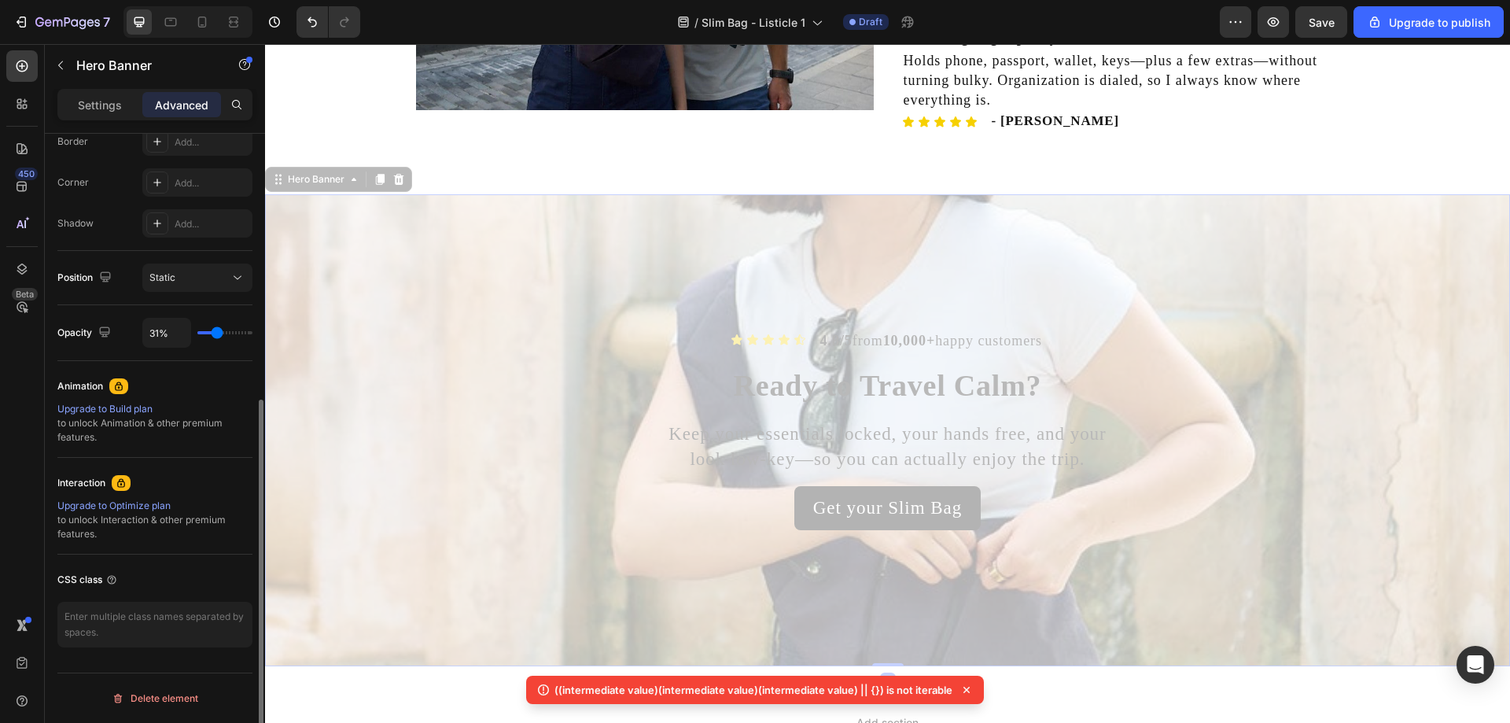
type input "30%"
type input "30"
type input "24%"
type input "24"
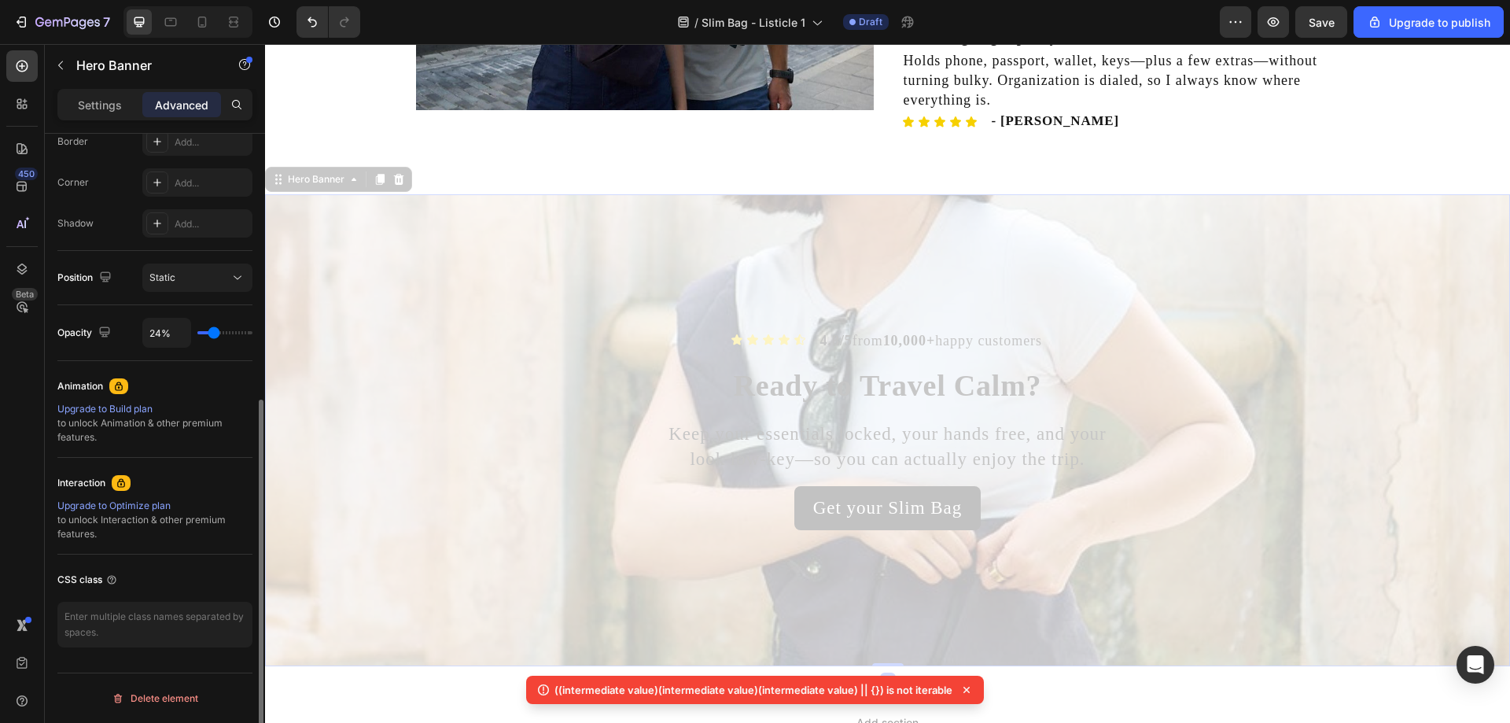
type input "9%"
type input "9"
type input "0%"
type input "0"
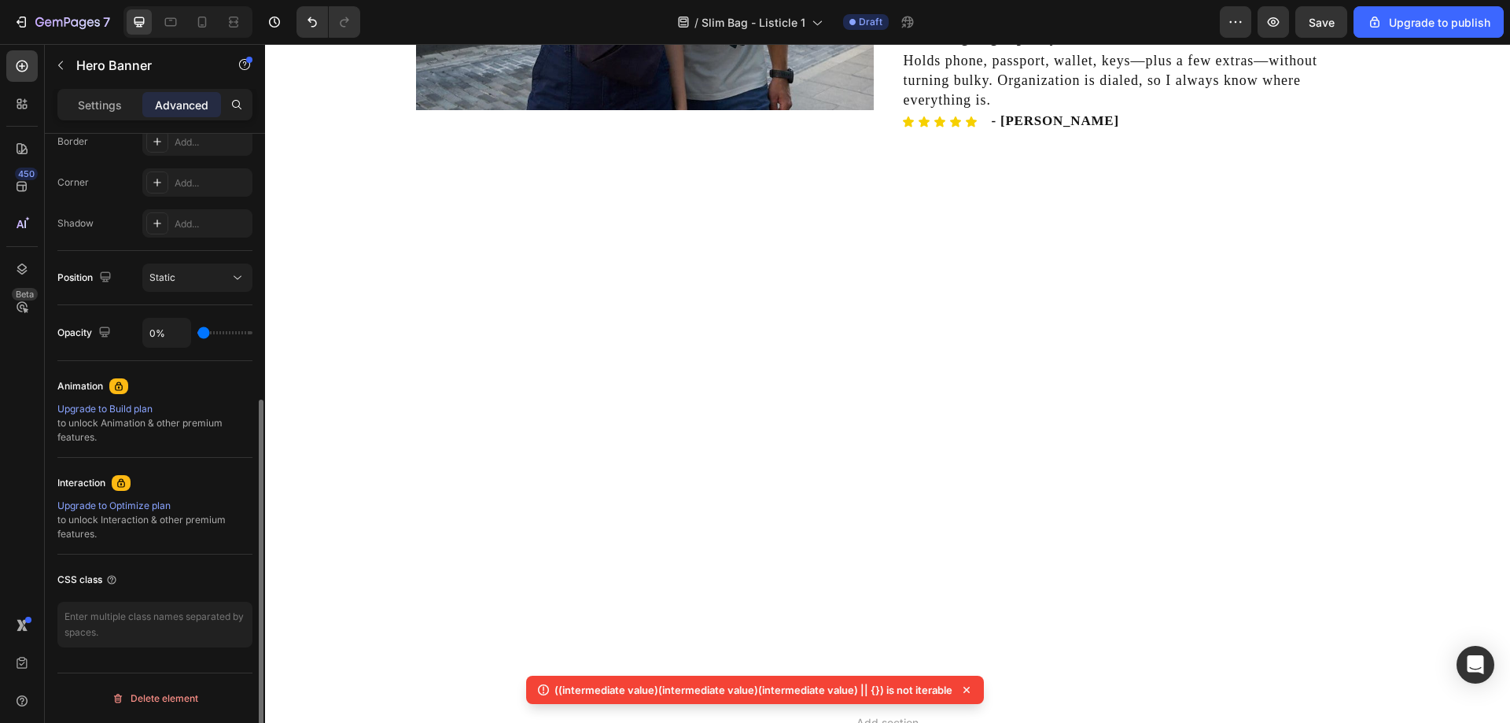
type input "57%"
type input "57"
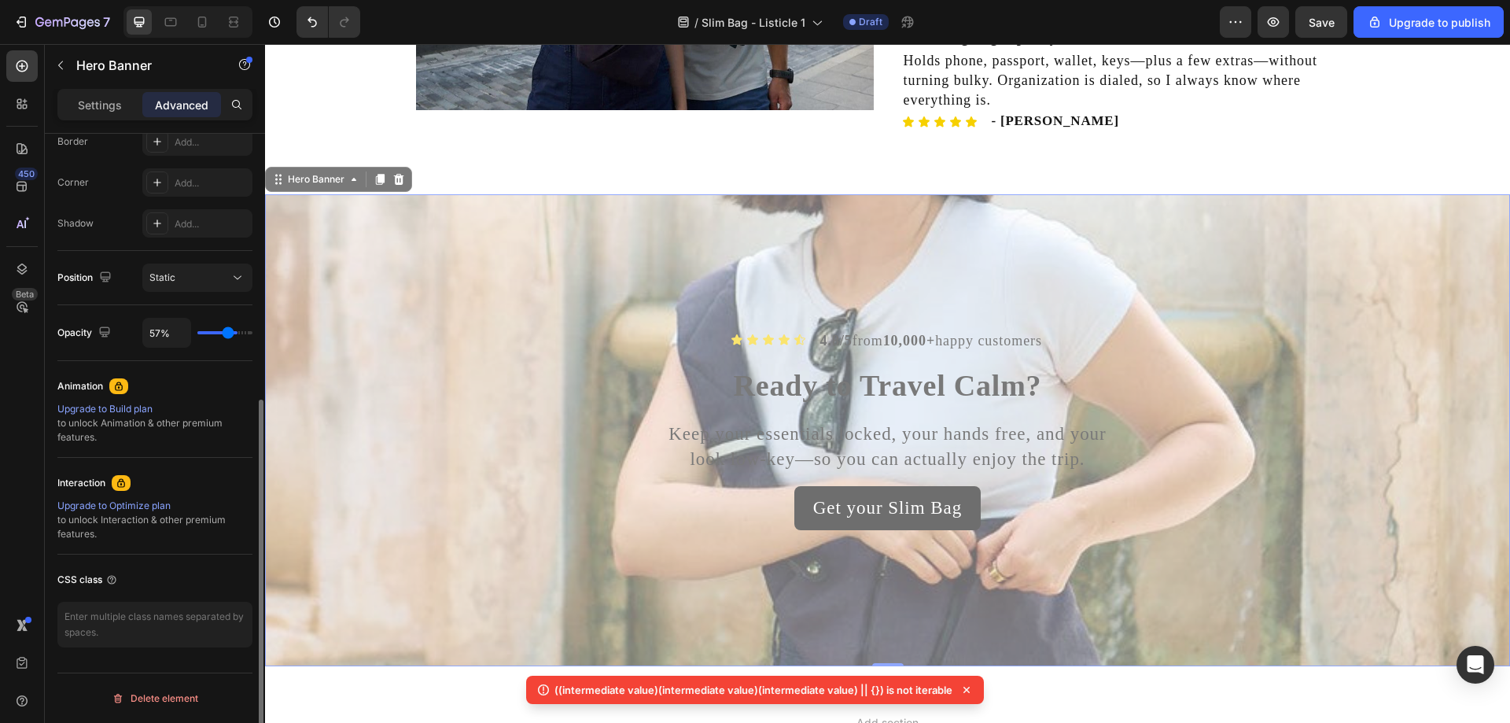
type input "70%"
type input "70"
type input "87%"
type input "87"
type input "100%"
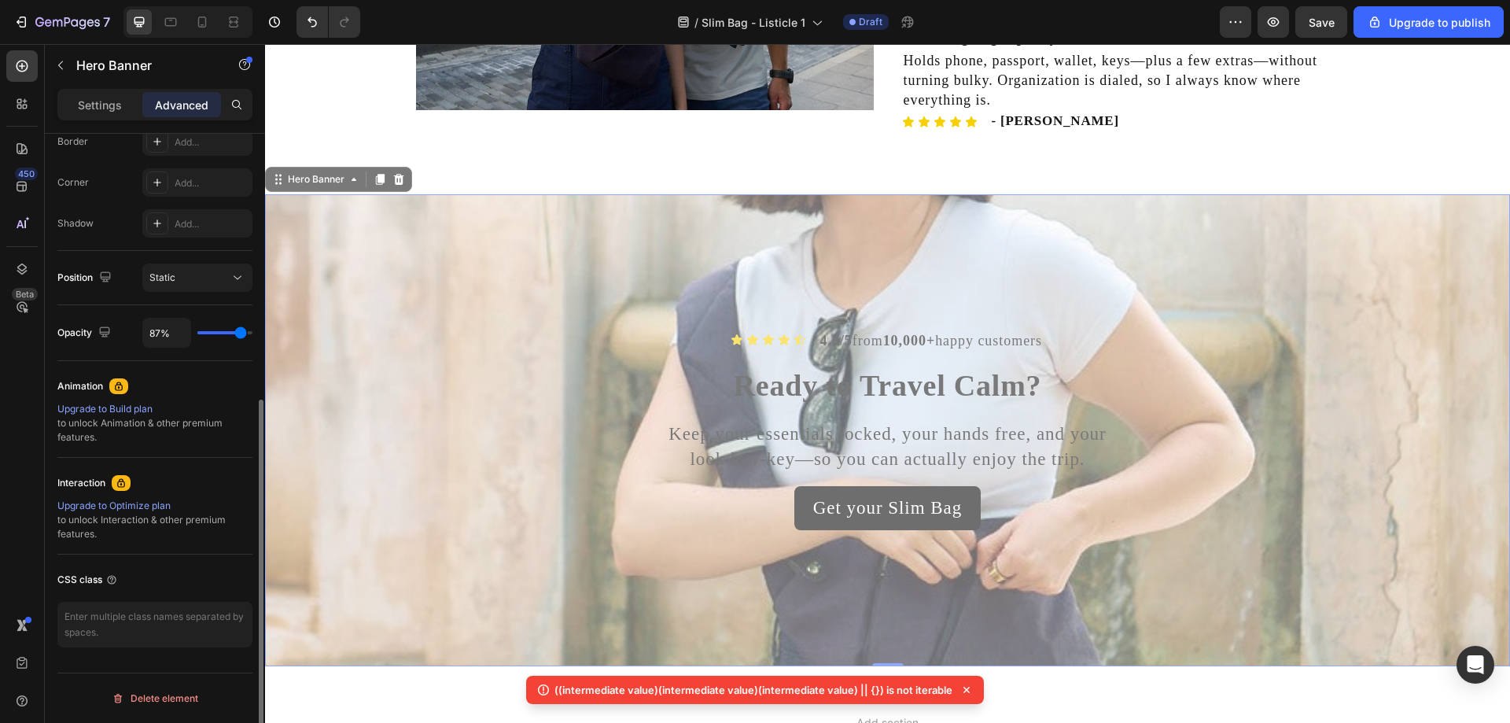
type input "100"
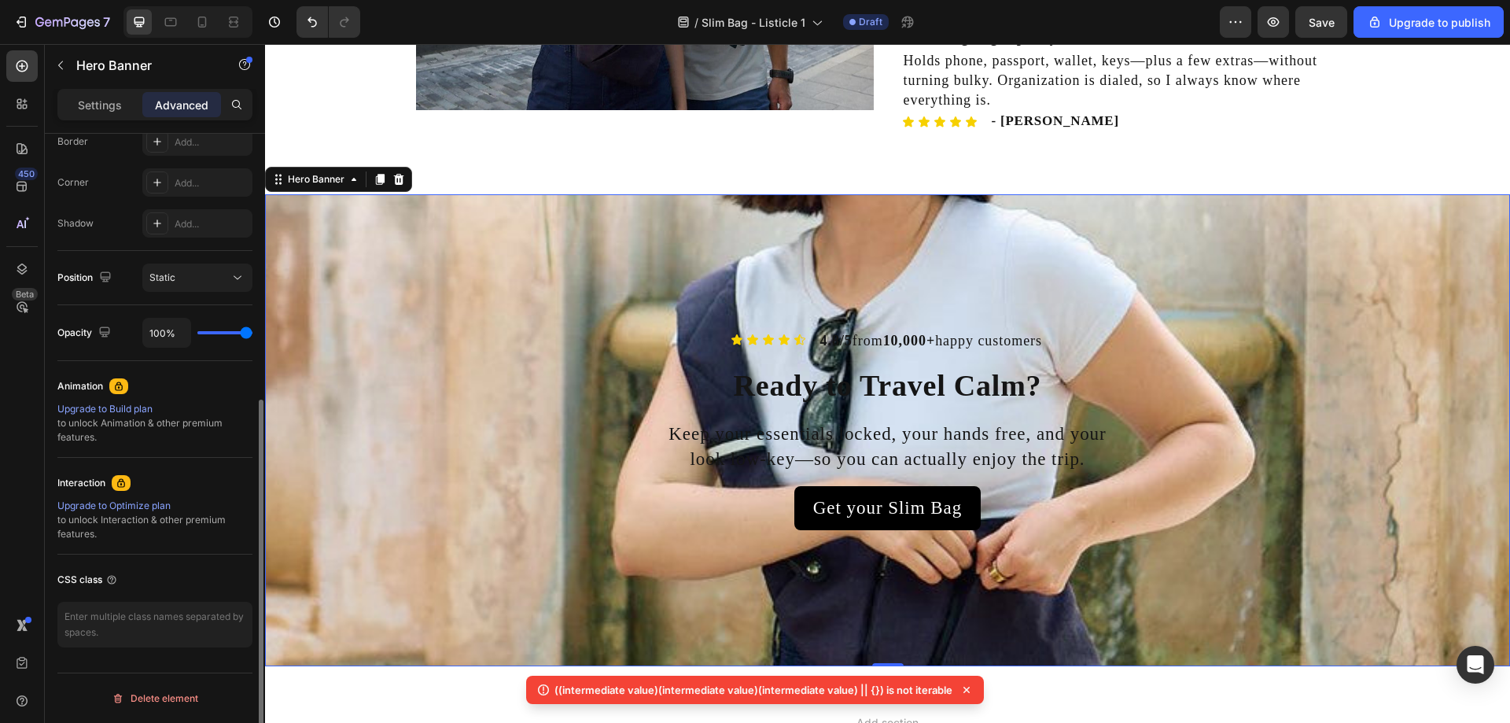
drag, startPoint x: 240, startPoint y: 338, endPoint x: 295, endPoint y: 344, distance: 55.3
click at [252, 334] on input "range" at bounding box center [224, 332] width 55 height 3
click at [474, 365] on h2 "Ready to Travel Calm?" at bounding box center [888, 386] width 918 height 42
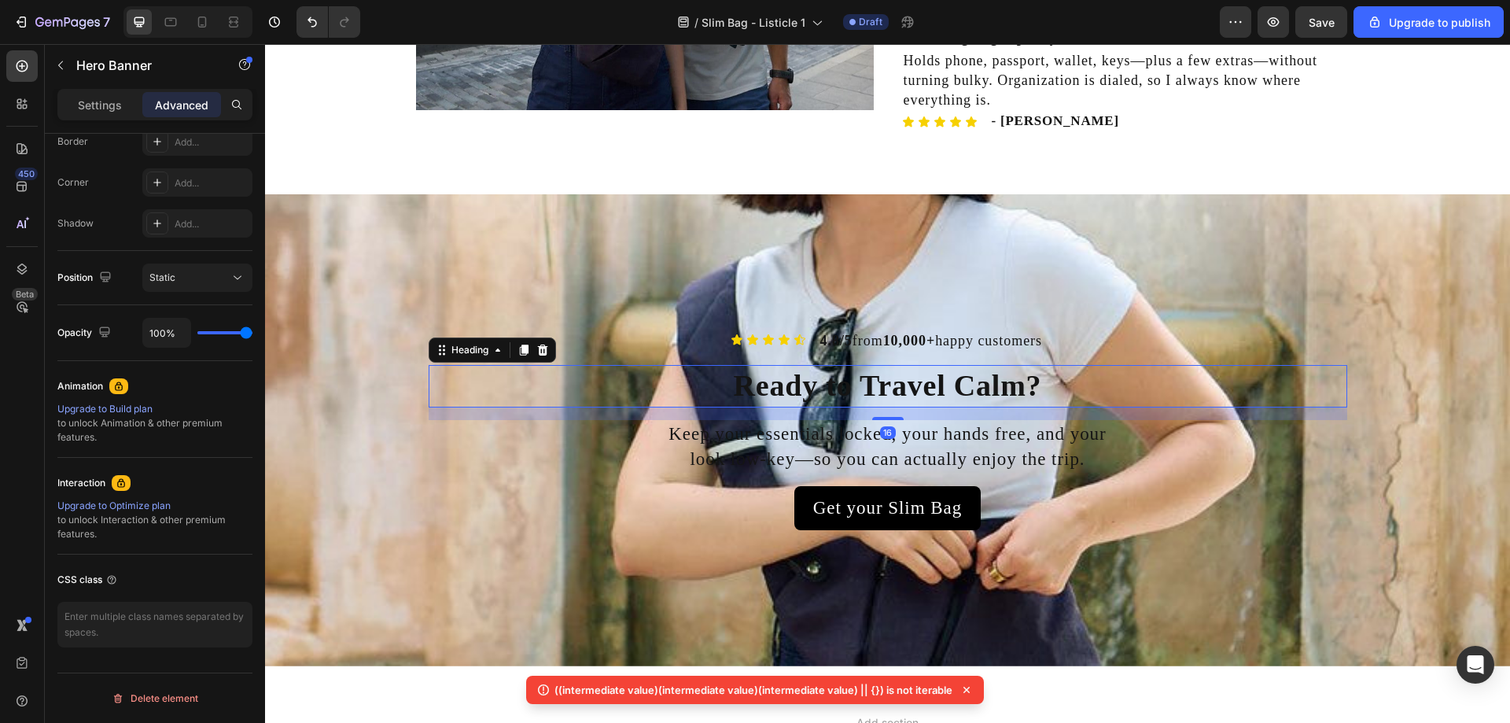
scroll to position [0, 0]
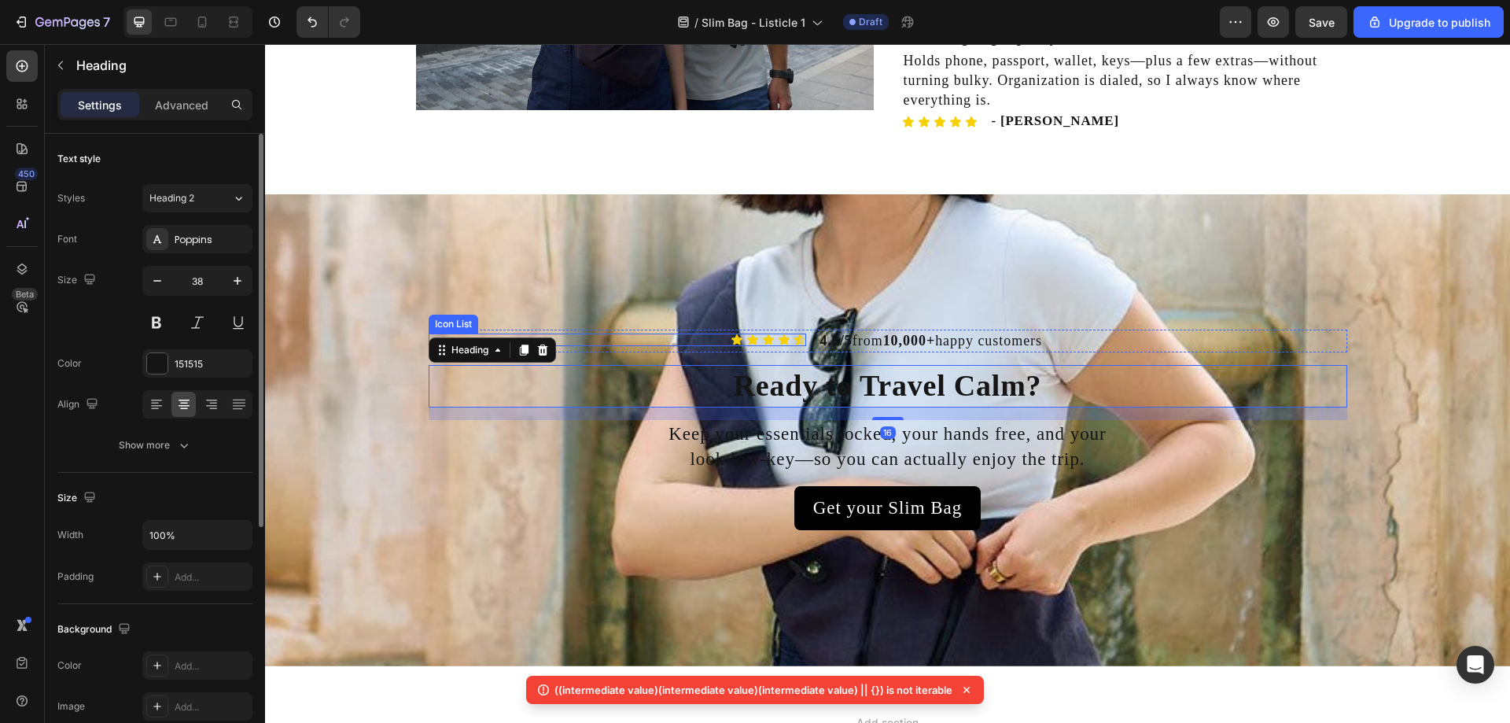
click at [395, 270] on div "Background Image" at bounding box center [887, 430] width 1245 height 472
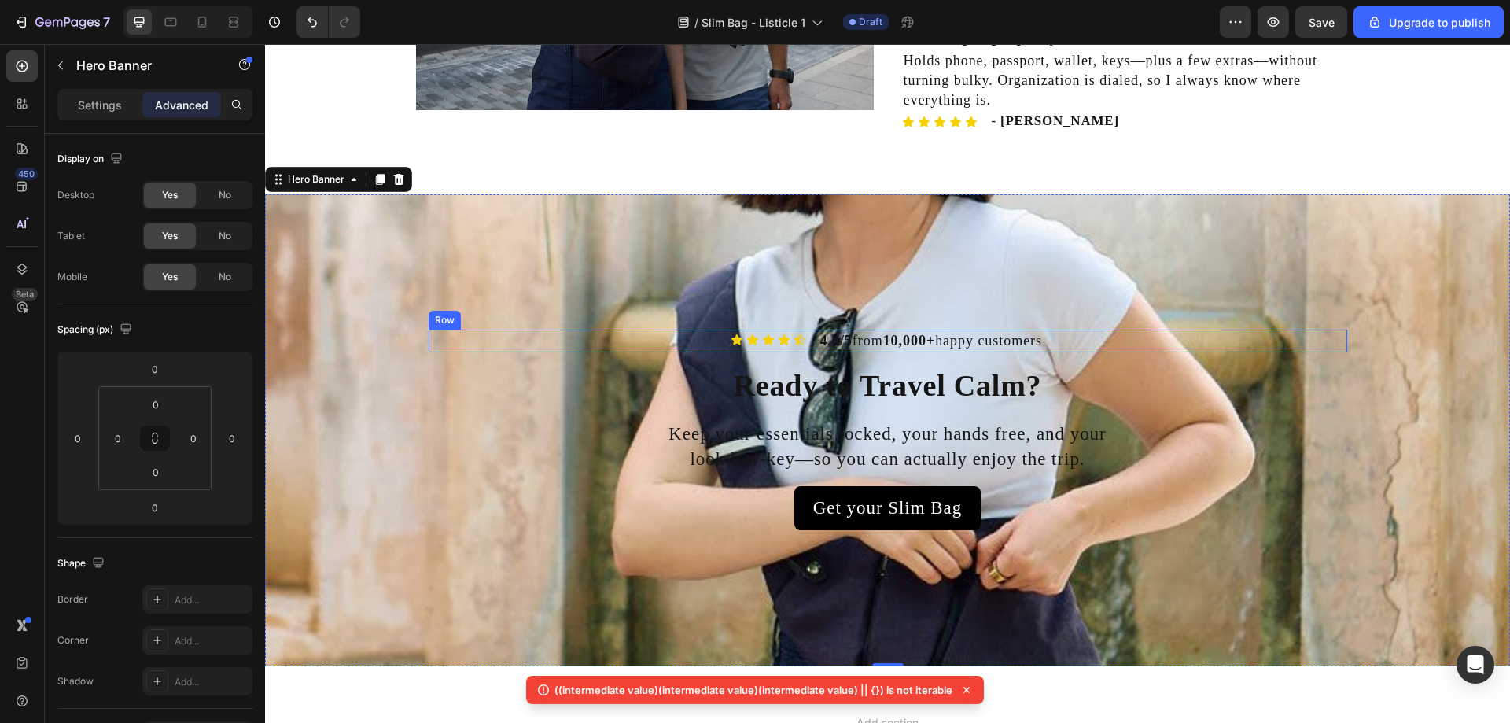
click at [476, 347] on div "Icon Icon Icon Icon Icon Icon List" at bounding box center [617, 340] width 377 height 23
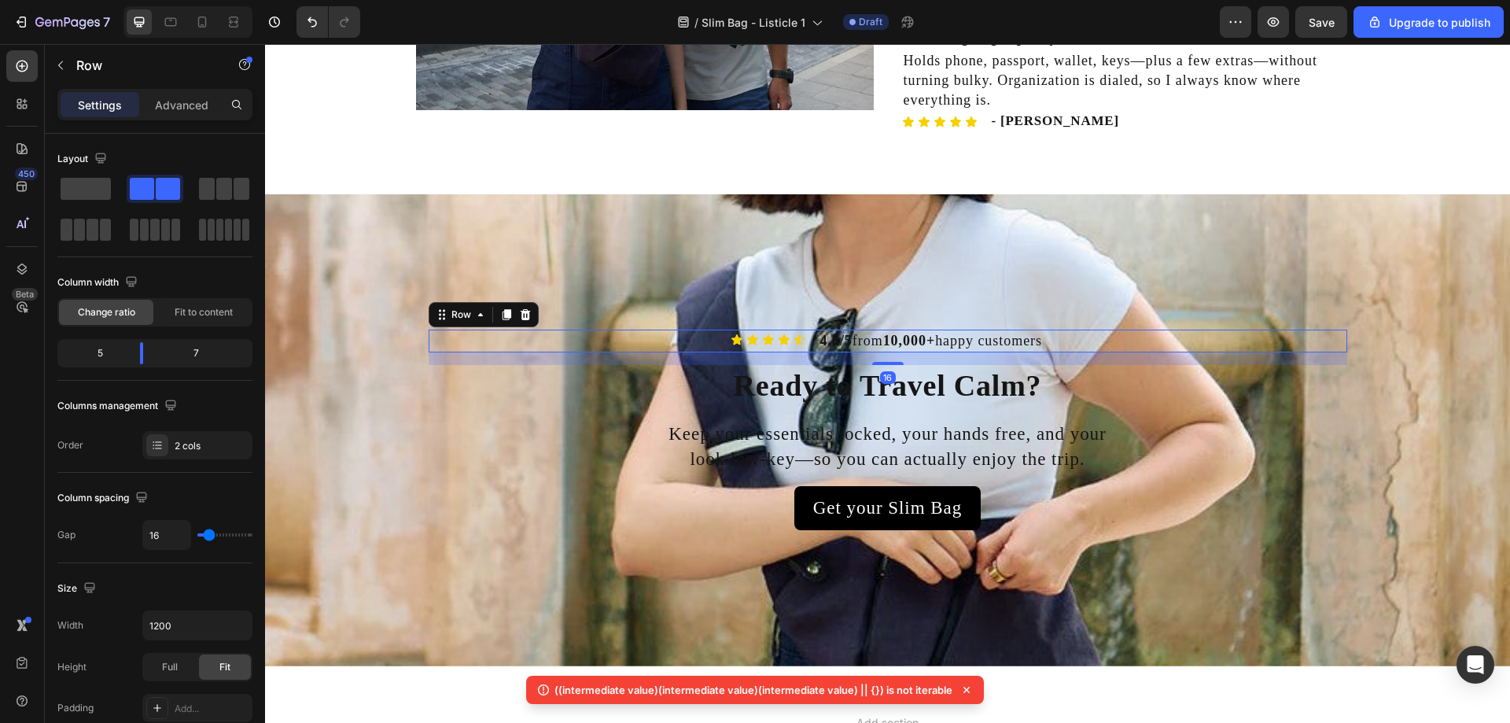
click at [318, 232] on div "Background Image" at bounding box center [887, 430] width 1245 height 472
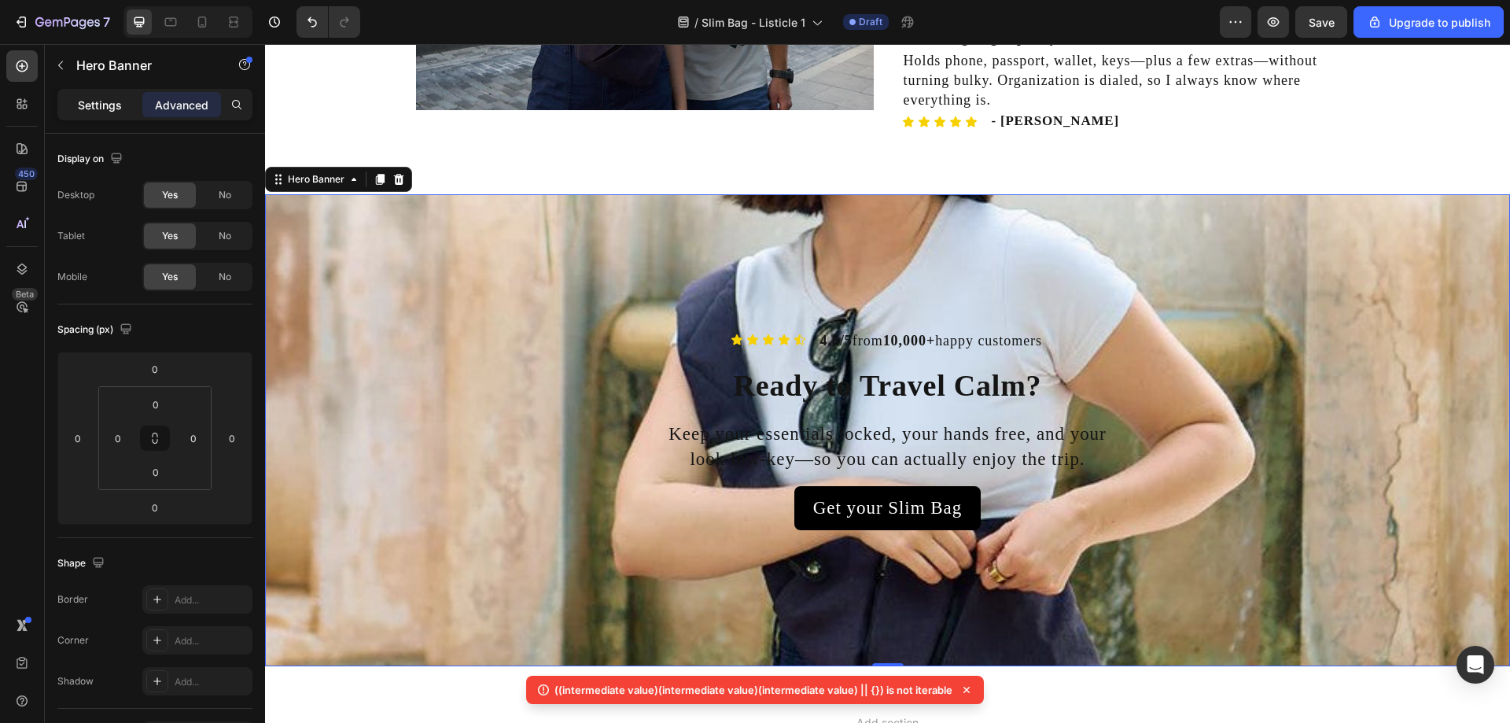
click at [98, 107] on p "Settings" at bounding box center [100, 105] width 44 height 17
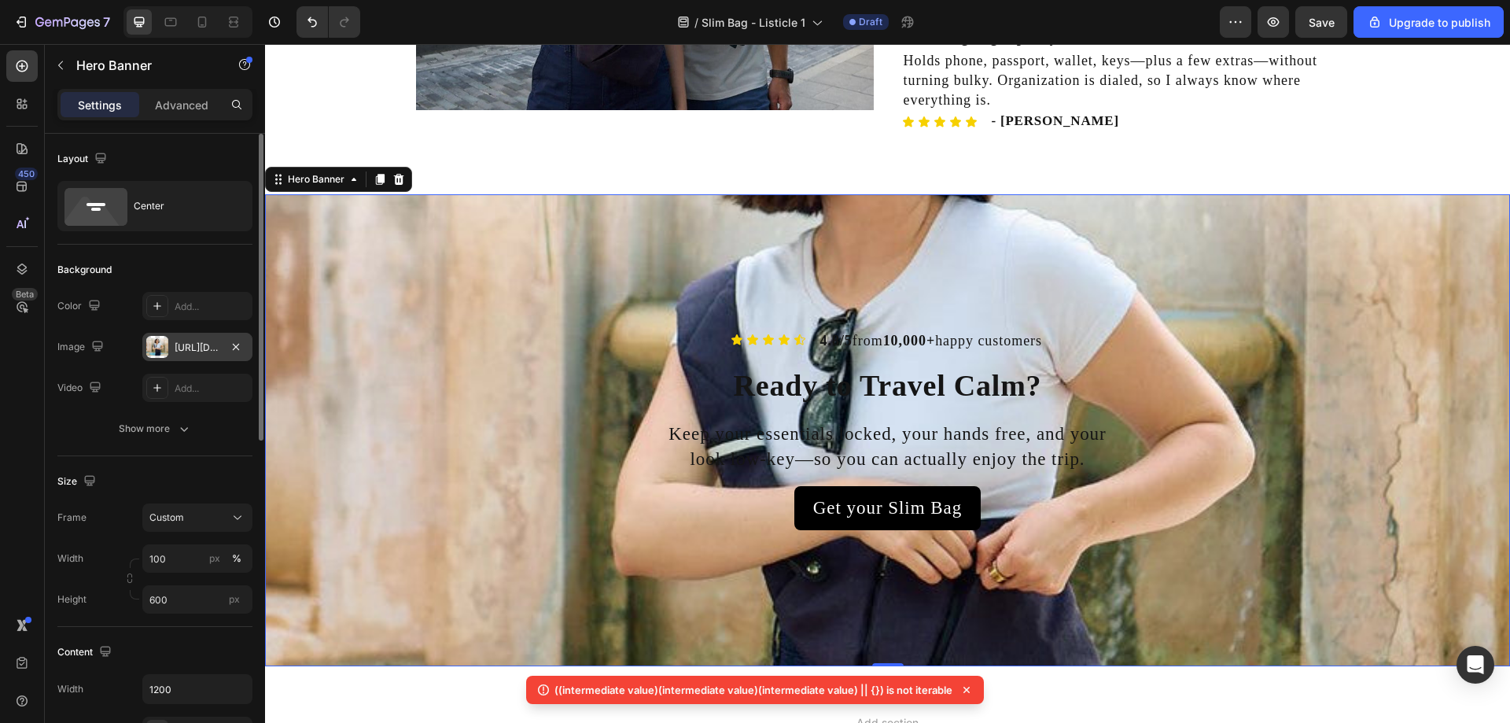
click at [175, 342] on div "[URL][DOMAIN_NAME]" at bounding box center [198, 347] width 46 height 14
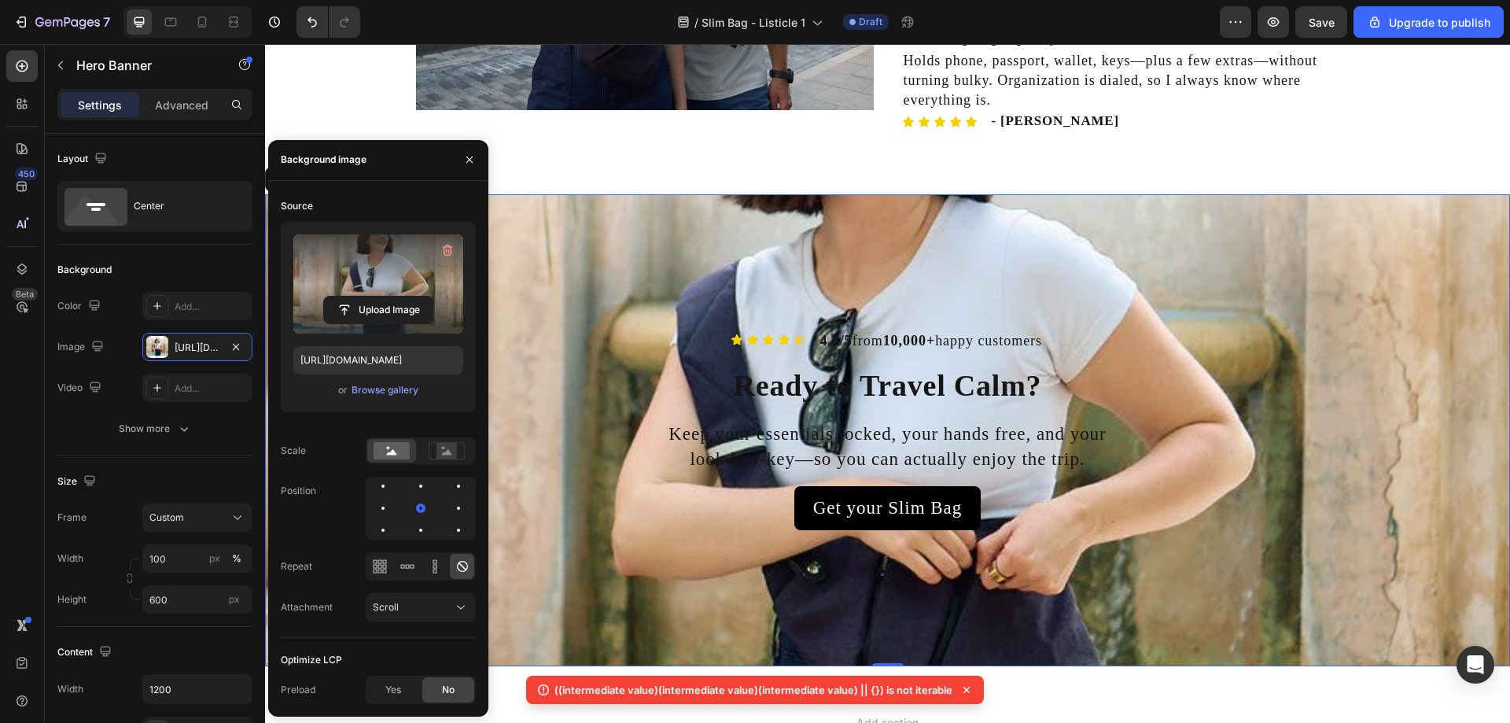
click at [378, 274] on label at bounding box center [378, 283] width 170 height 99
click at [378, 296] on input "file" at bounding box center [378, 309] width 109 height 27
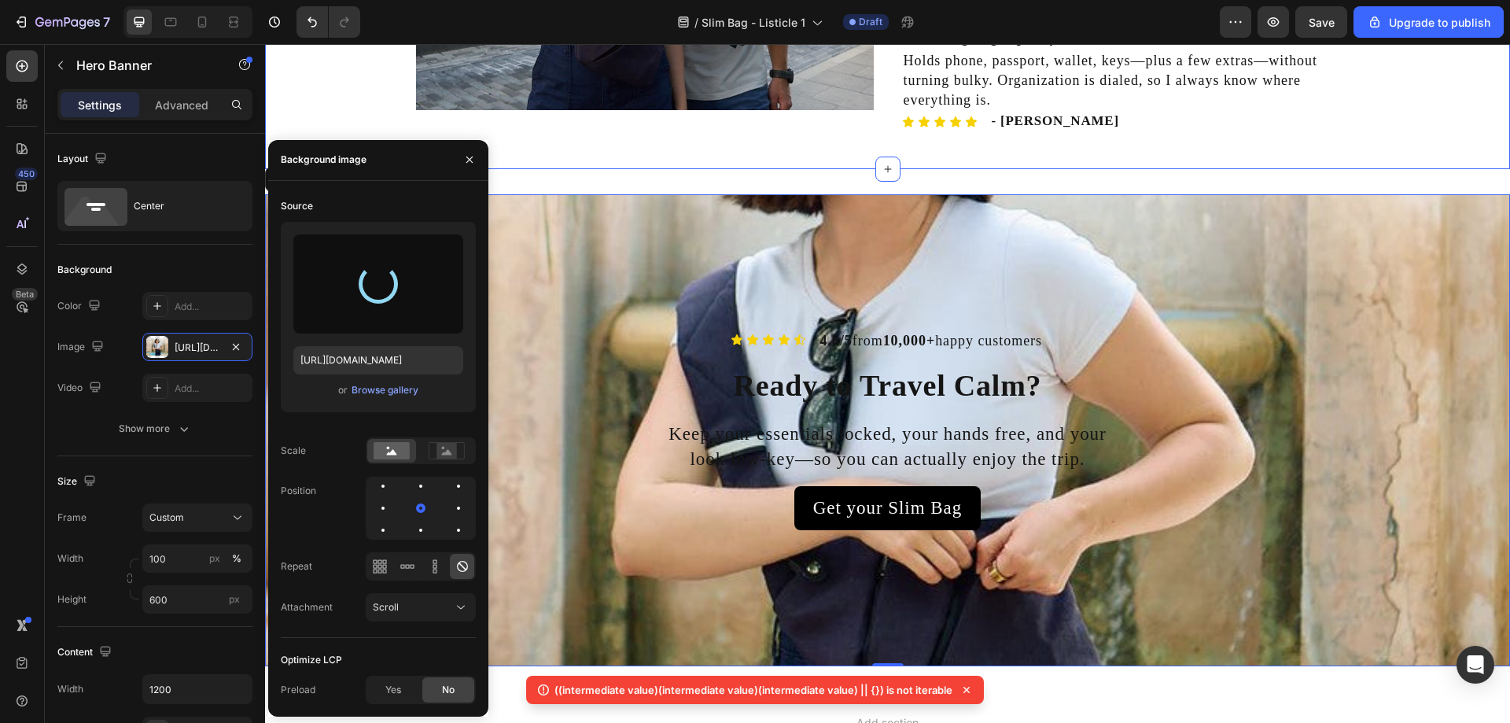
type input "[URL][DOMAIN_NAME]"
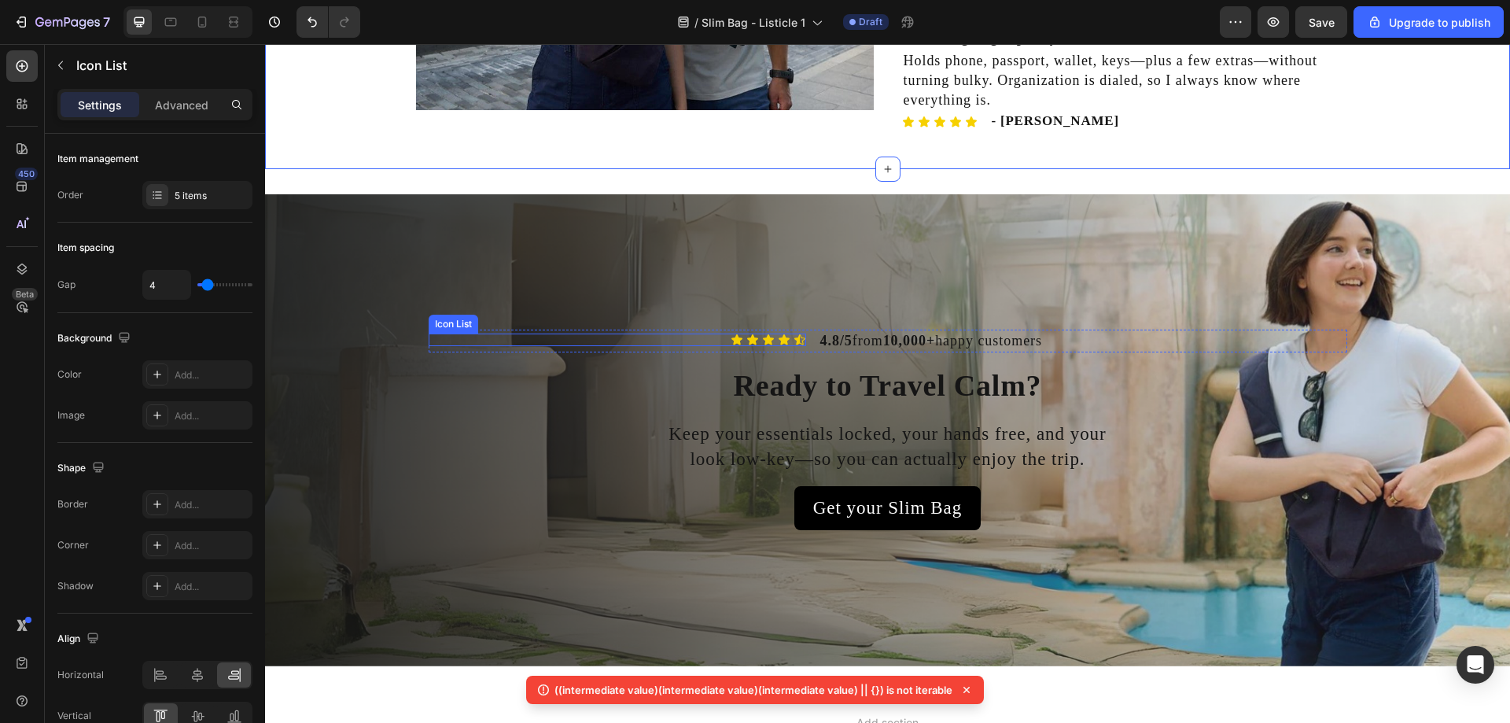
click at [440, 338] on div "Icon Icon Icon Icon Icon" at bounding box center [617, 339] width 377 height 13
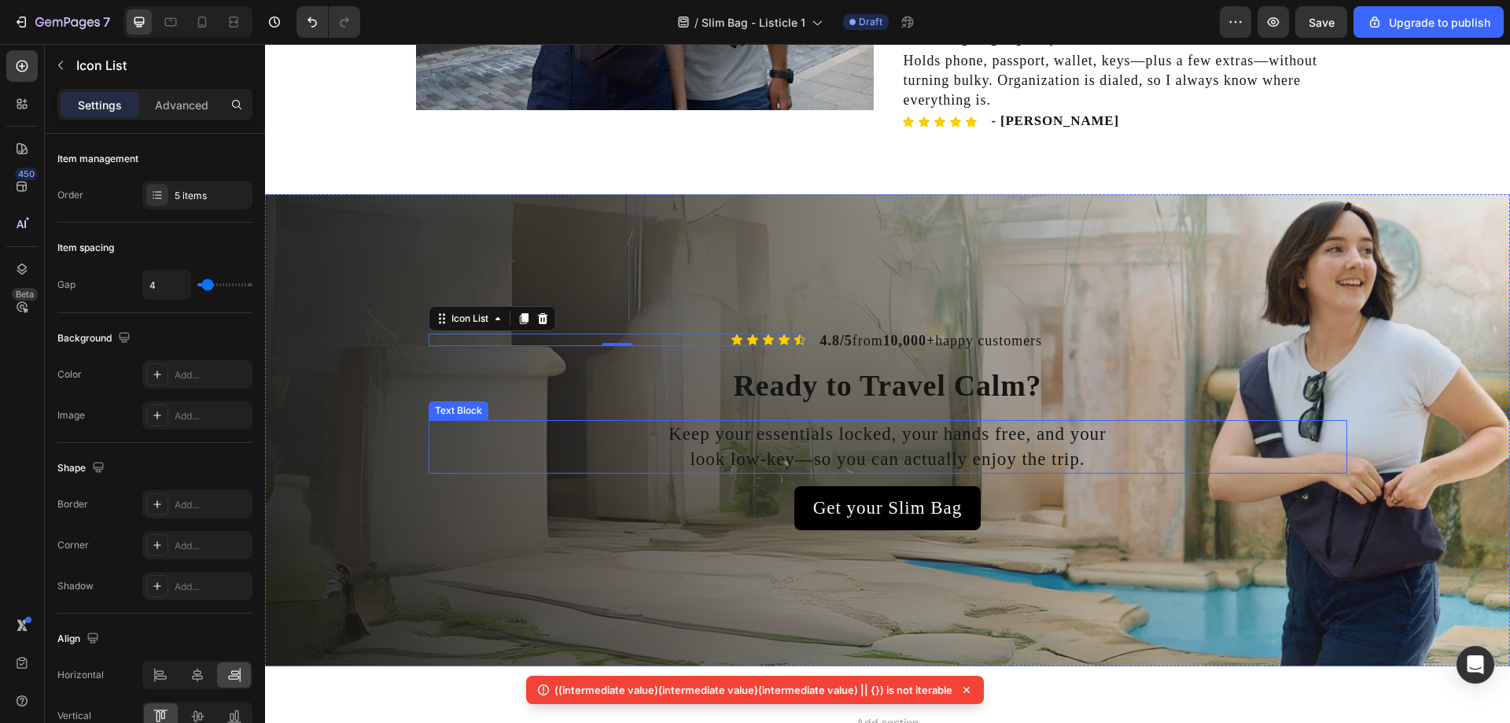
click at [966, 449] on p "Keep your essentials locked, your hands free, and your look low-key—so you can …" at bounding box center [887, 446] width 443 height 50
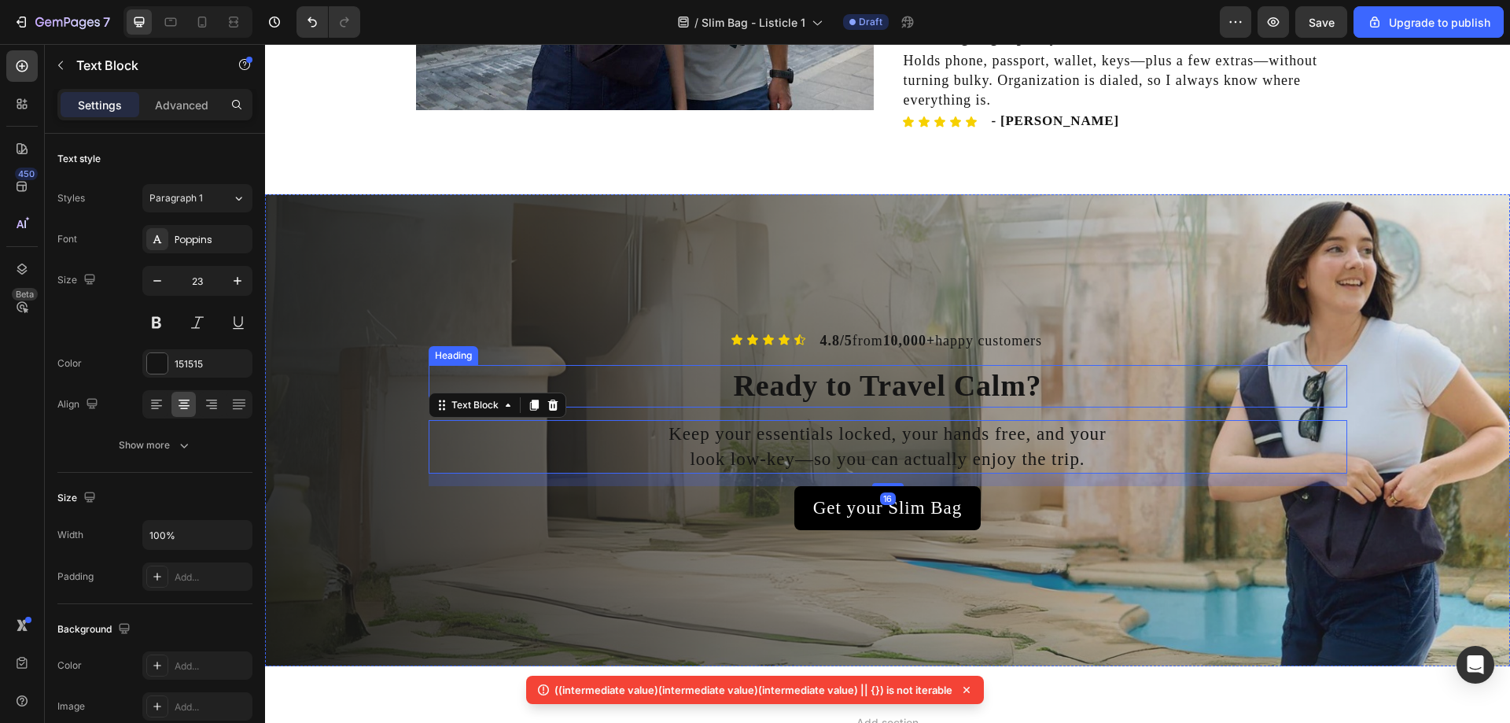
click at [870, 386] on h2 "Ready to Travel Calm?" at bounding box center [888, 386] width 918 height 42
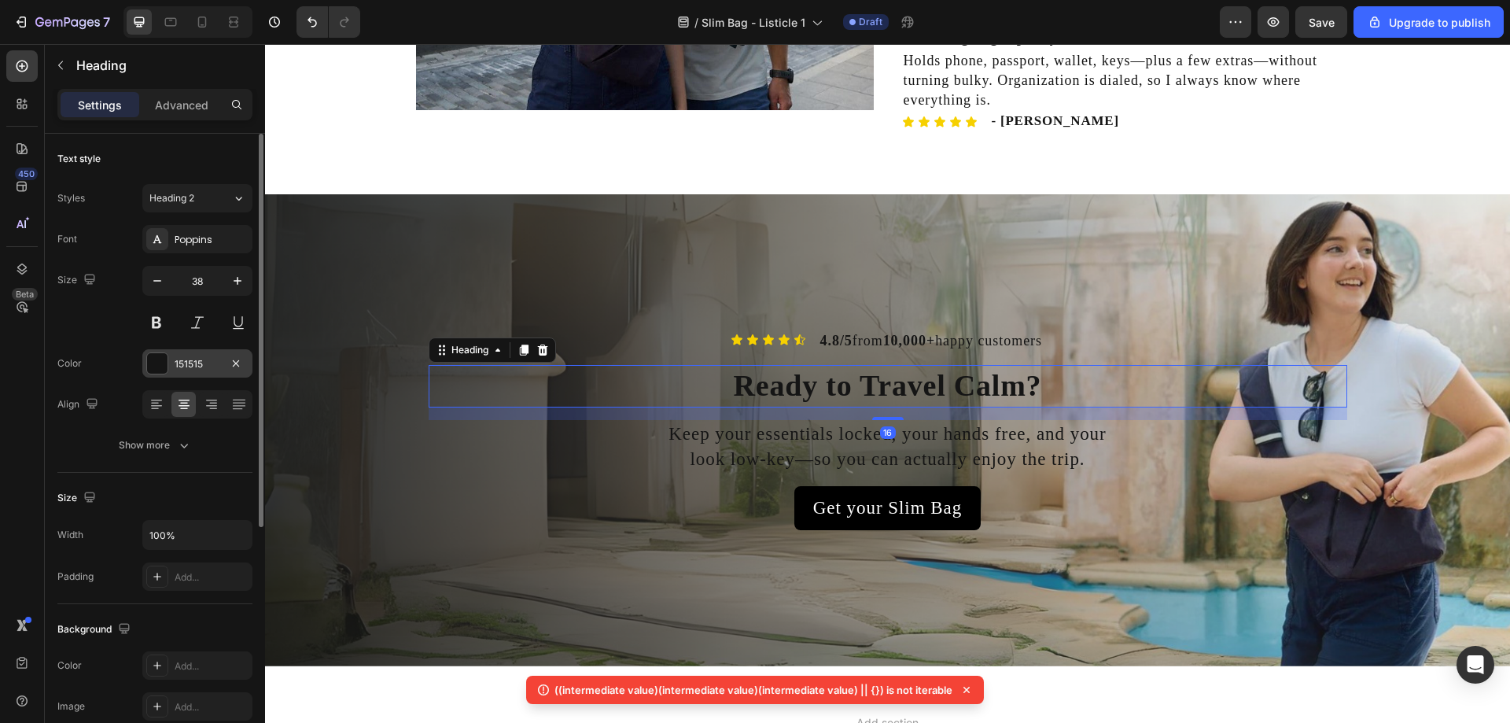
click at [160, 361] on div at bounding box center [157, 363] width 20 height 20
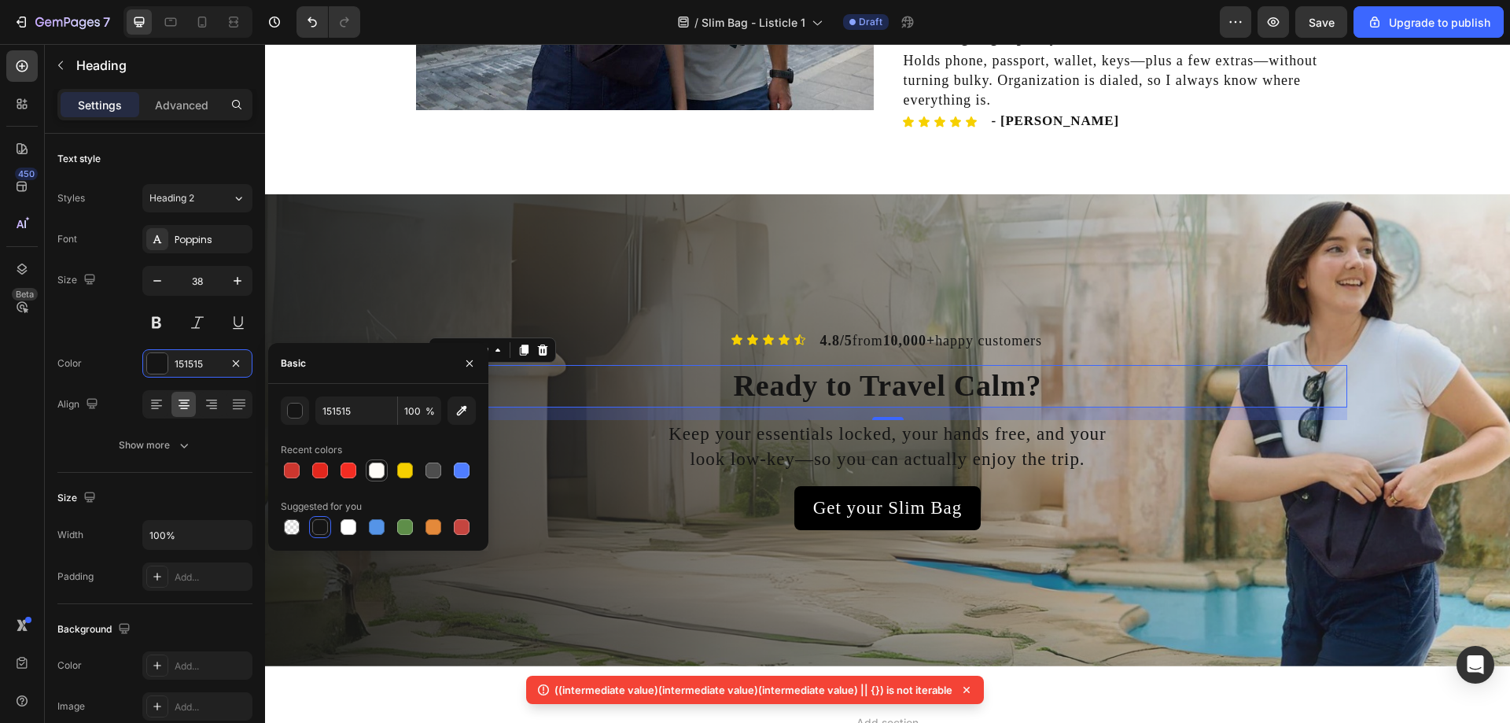
click at [381, 466] on div at bounding box center [377, 470] width 16 height 16
type input "FDFBF7"
click at [857, 453] on p "Keep your essentials locked, your hands free, and your look low-key—so you can …" at bounding box center [887, 446] width 443 height 50
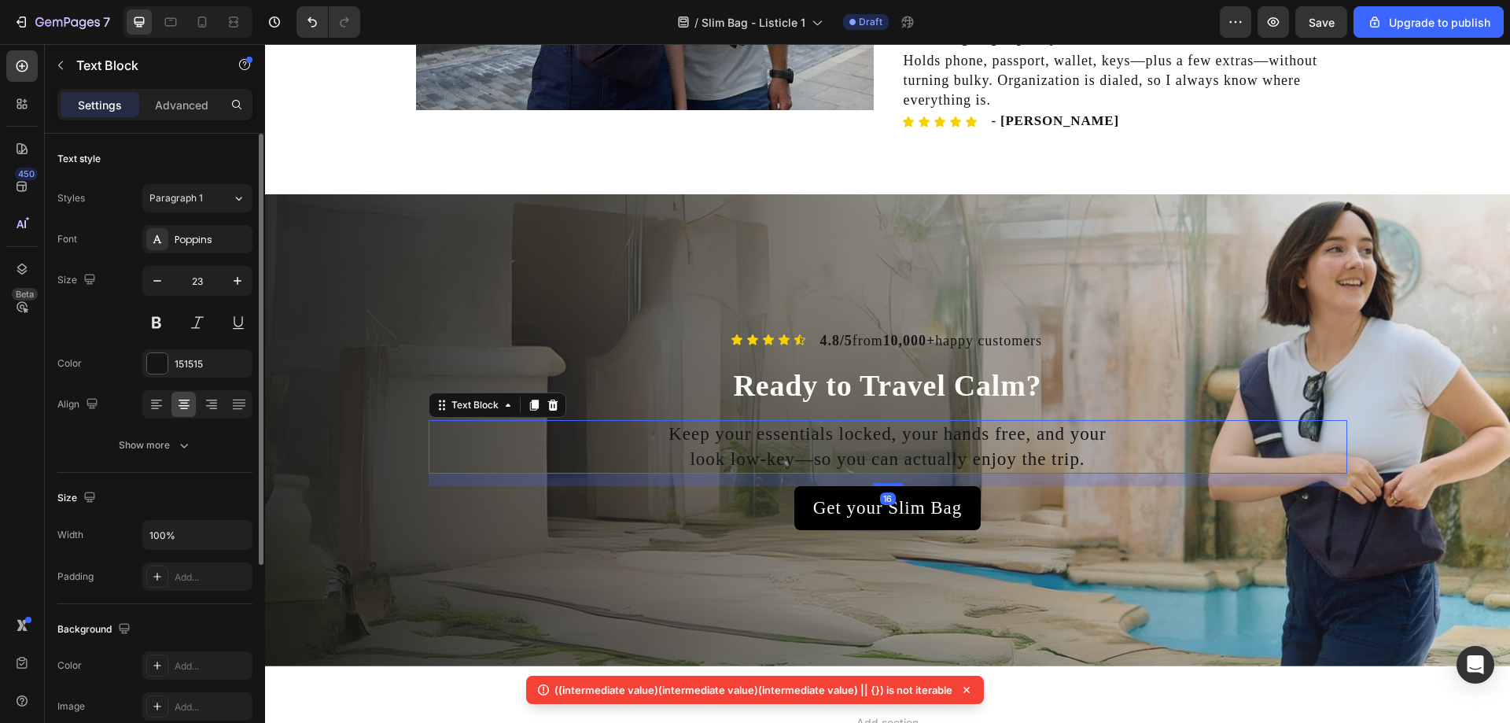
click at [140, 367] on div "Color 151515" at bounding box center [154, 363] width 195 height 28
click at [157, 363] on div at bounding box center [157, 363] width 20 height 20
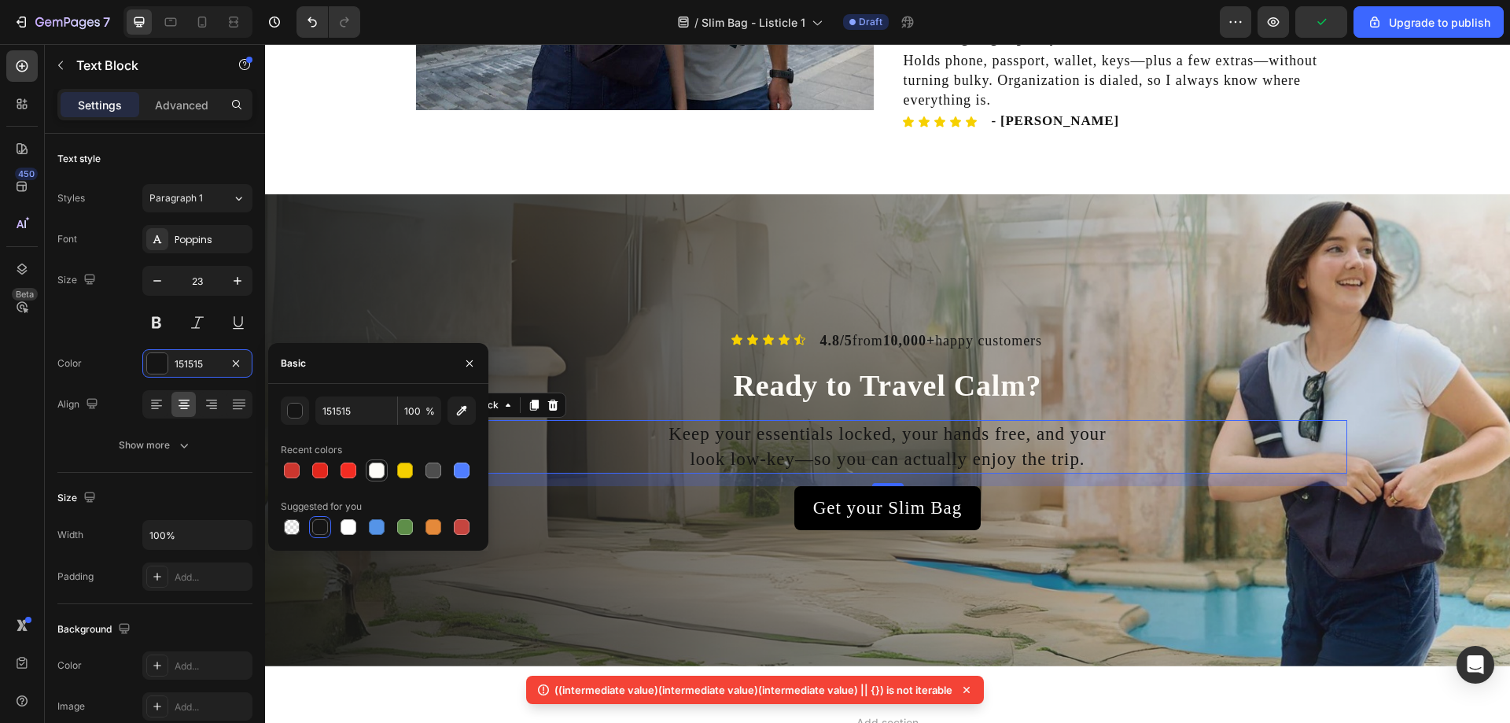
click at [373, 466] on div at bounding box center [377, 470] width 16 height 16
type input "FDFBF7"
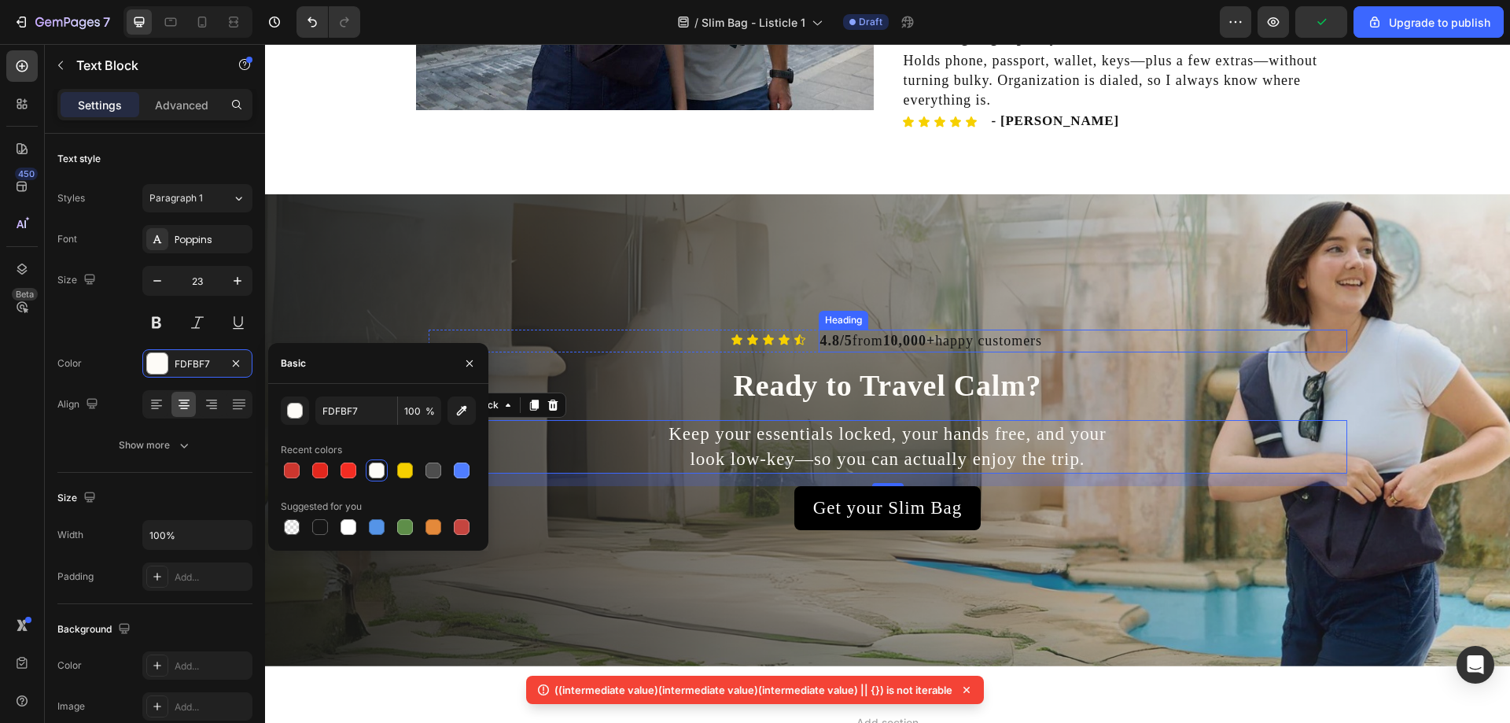
click at [907, 339] on strong "10,000+" at bounding box center [909, 341] width 52 height 16
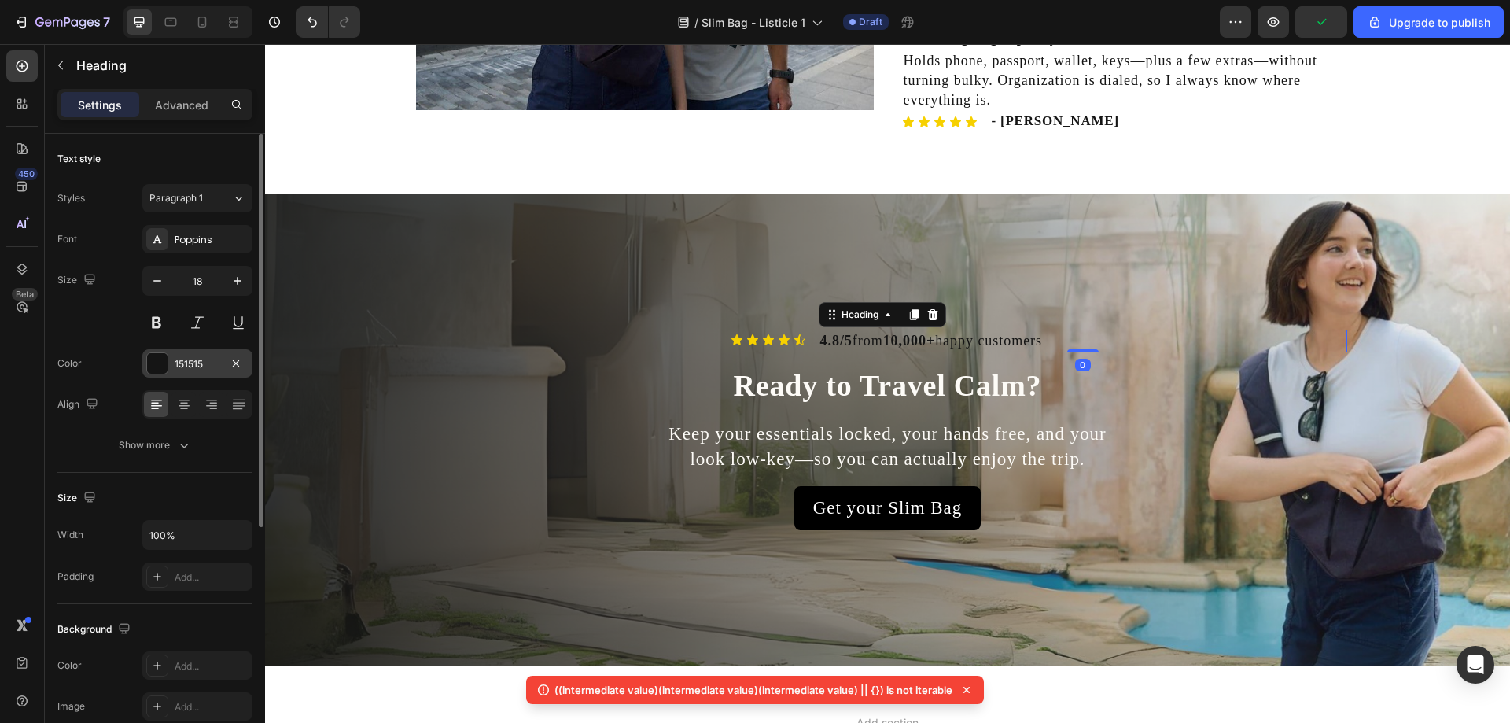
click at [162, 373] on div at bounding box center [157, 363] width 20 height 20
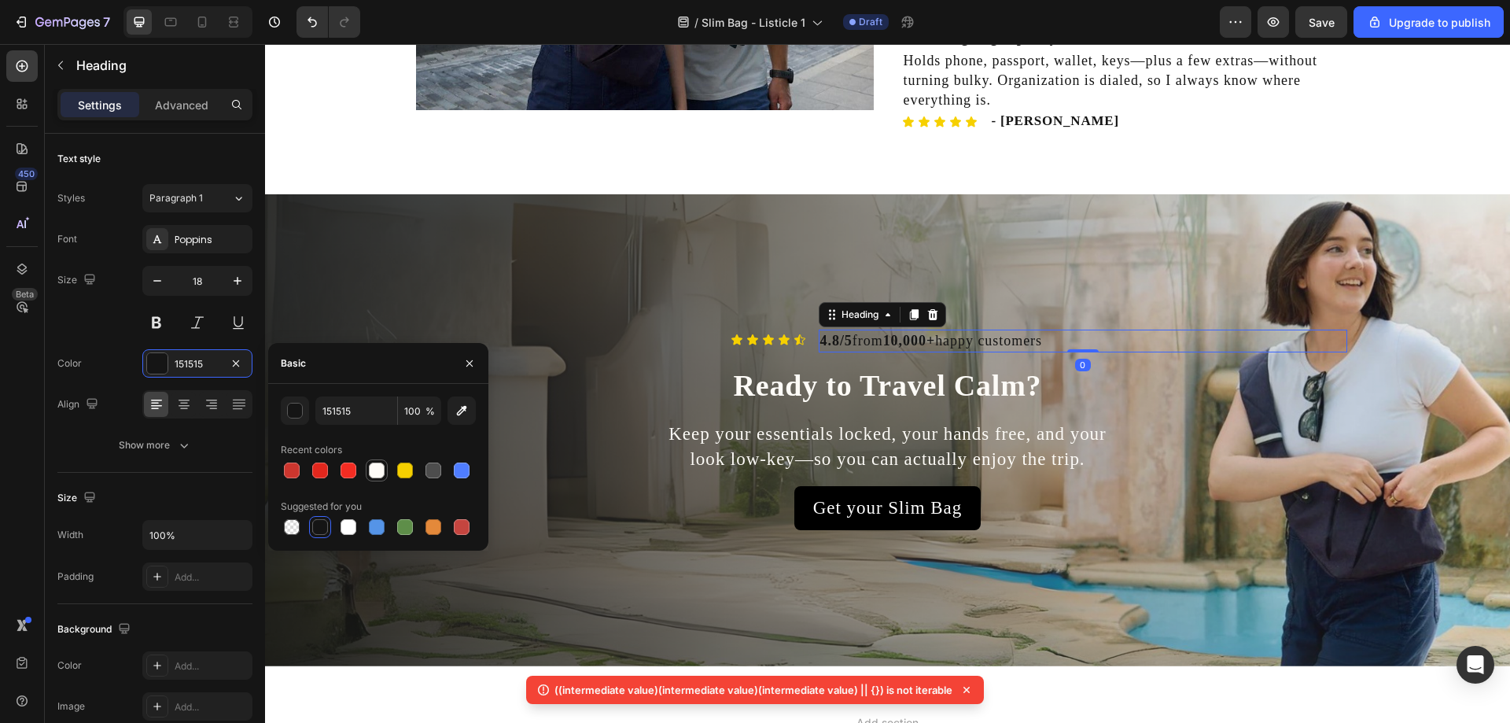
click at [371, 468] on div at bounding box center [377, 470] width 16 height 16
type input "FDFBF7"
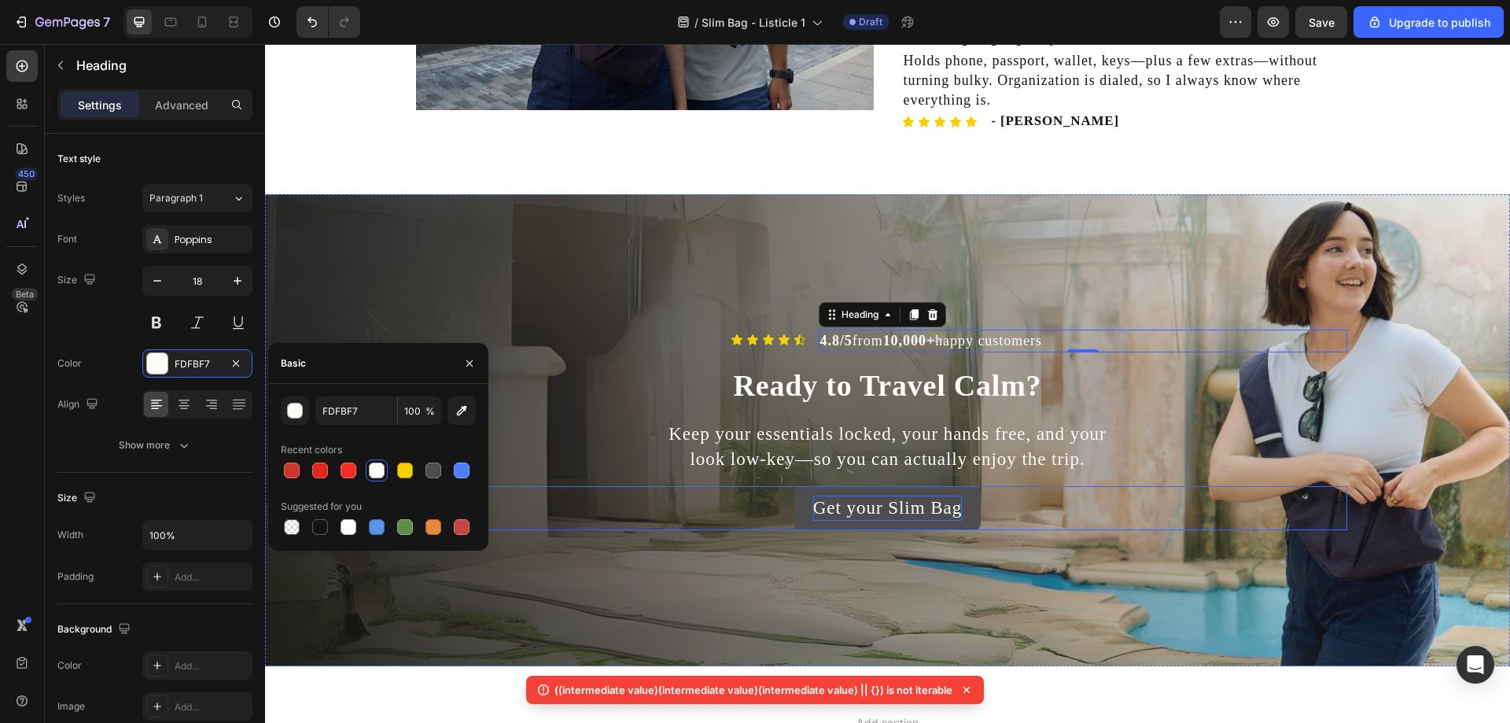
click at [849, 517] on p "Get your Slim Bag" at bounding box center [887, 507] width 149 height 25
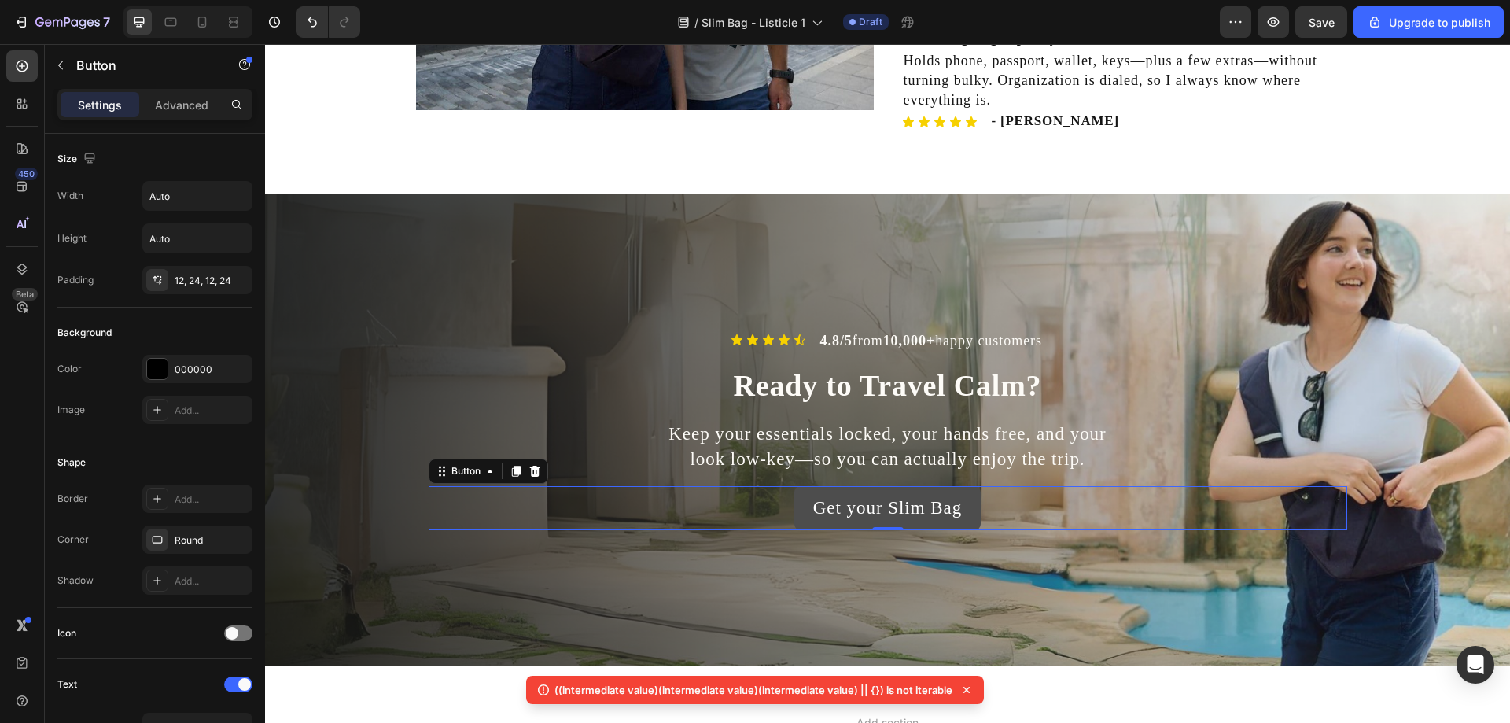
click at [801, 508] on button "Get your Slim Bag" at bounding box center [887, 508] width 186 height 44
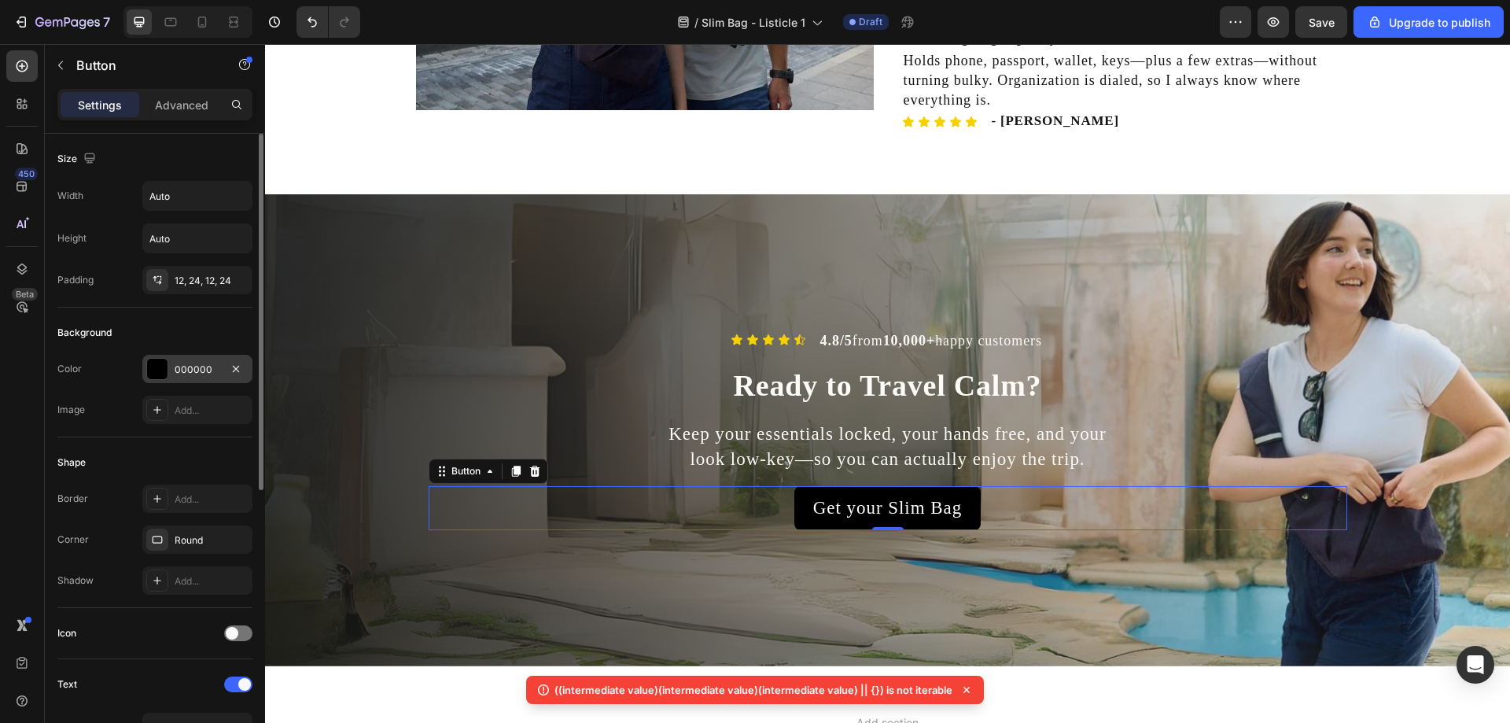
click at [163, 369] on div at bounding box center [157, 369] width 20 height 20
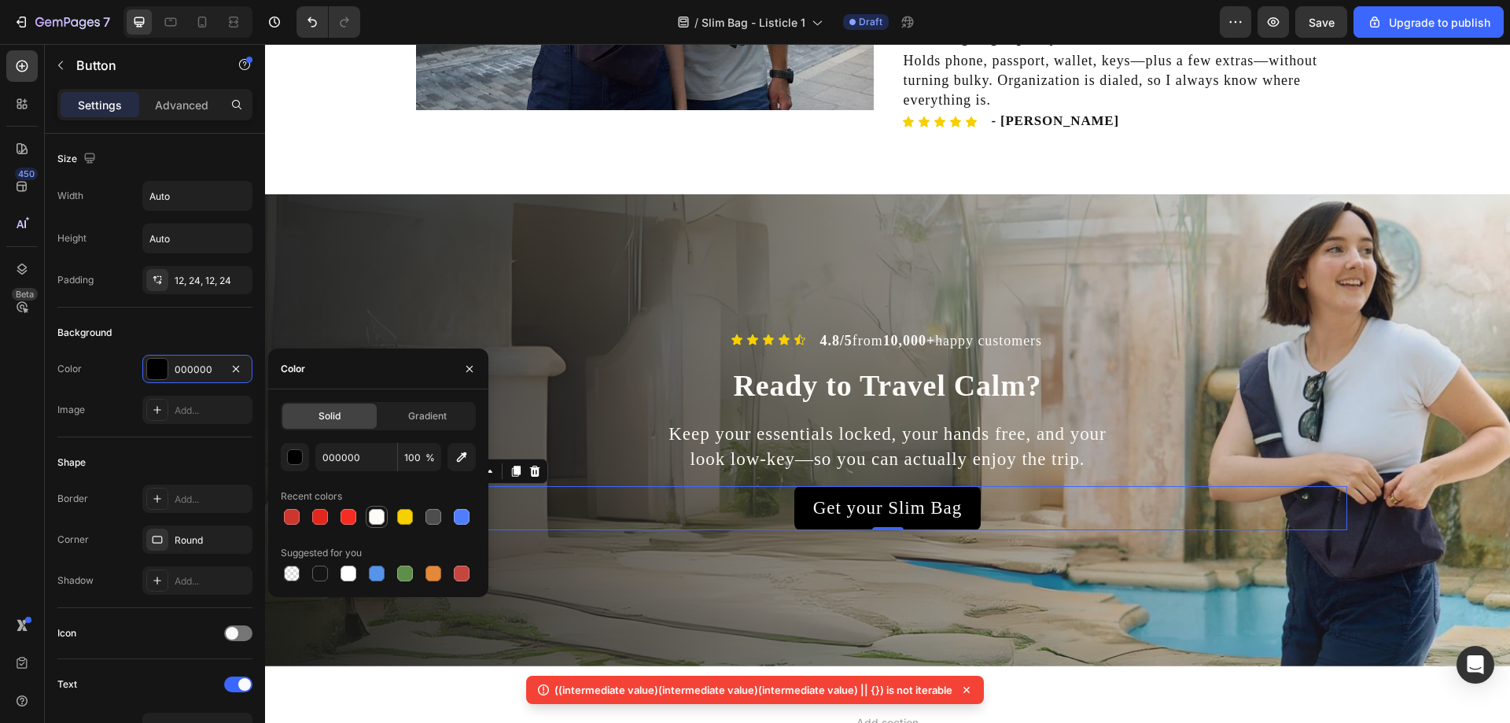
click at [374, 516] on div at bounding box center [377, 517] width 16 height 16
type input "FDFBF7"
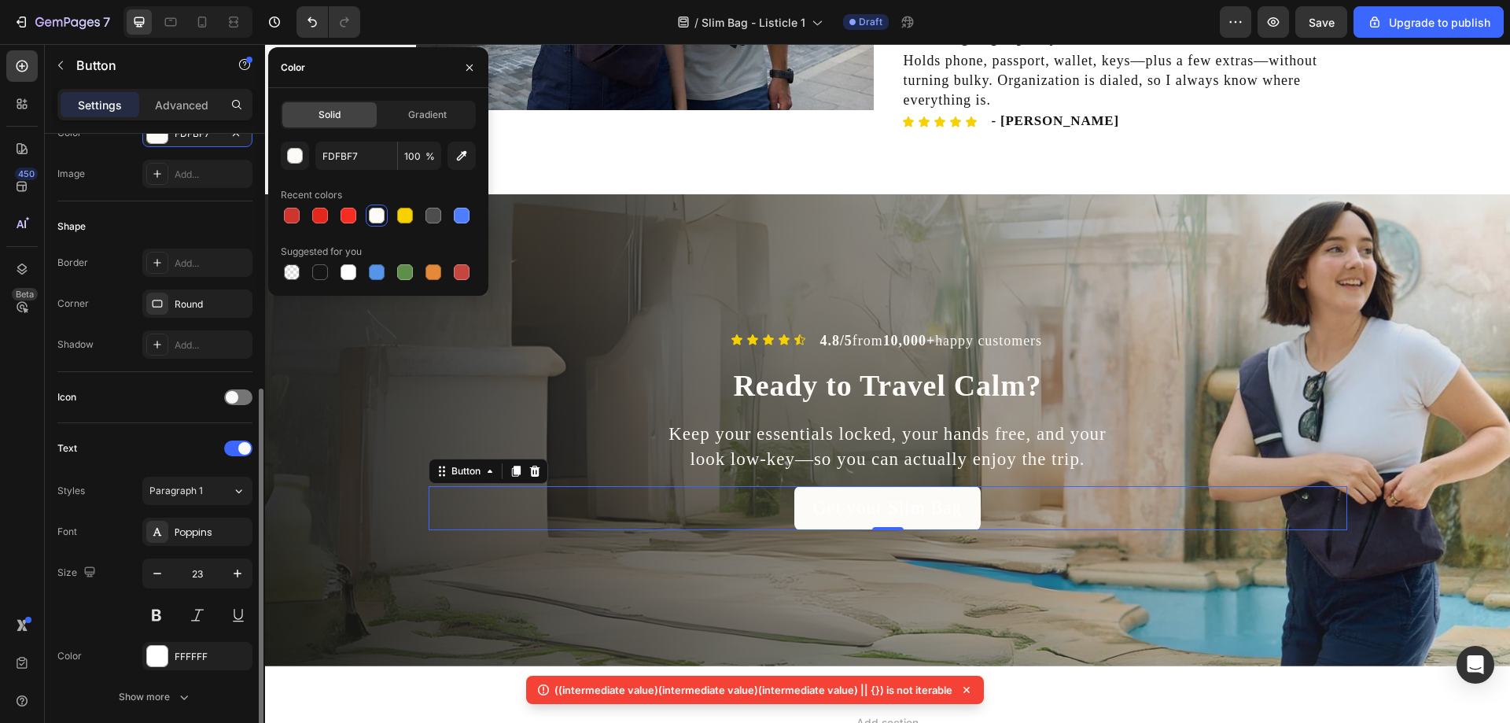
scroll to position [315, 0]
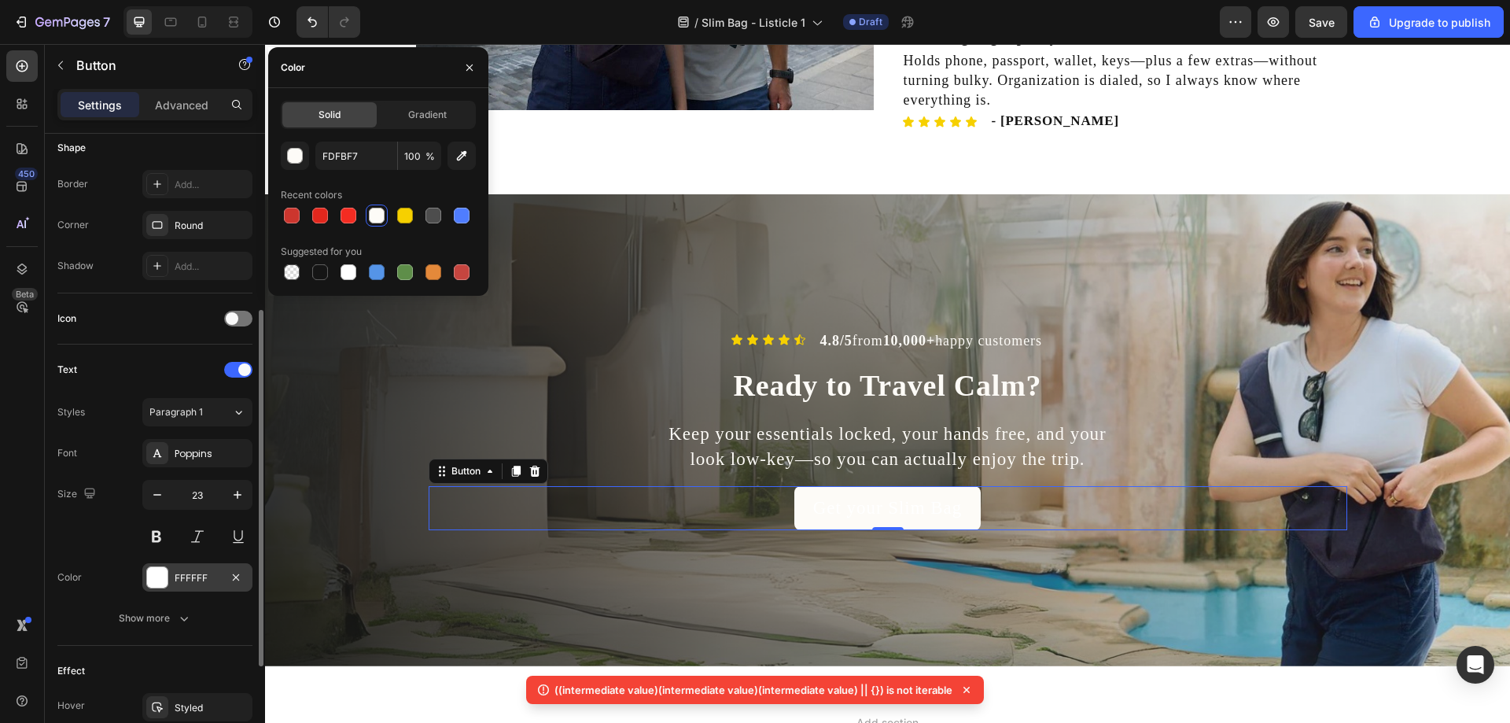
click at [154, 566] on div at bounding box center [157, 577] width 22 height 22
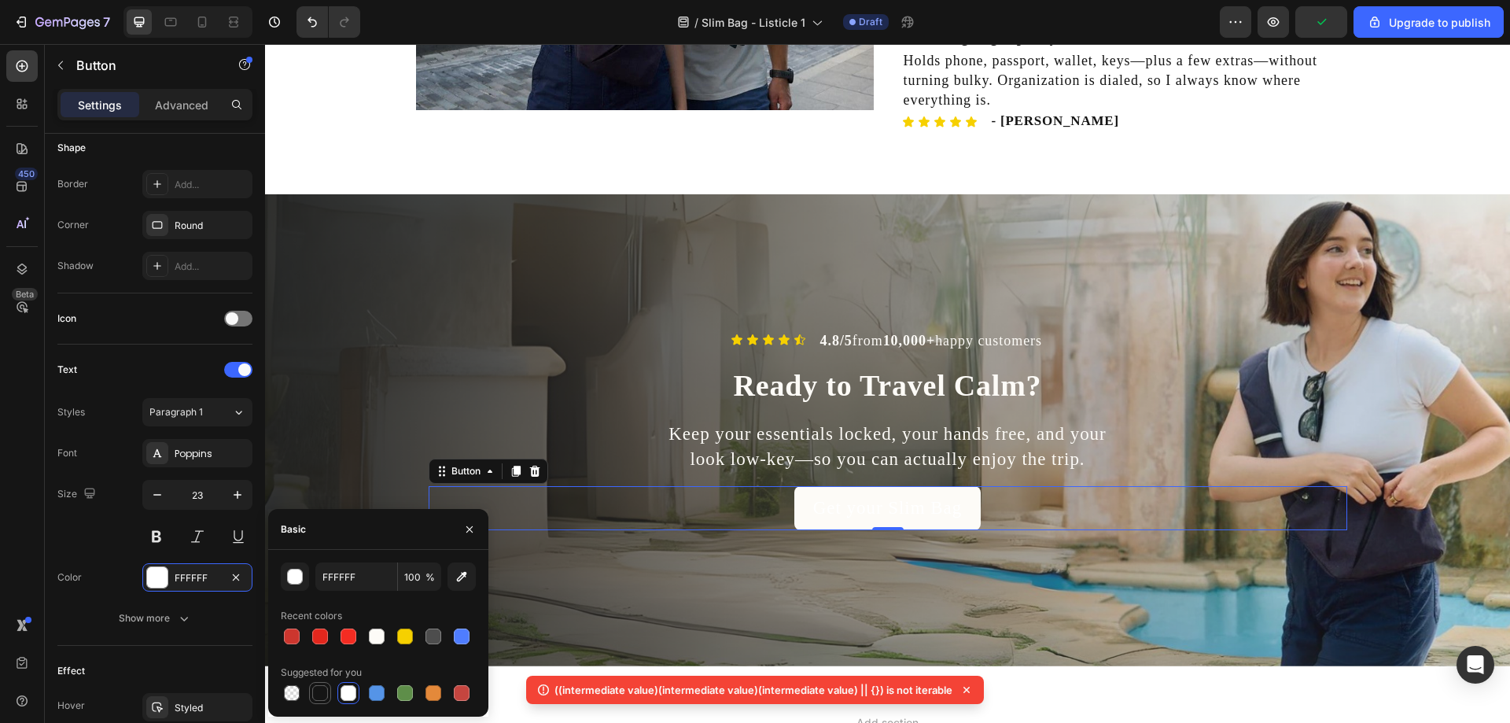
click at [312, 701] on div at bounding box center [320, 692] width 19 height 19
type input "151515"
click at [377, 436] on div "Background Image" at bounding box center [887, 430] width 1245 height 472
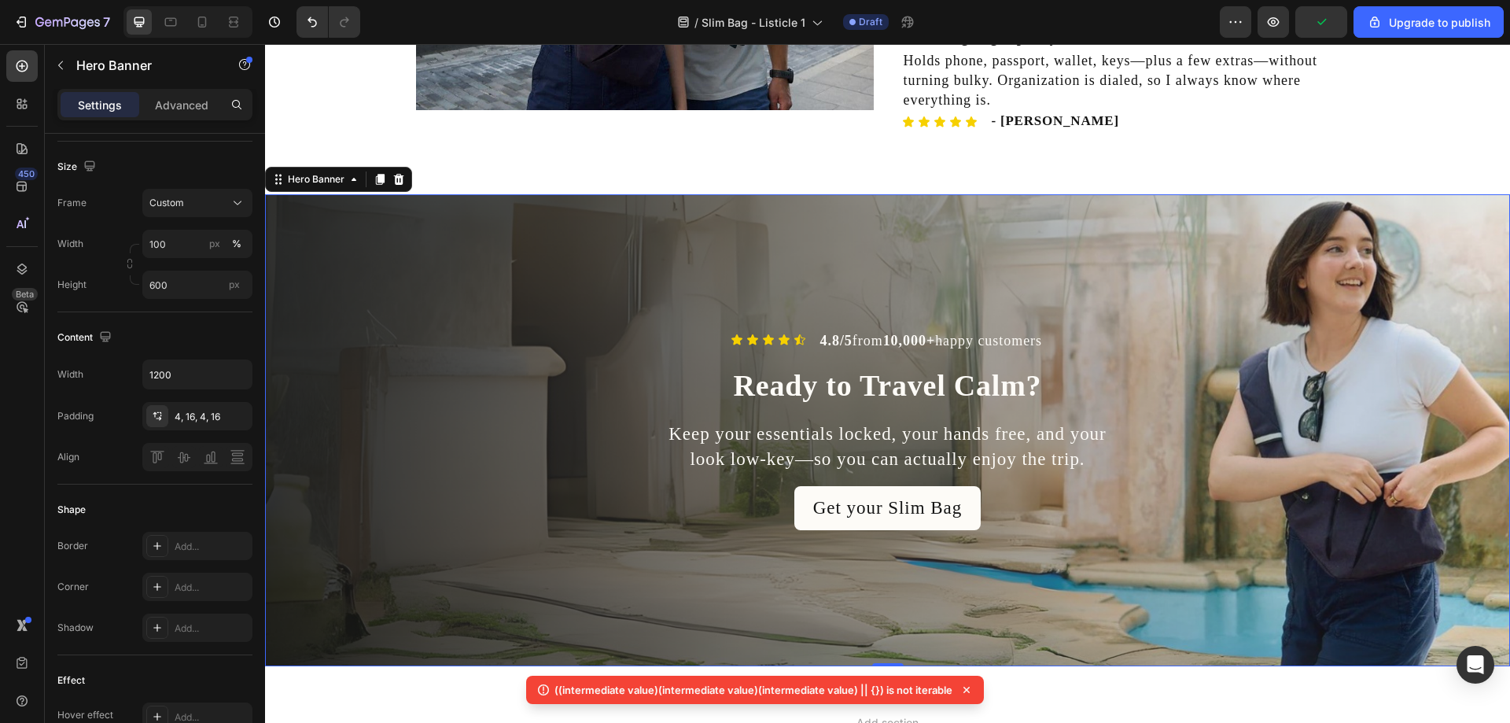
scroll to position [0, 0]
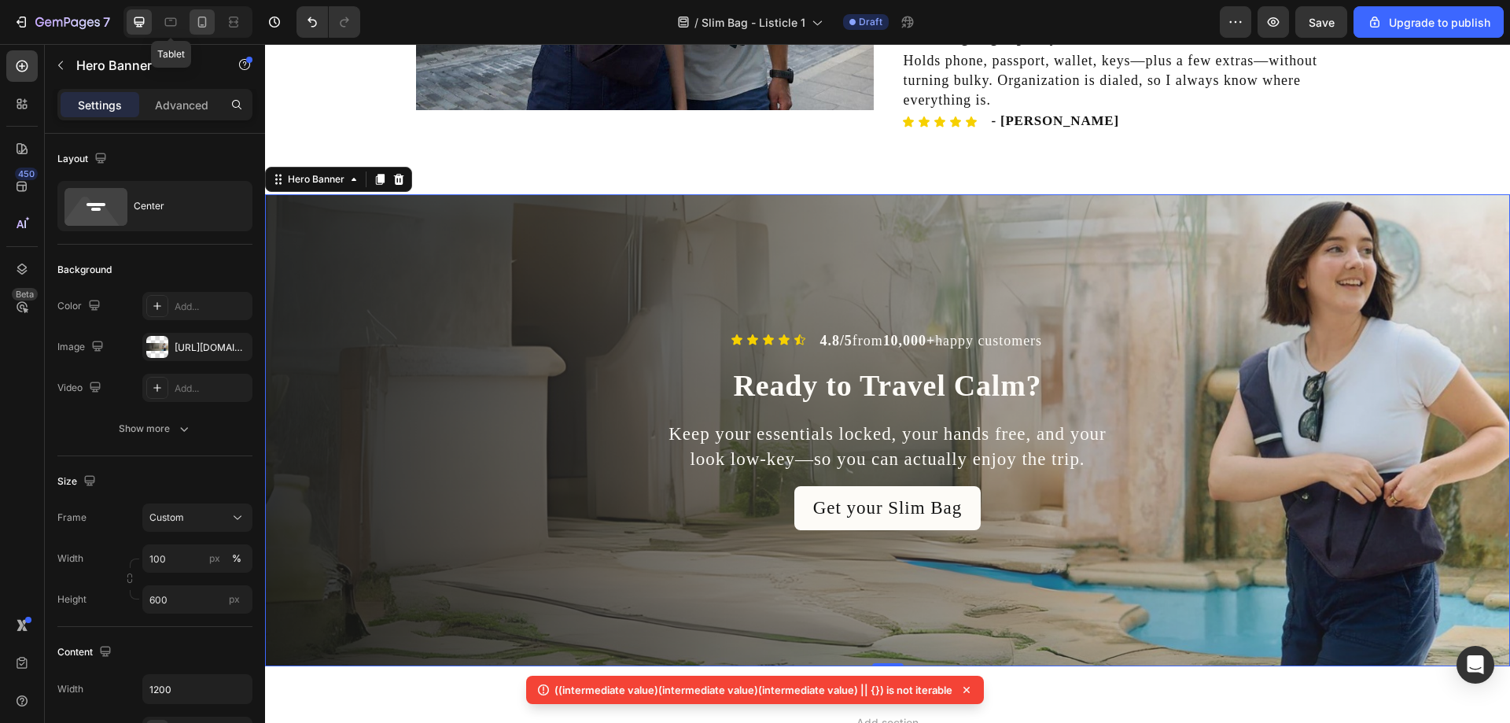
click at [201, 22] on icon at bounding box center [202, 22] width 16 height 16
type input "100%"
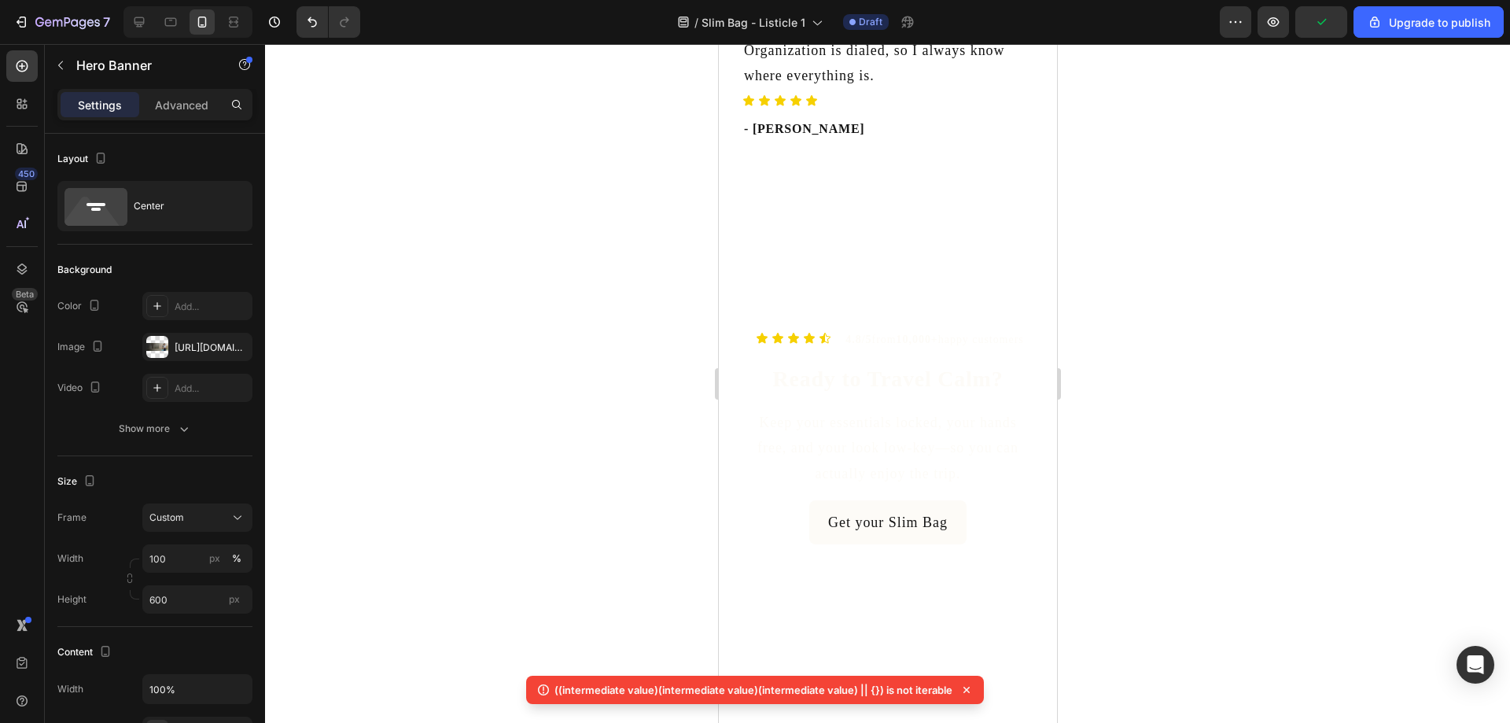
scroll to position [4392, 0]
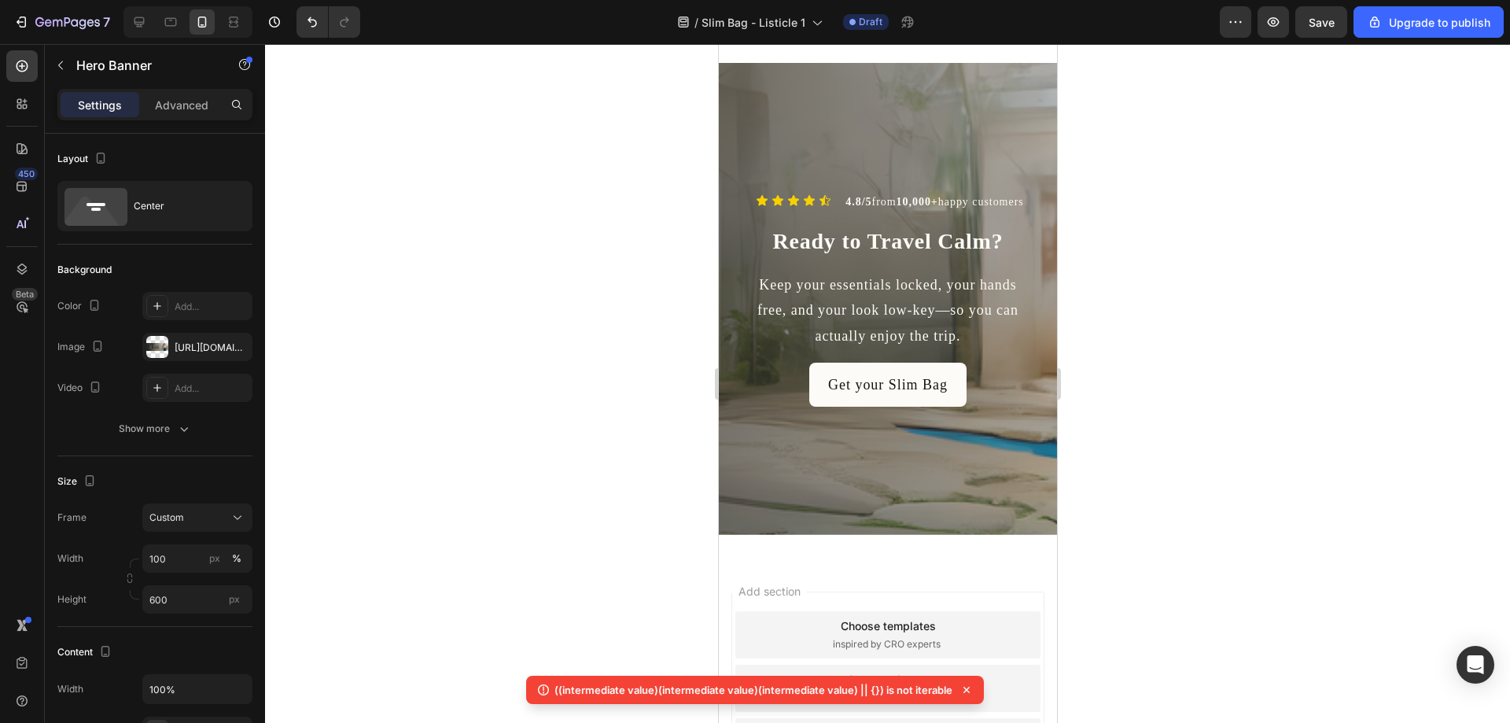
click at [776, 478] on div "Background Image" at bounding box center [887, 299] width 338 height 472
click at [223, 356] on div "[URL][DOMAIN_NAME]" at bounding box center [197, 347] width 110 height 28
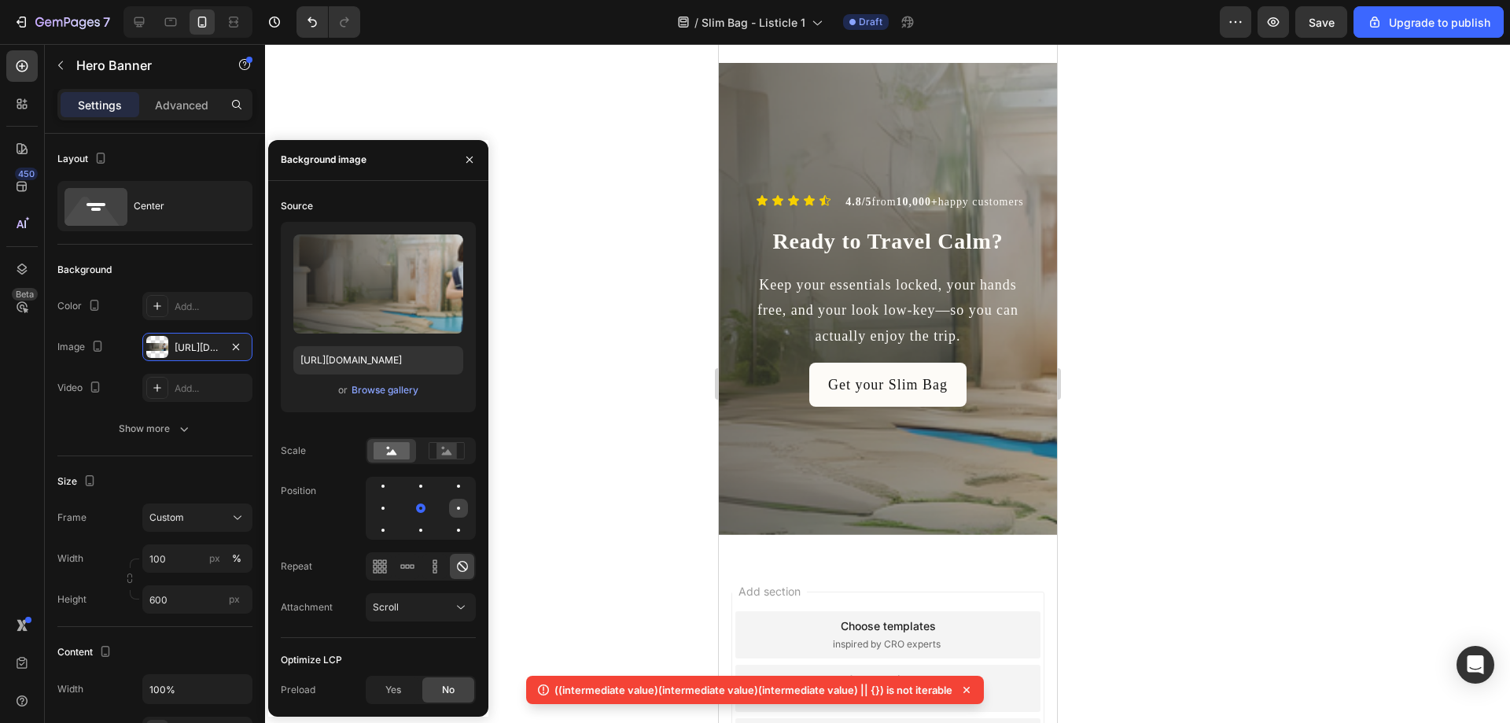
click at [392, 521] on div at bounding box center [382, 530] width 19 height 19
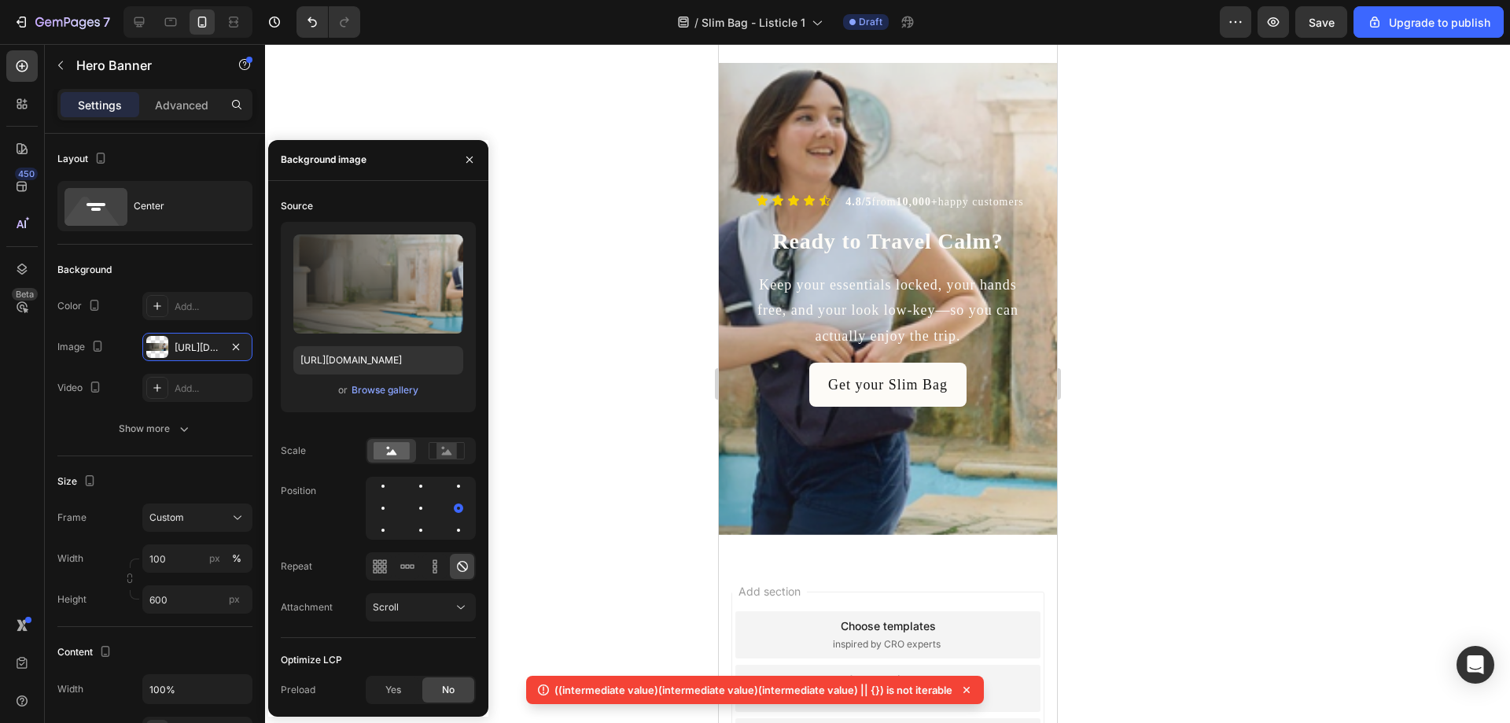
click at [576, 368] on div at bounding box center [887, 383] width 1245 height 679
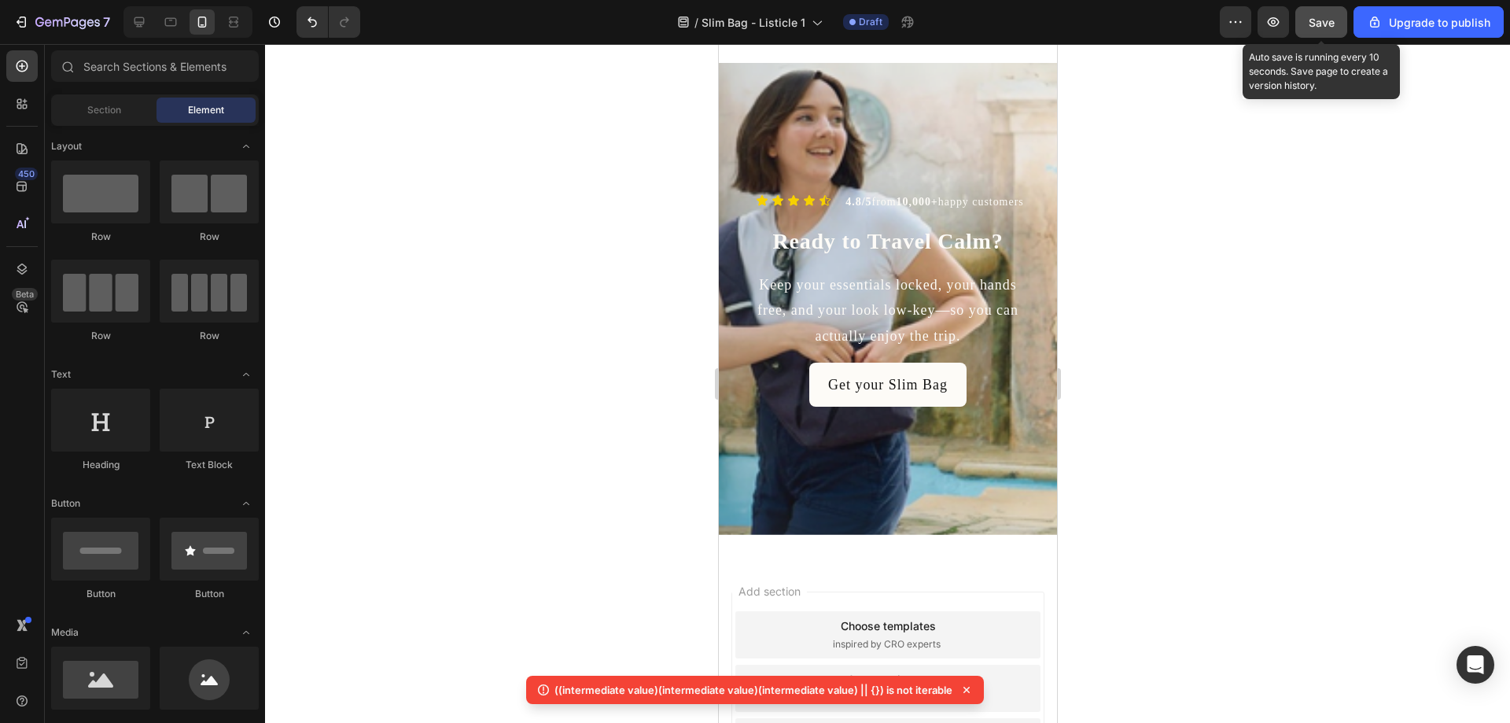
click at [1334, 33] on button "Save" at bounding box center [1321, 21] width 52 height 31
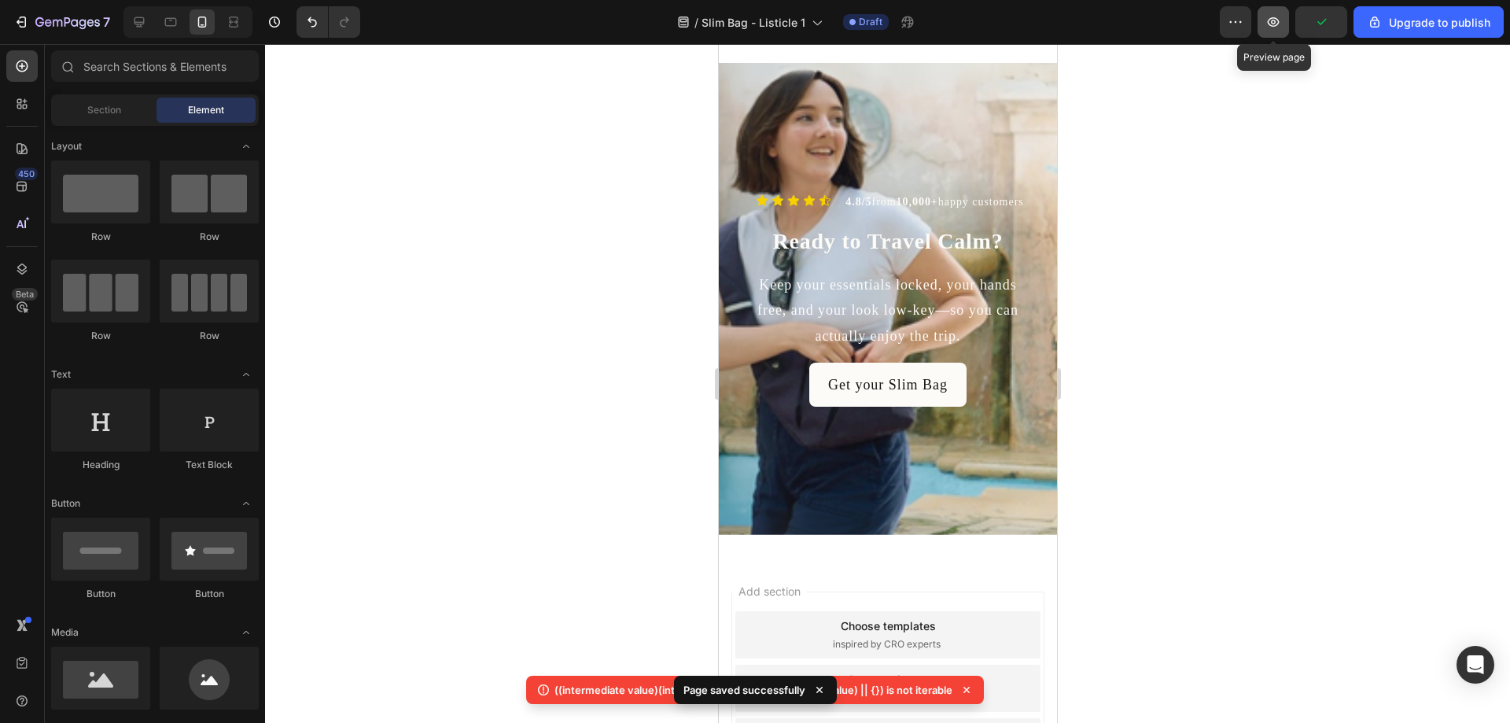
click at [1279, 17] on icon "button" at bounding box center [1273, 22] width 16 height 16
